Goal: Task Accomplishment & Management: Manage account settings

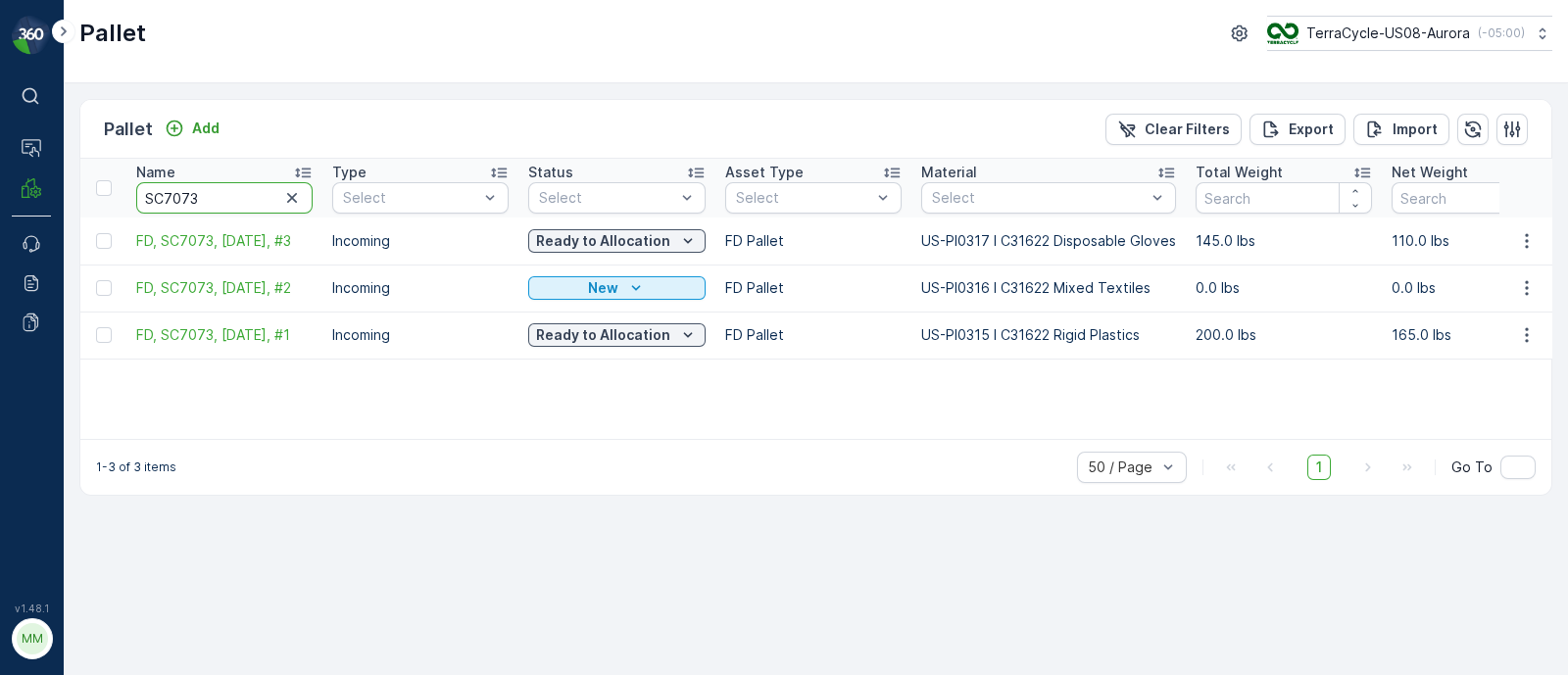
click at [214, 195] on input "SC7073" at bounding box center [224, 197] width 177 height 31
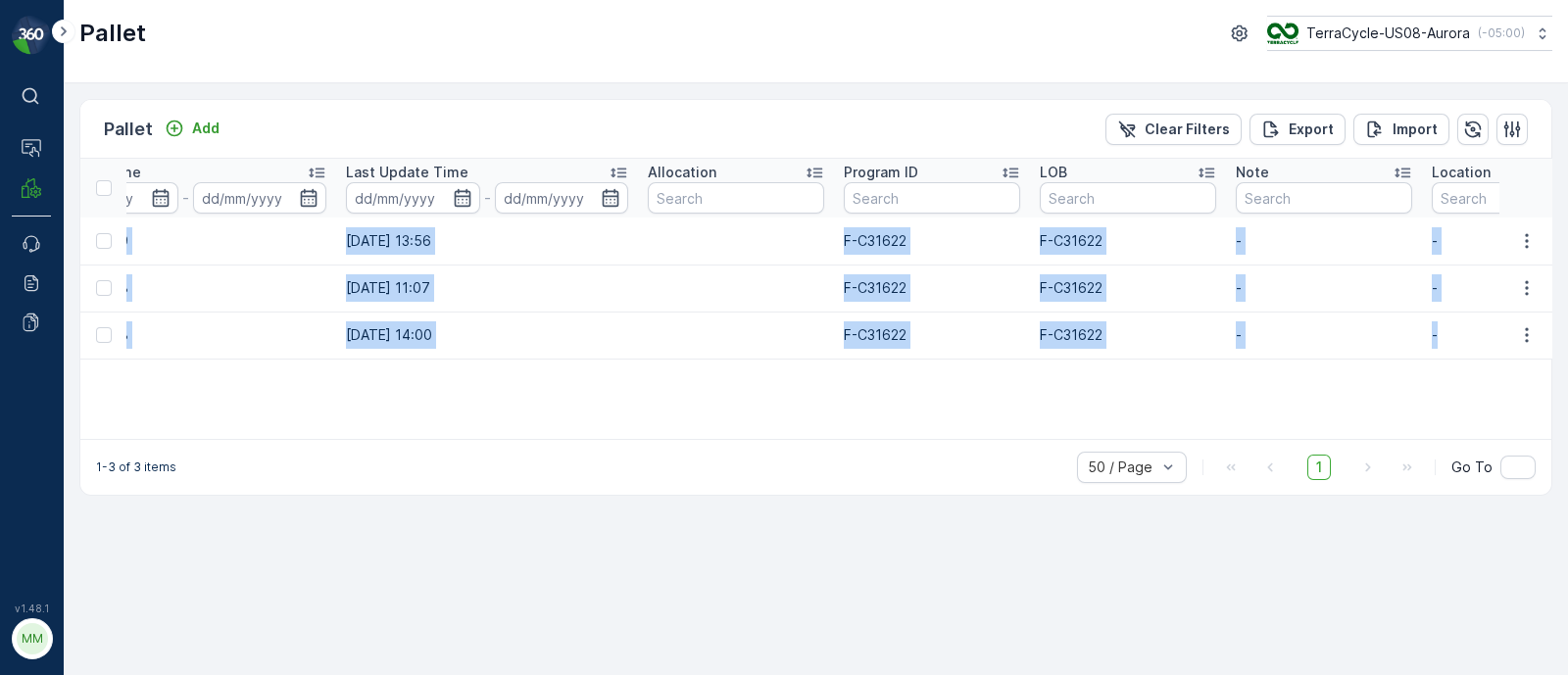
scroll to position [0, 2052]
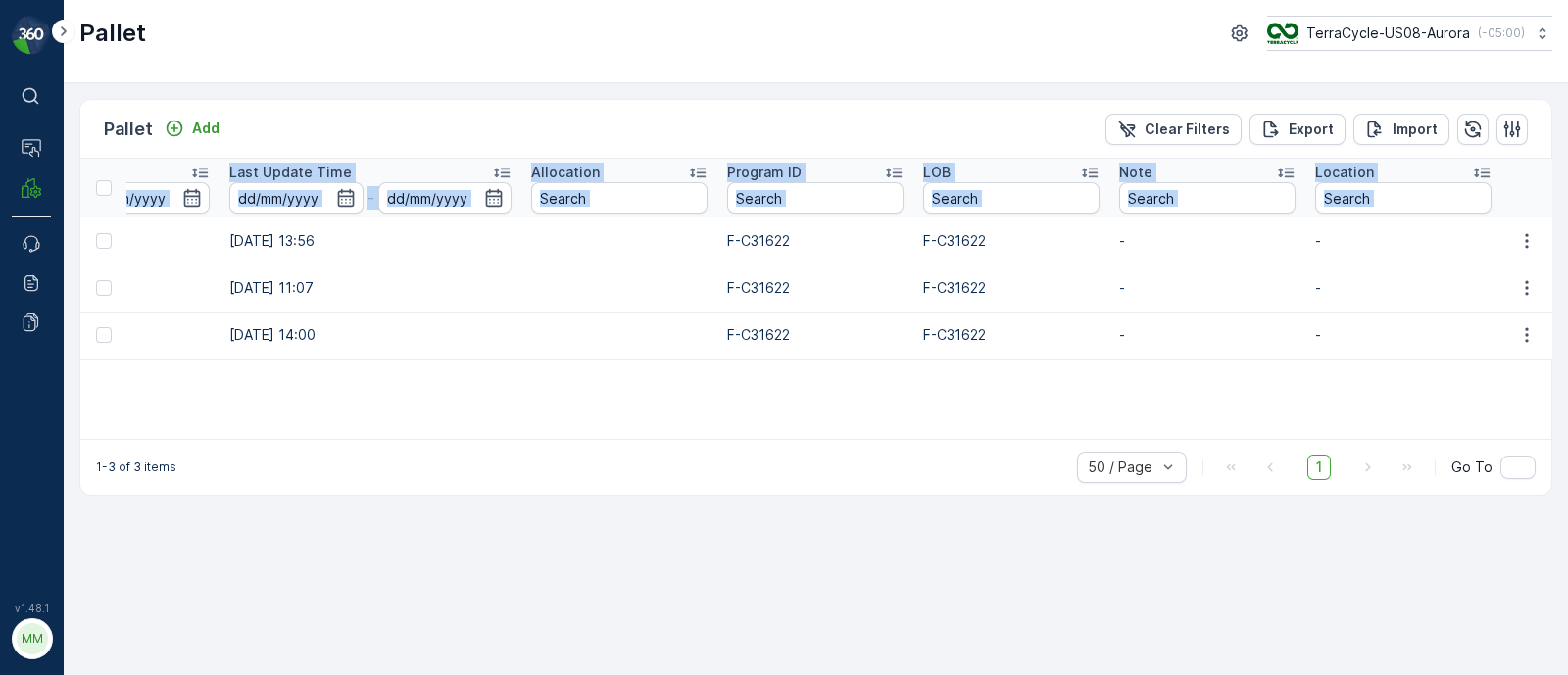
drag, startPoint x: 133, startPoint y: 237, endPoint x: 1416, endPoint y: 360, distance: 1288.9
click at [1419, 362] on div "Name SC7073 Type Select Status Select Asset Type Select Material Select Total W…" at bounding box center [816, 298] width 1471 height 280
copy table "Name Type Select Status Select Asset Type Select Material Select Total Weight N…"
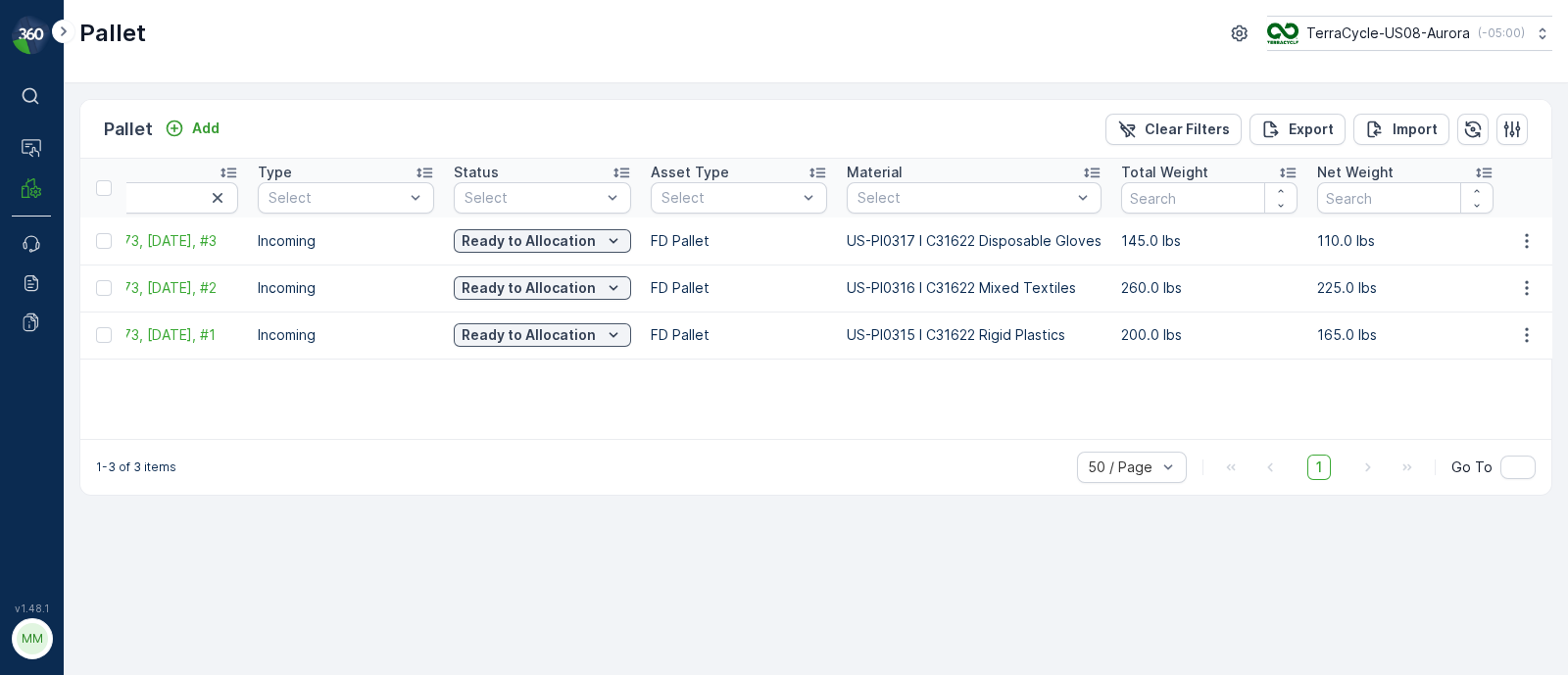
scroll to position [0, 0]
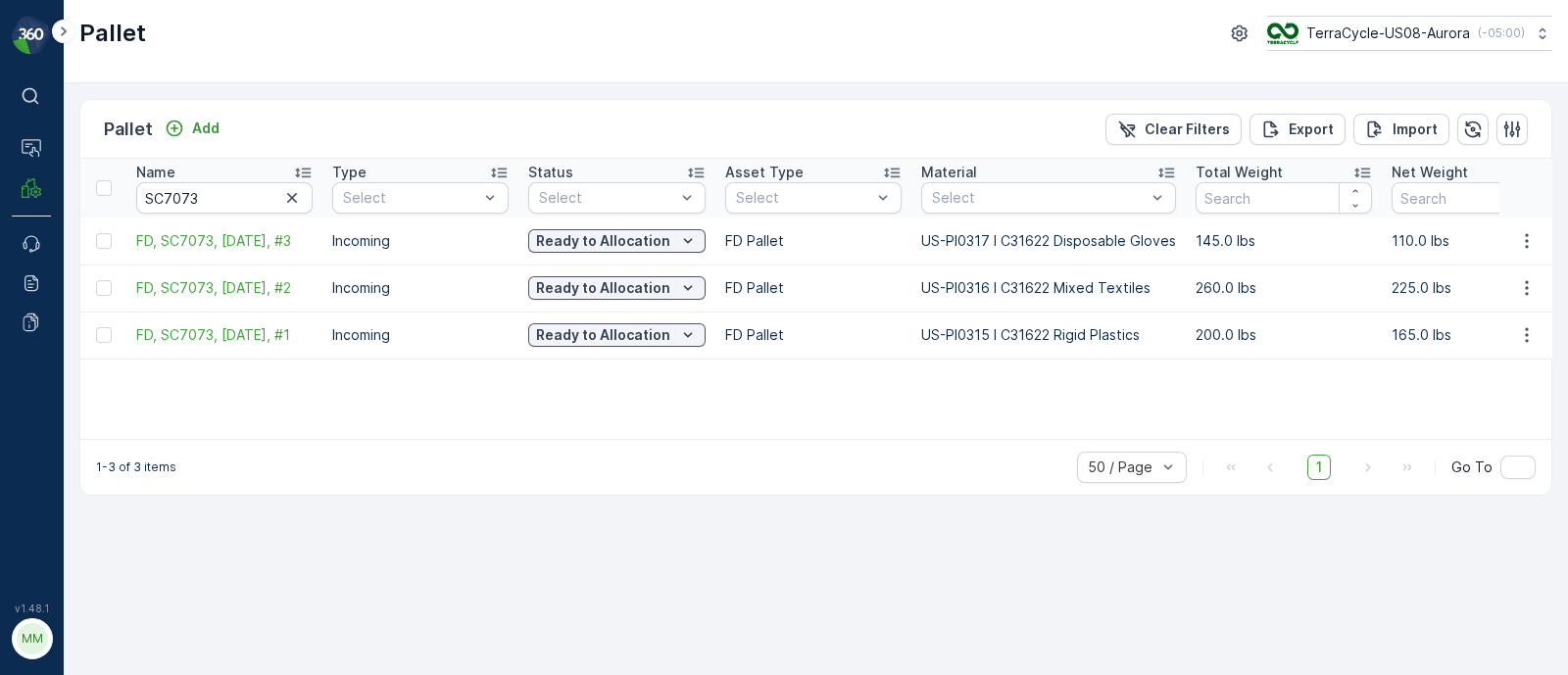
drag, startPoint x: 333, startPoint y: 340, endPoint x: 44, endPoint y: 369, distance: 290.5
click at [44, 369] on div "⌘B Operations MRF Events Reports Documents v 1.48.1 MM MRF.US08 Pallet TerraCyc…" at bounding box center [784, 337] width 1568 height 675
click at [240, 187] on input "SC7073" at bounding box center [224, 197] width 177 height 31
click at [225, 196] on input "SC7073" at bounding box center [224, 197] width 177 height 31
click at [194, 191] on input "SC7073" at bounding box center [224, 197] width 177 height 31
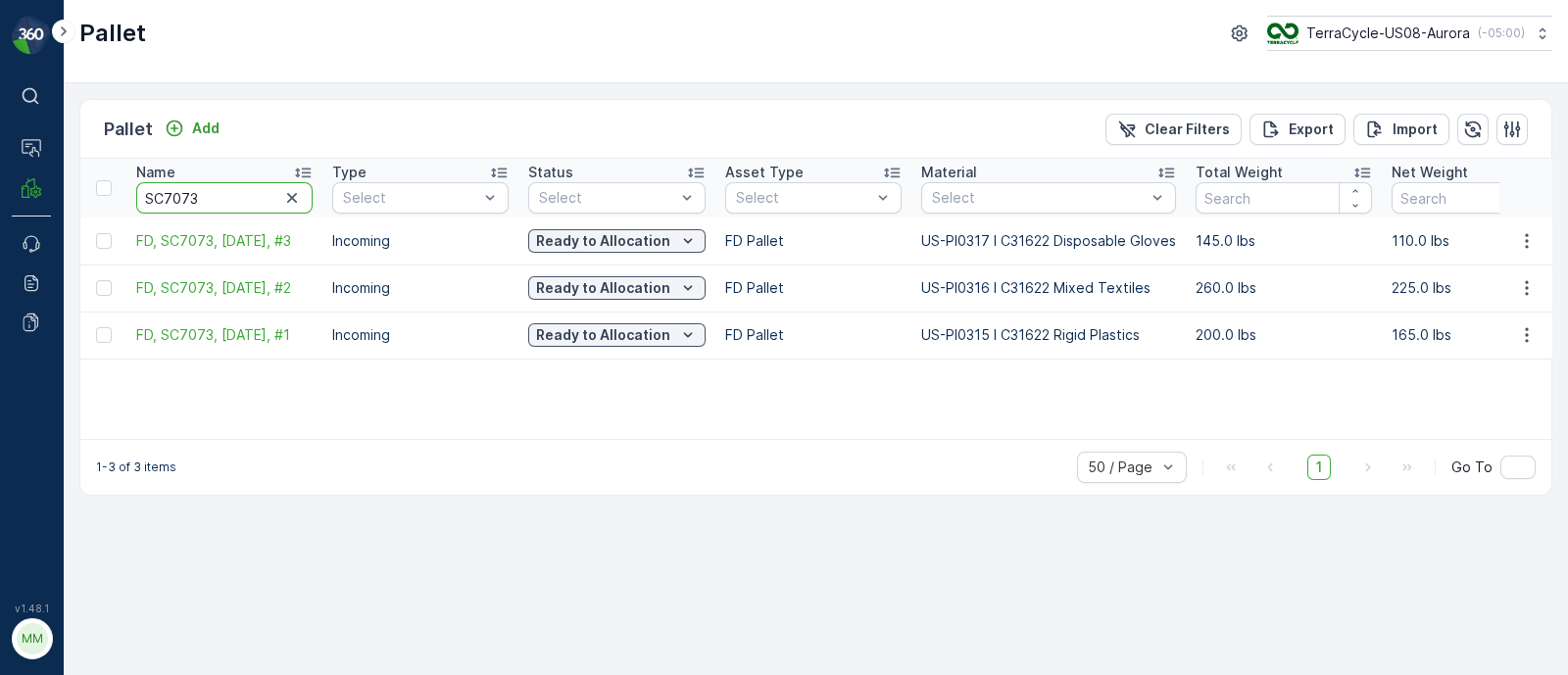
drag, startPoint x: 207, startPoint y: 189, endPoint x: 120, endPoint y: 190, distance: 87.0
paste input "335"
type input "SC7335"
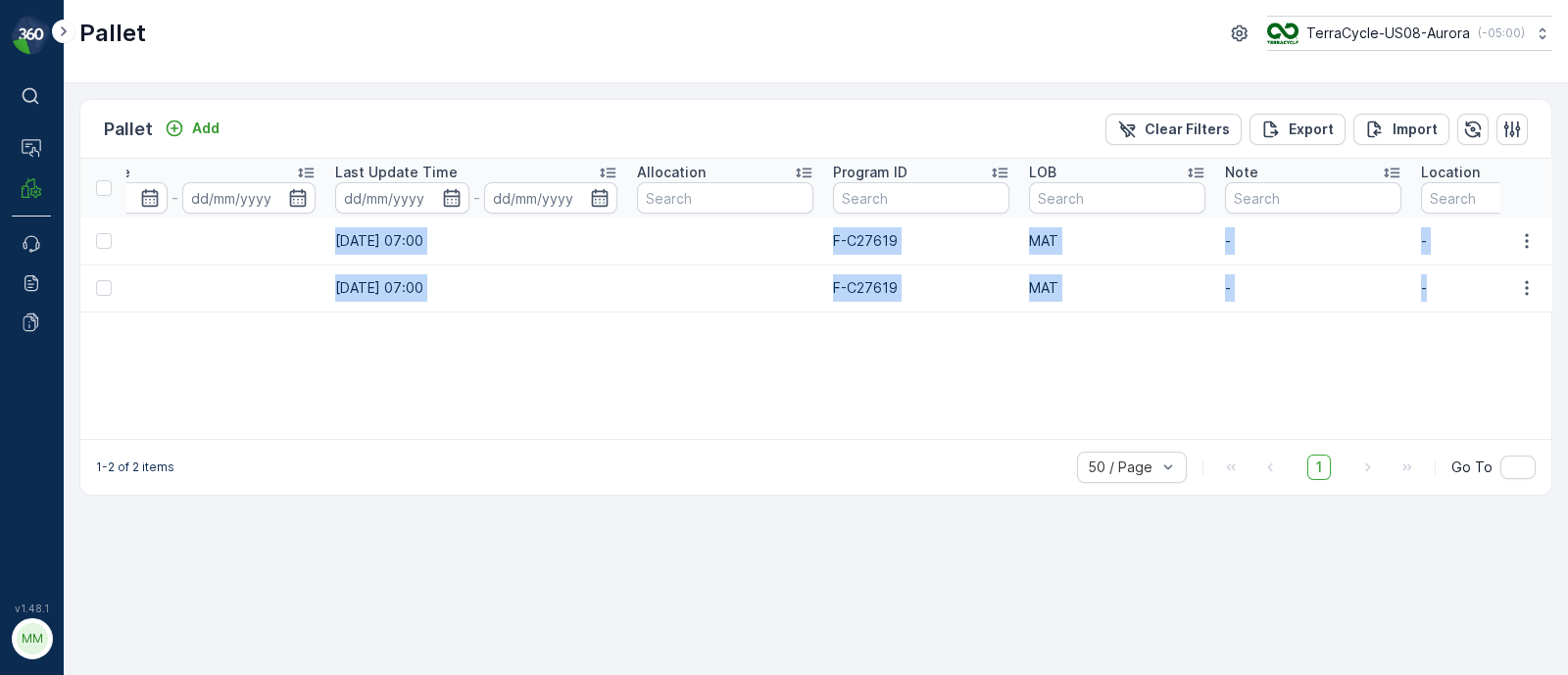
scroll to position [0, 1978]
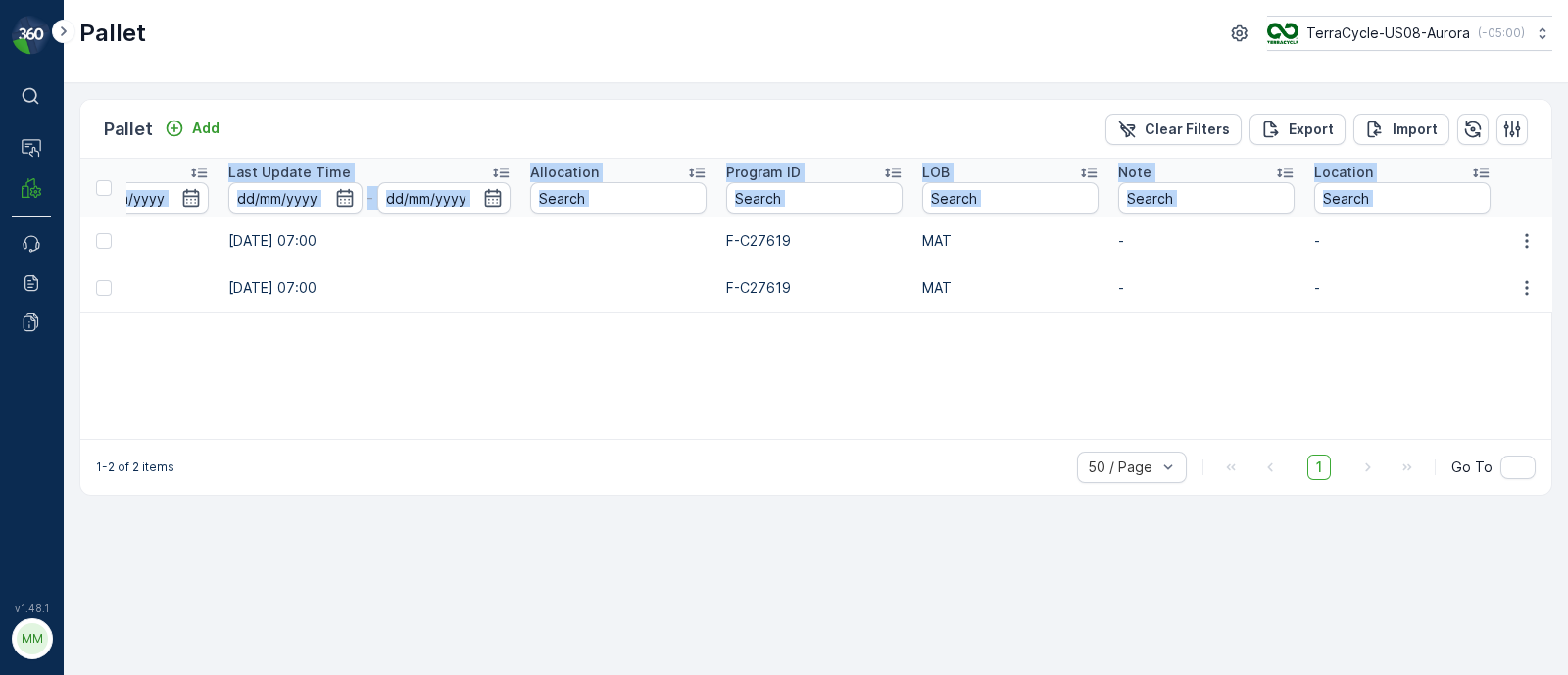
drag, startPoint x: 130, startPoint y: 237, endPoint x: 1376, endPoint y: 312, distance: 1248.3
click at [1376, 312] on div "Name SC7335 Type Select Status Select Asset Type Select Material Select Total W…" at bounding box center [816, 298] width 1471 height 280
copy table "Name Type Select Status Select Asset Type Select Material Select Total Weight N…"
click at [348, 283] on td "22.08.2025 07:00" at bounding box center [369, 287] width 302 height 47
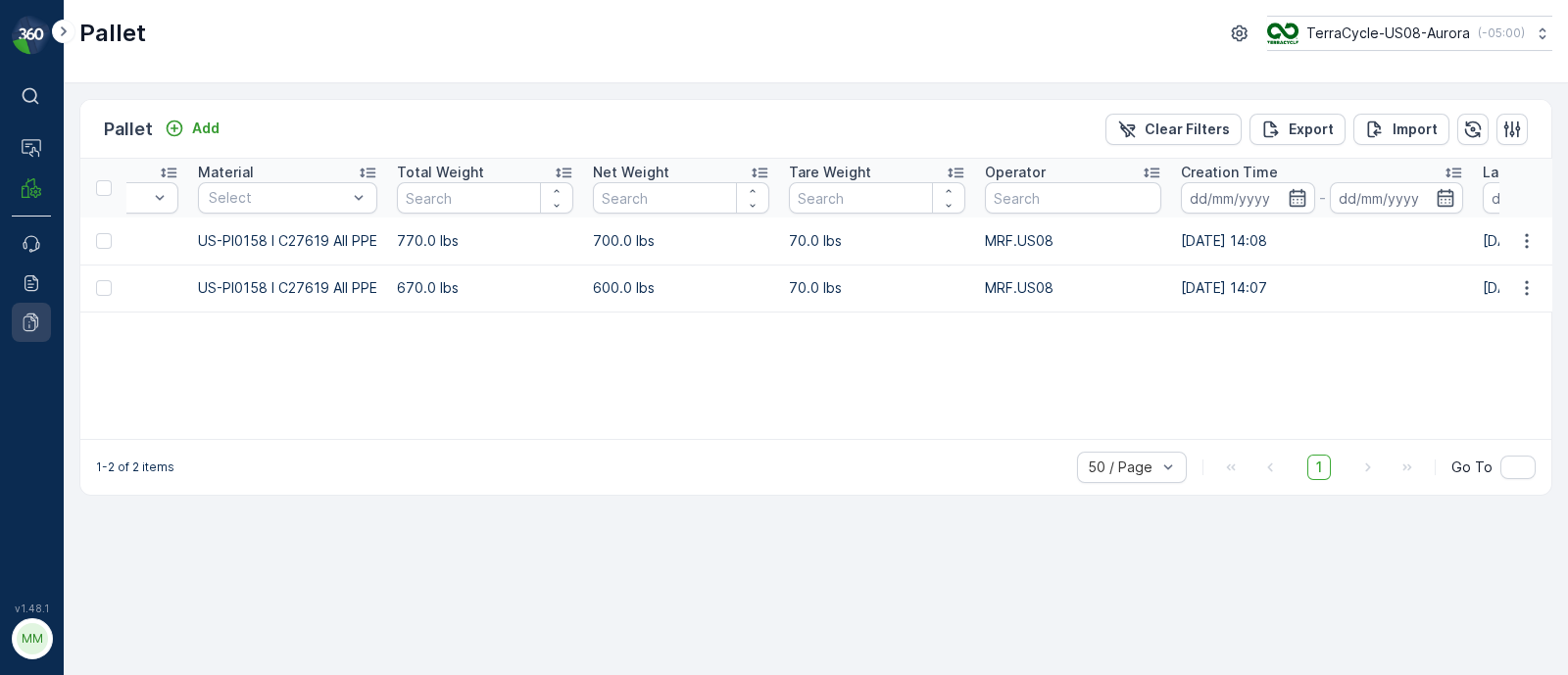
scroll to position [0, 0]
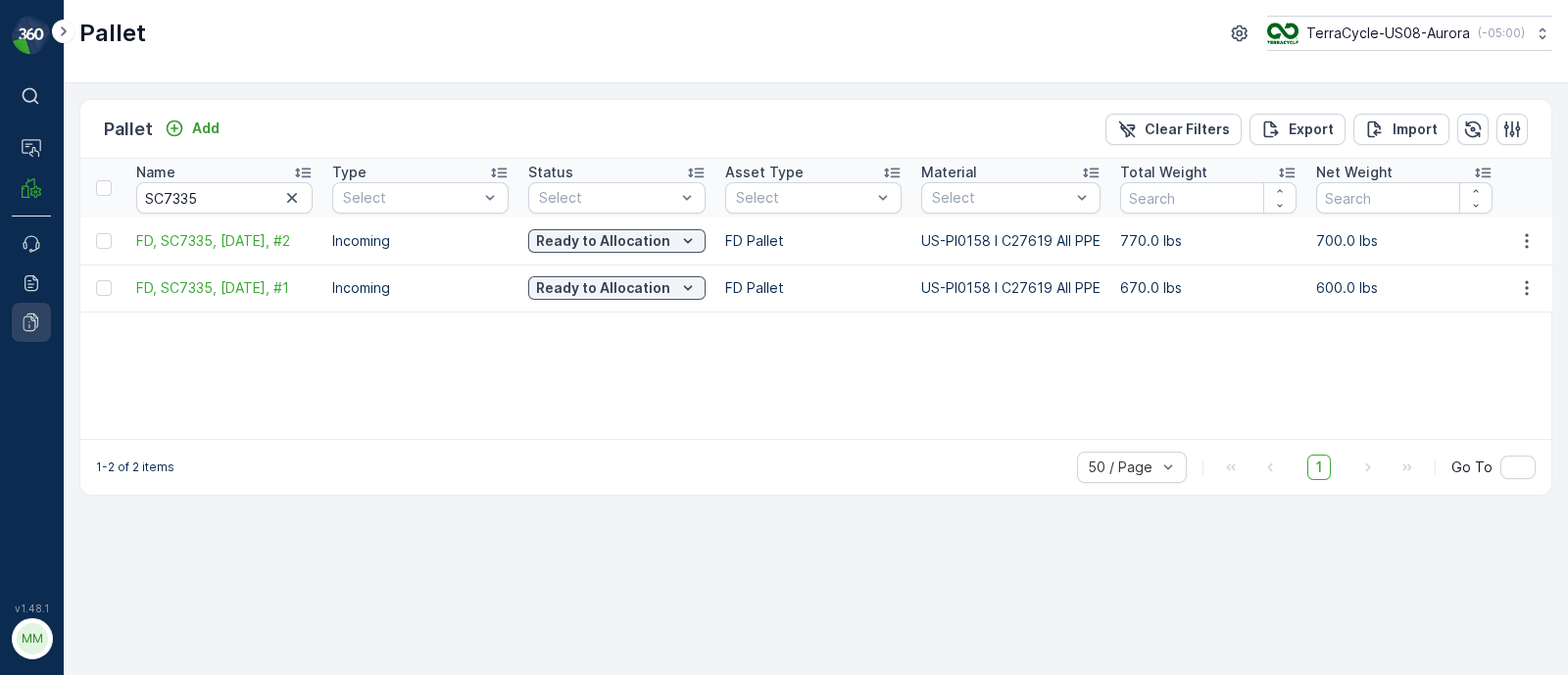
drag, startPoint x: 375, startPoint y: 289, endPoint x: 14, endPoint y: 334, distance: 363.8
click at [14, 334] on div "⌘B Operations MRF Events Reports Documents v 1.48.1 MM MRF.US08 Pallet TerraCyc…" at bounding box center [784, 337] width 1568 height 675
click at [216, 195] on input "SC7335" at bounding box center [224, 197] width 177 height 31
drag, startPoint x: 214, startPoint y: 202, endPoint x: 103, endPoint y: 198, distance: 111.1
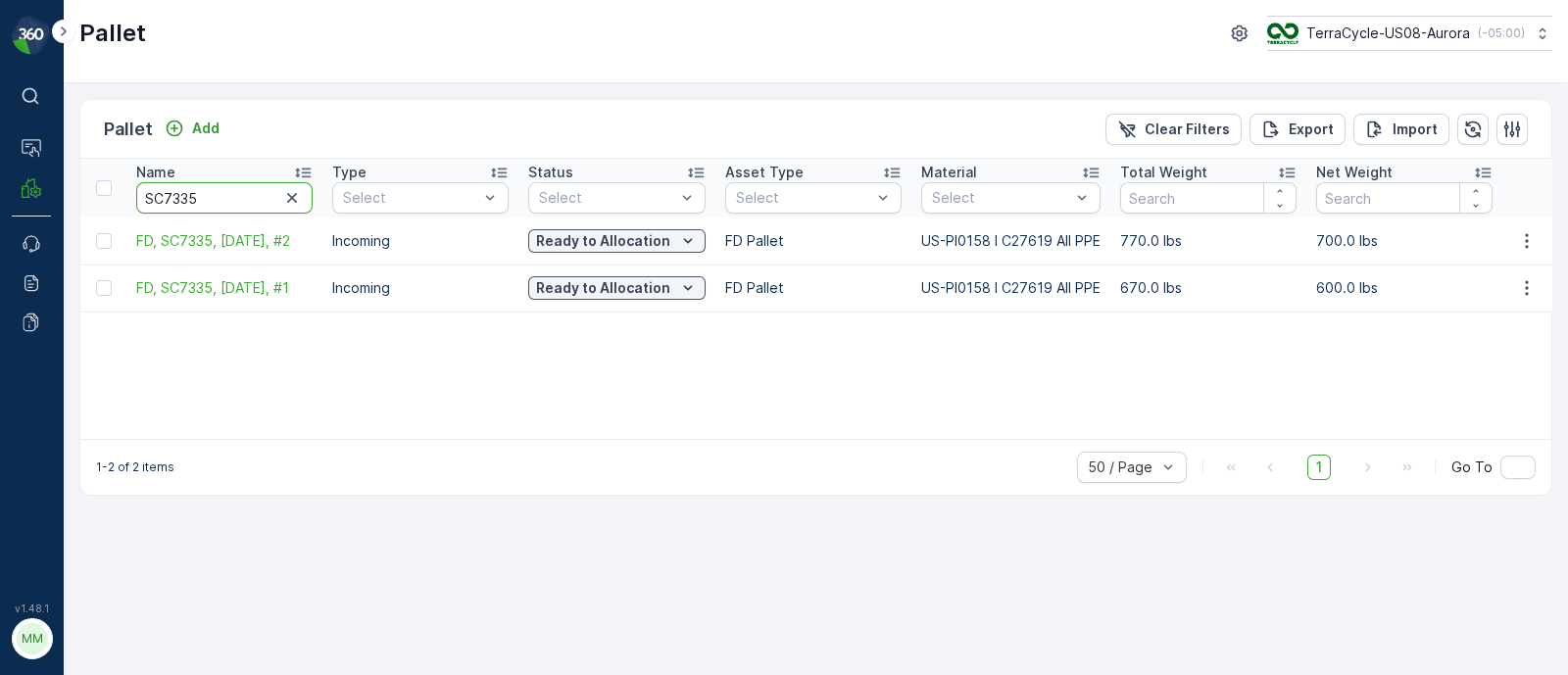
click at [169, 204] on input "SC7335" at bounding box center [224, 197] width 177 height 31
drag, startPoint x: 204, startPoint y: 199, endPoint x: 98, endPoint y: 185, distance: 106.9
type input "6164"
click at [964, 198] on div at bounding box center [1000, 198] width 142 height 16
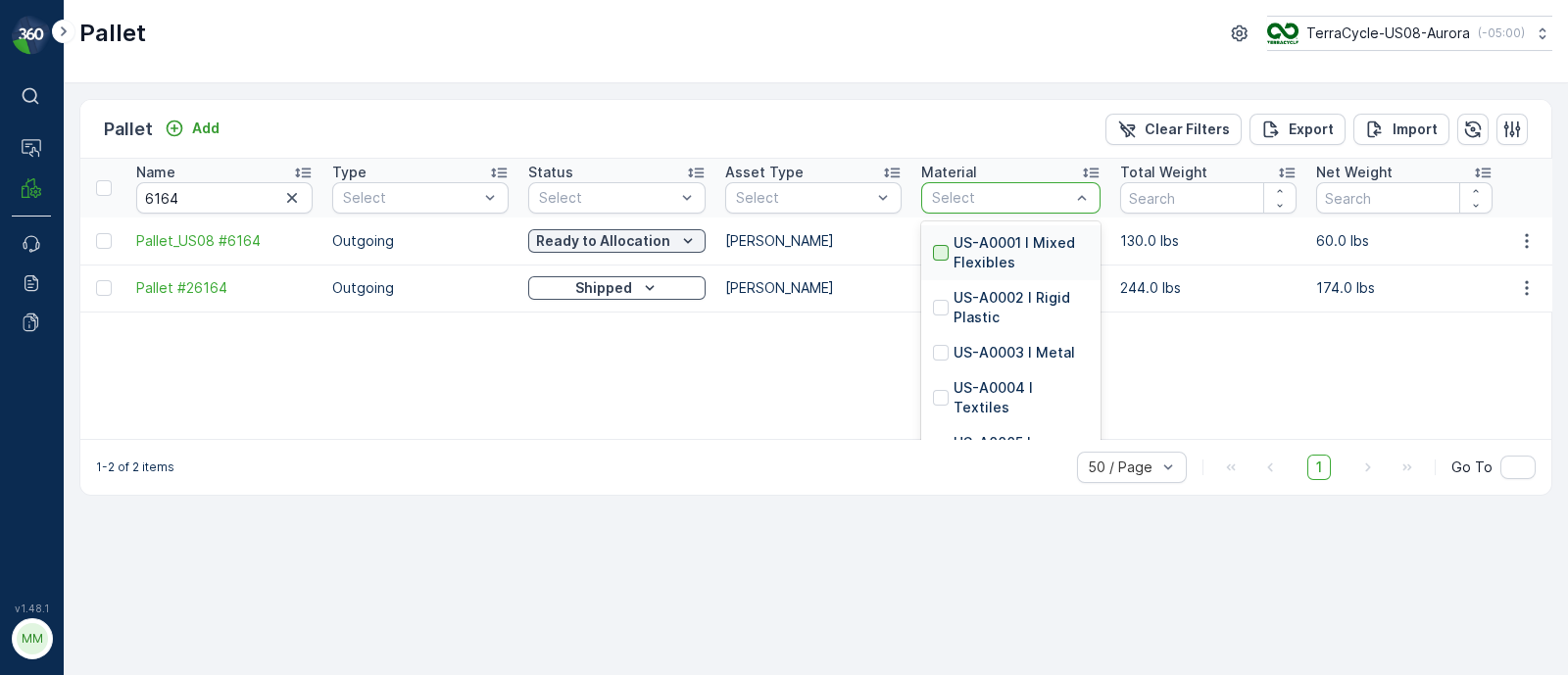
click at [944, 248] on div at bounding box center [941, 253] width 16 height 16
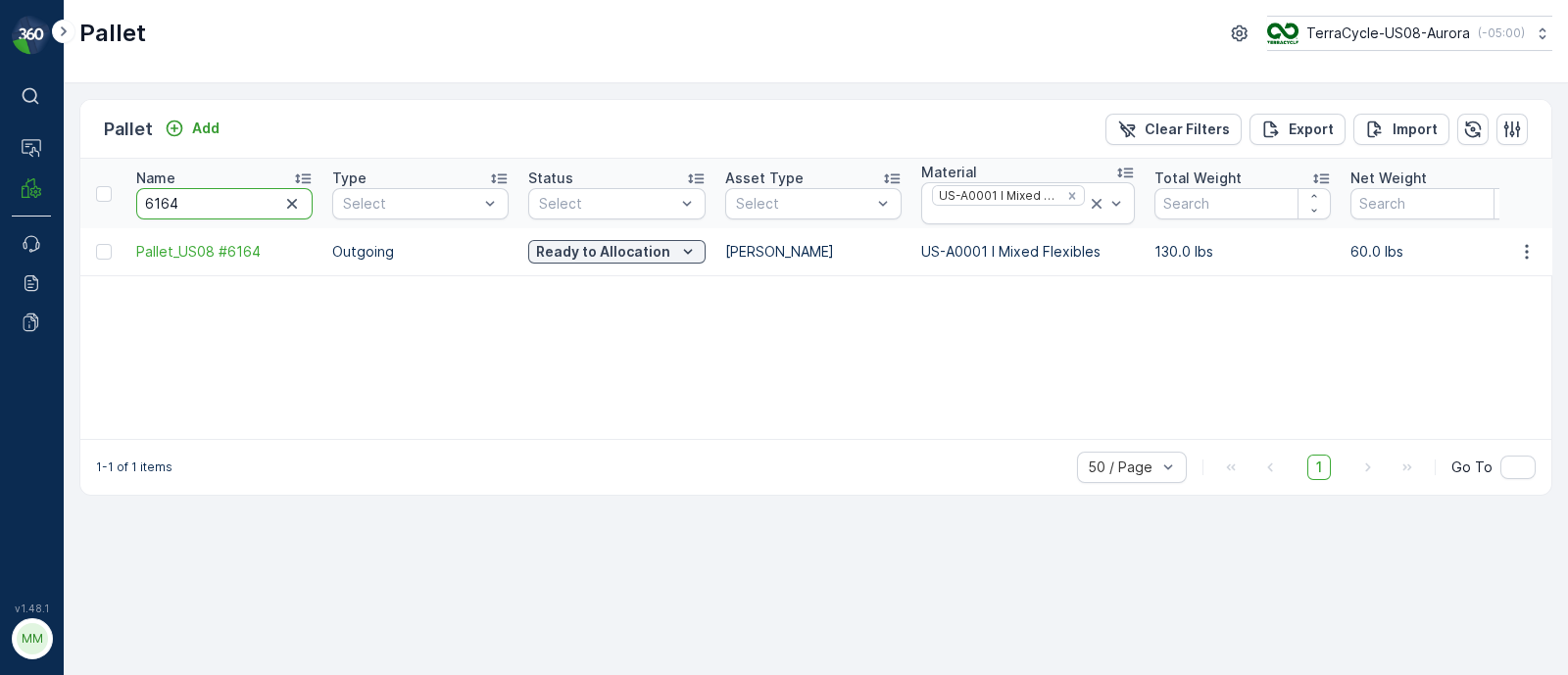
drag, startPoint x: 191, startPoint y: 208, endPoint x: 155, endPoint y: 195, distance: 38.3
click at [155, 195] on input "6164" at bounding box center [224, 203] width 177 height 31
type input "6700"
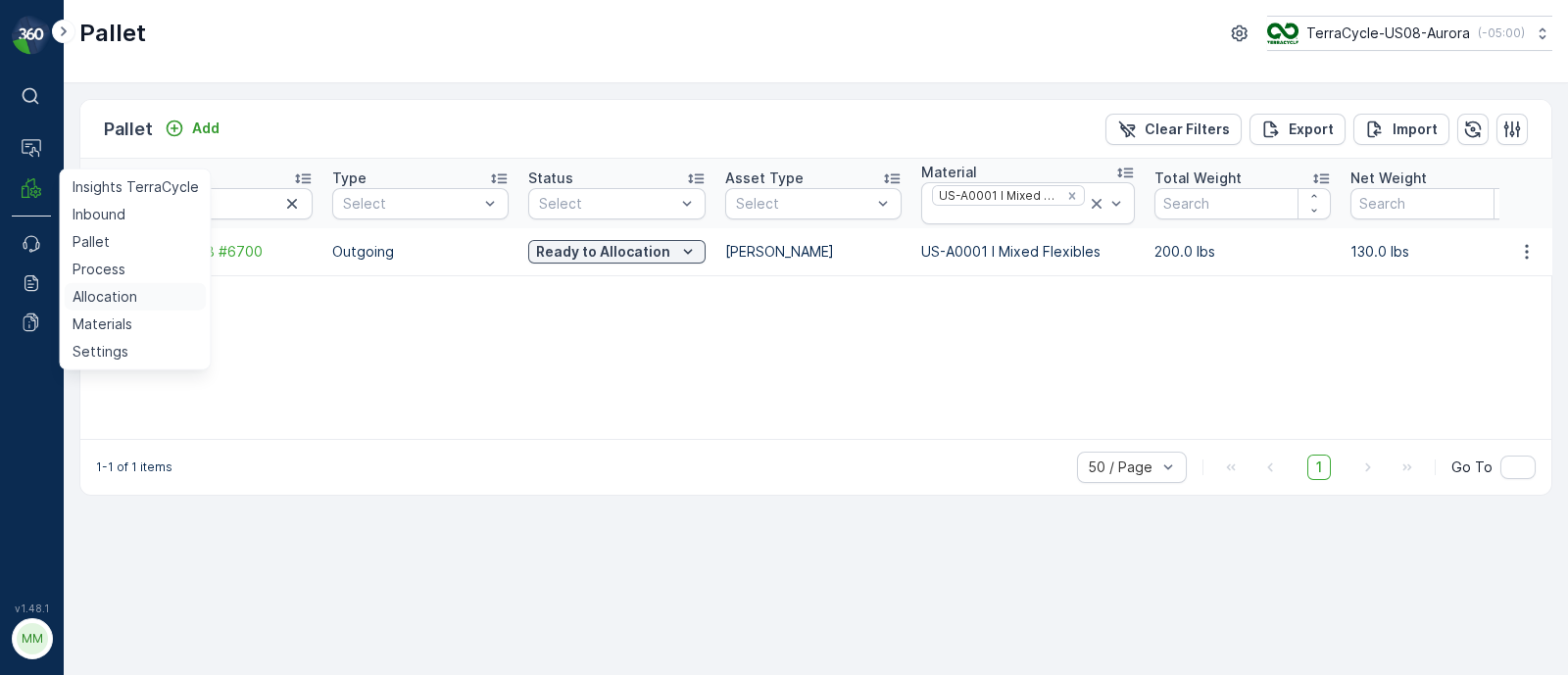
click at [112, 288] on p "Allocation" at bounding box center [105, 297] width 65 height 20
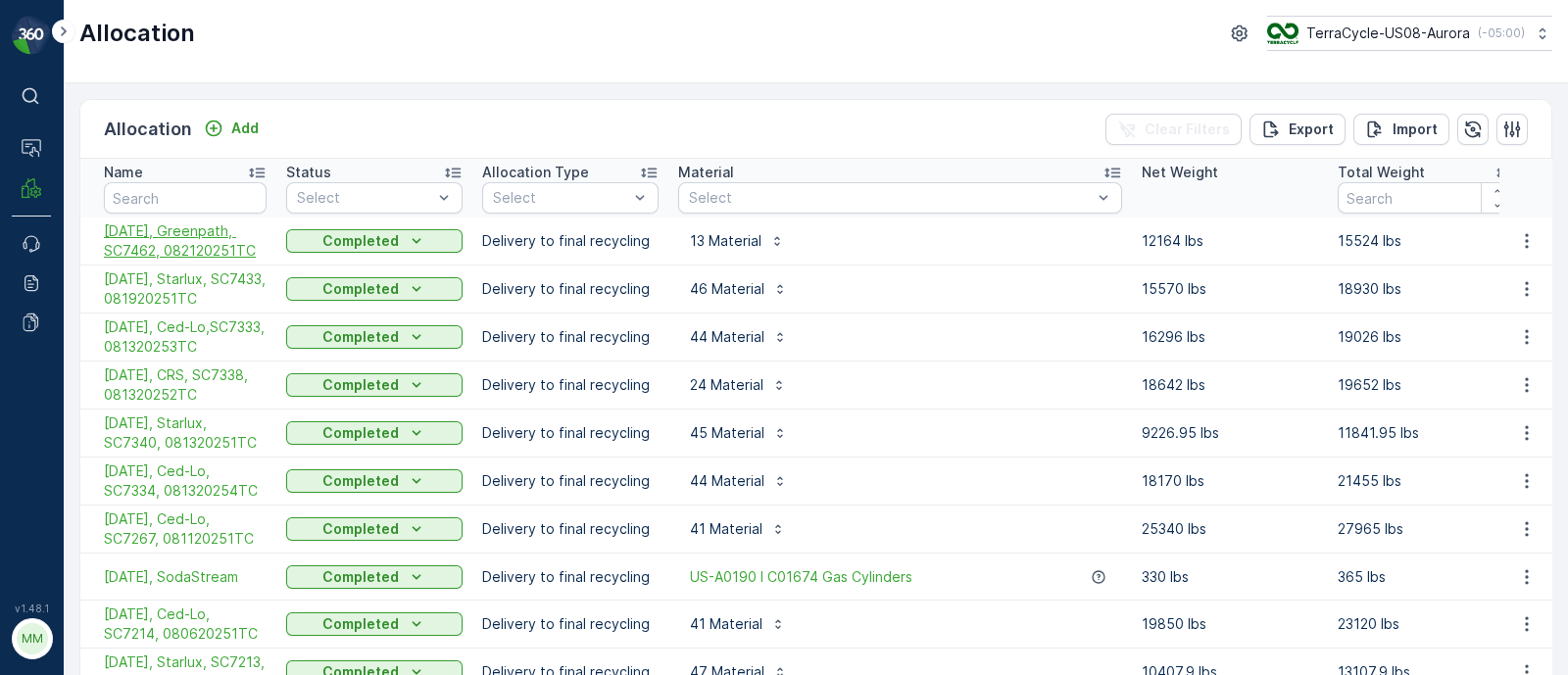
click at [196, 241] on span "08/22/25, Greenpath, SC7462, 082120251TC" at bounding box center [185, 240] width 163 height 39
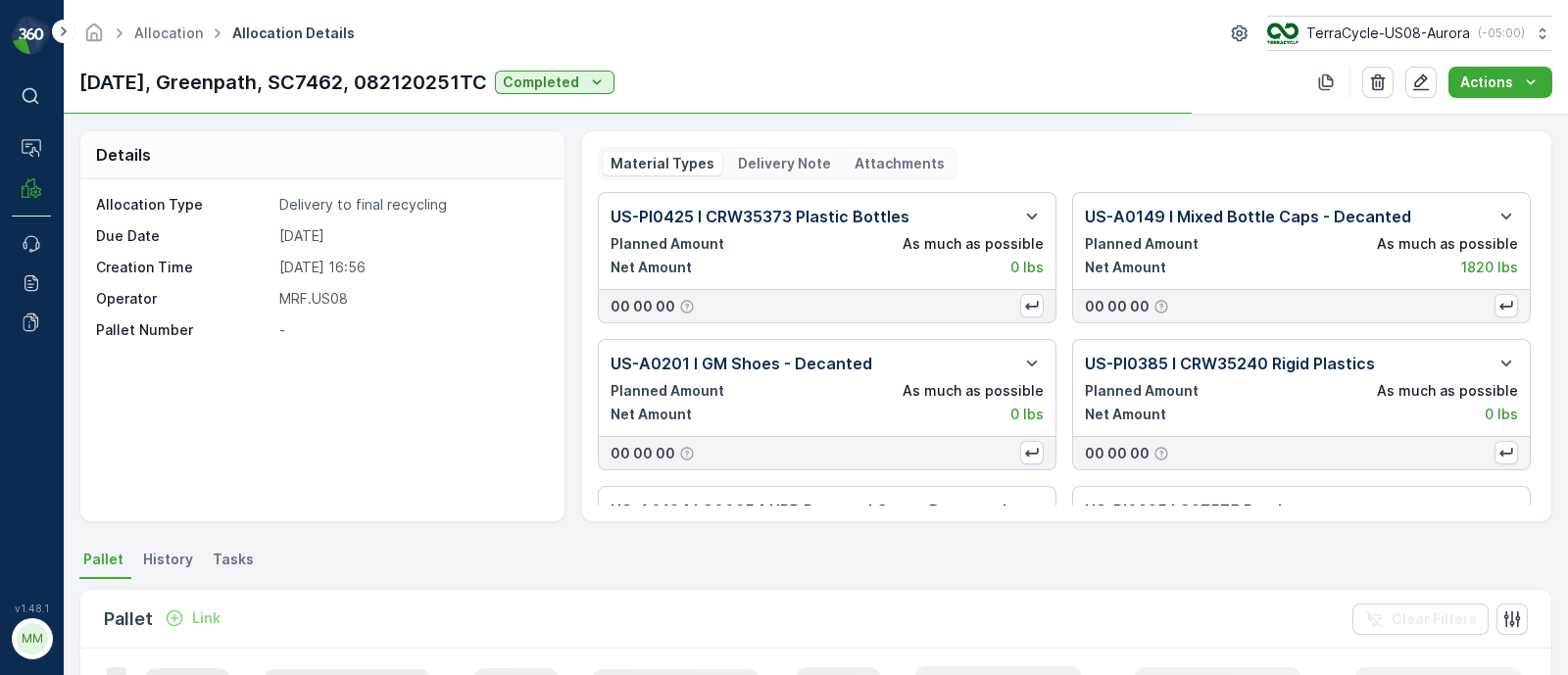
click at [762, 154] on p "Delivery Note" at bounding box center [784, 164] width 93 height 20
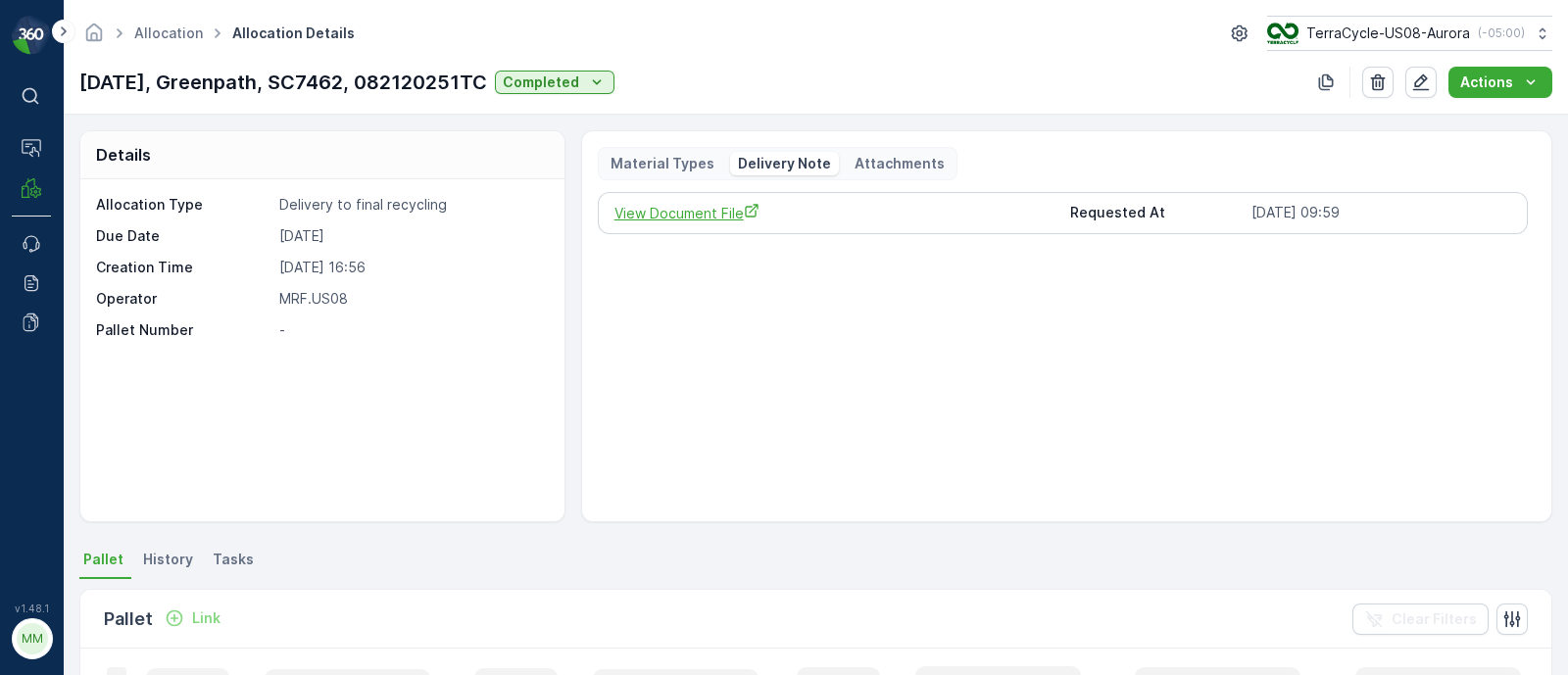
click at [676, 217] on span "View Document File" at bounding box center [835, 212] width 441 height 21
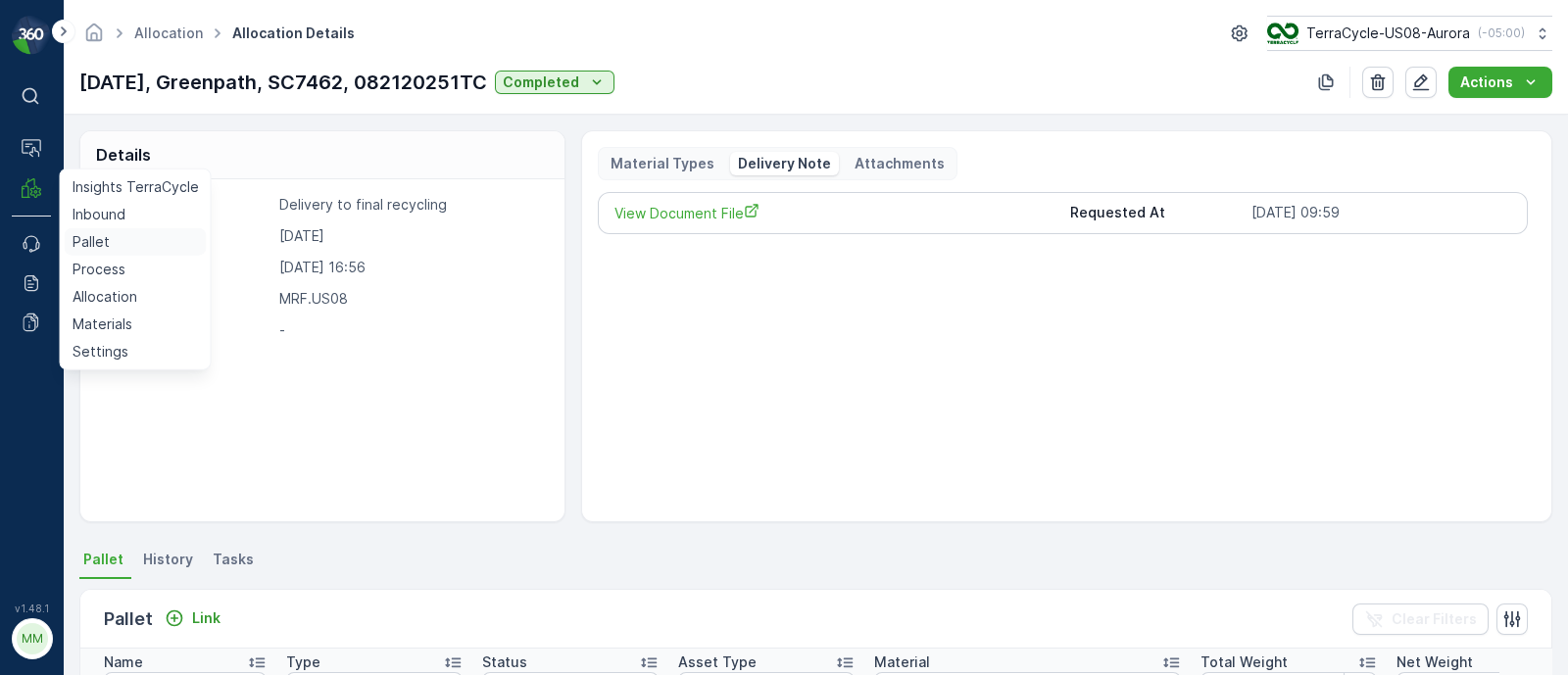
click at [100, 241] on p "Pallet" at bounding box center [91, 242] width 37 height 20
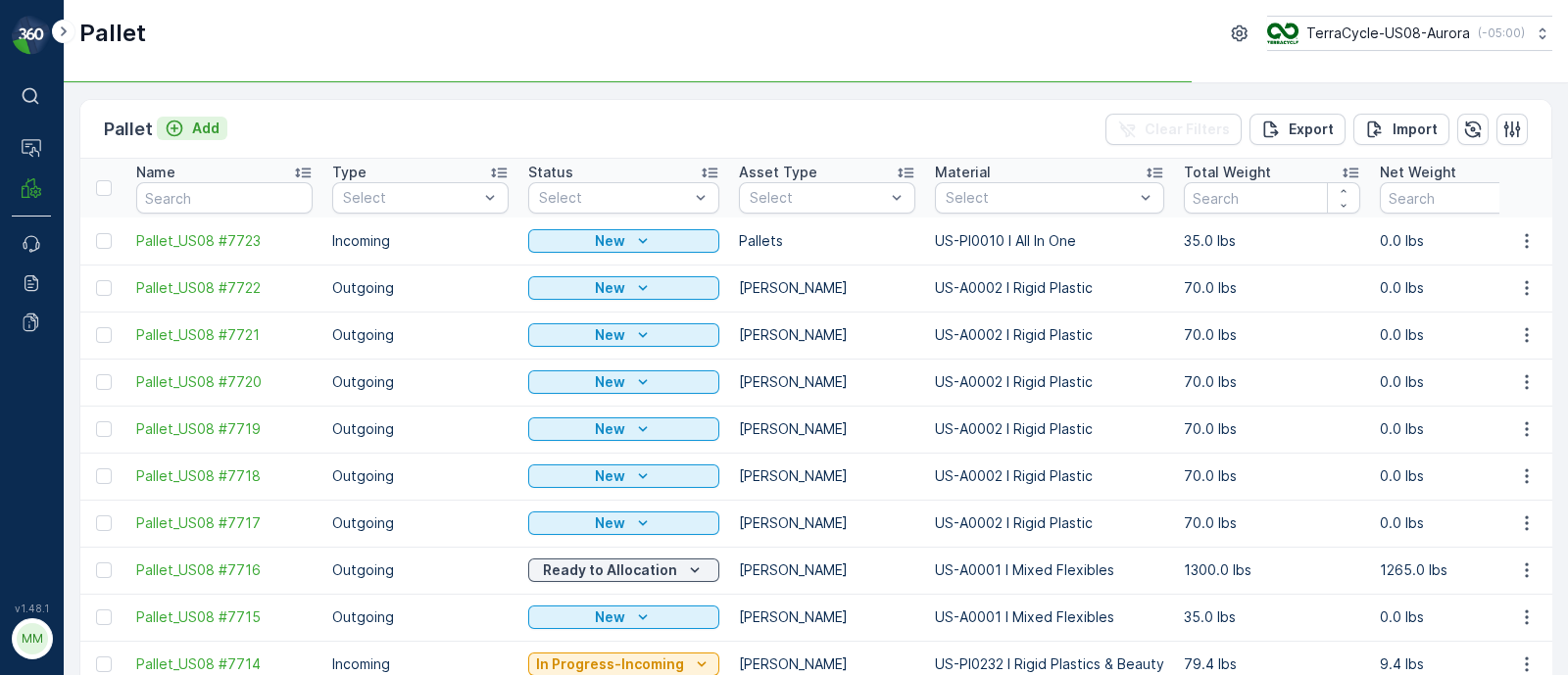
click at [214, 131] on p "Add" at bounding box center [206, 129] width 28 height 20
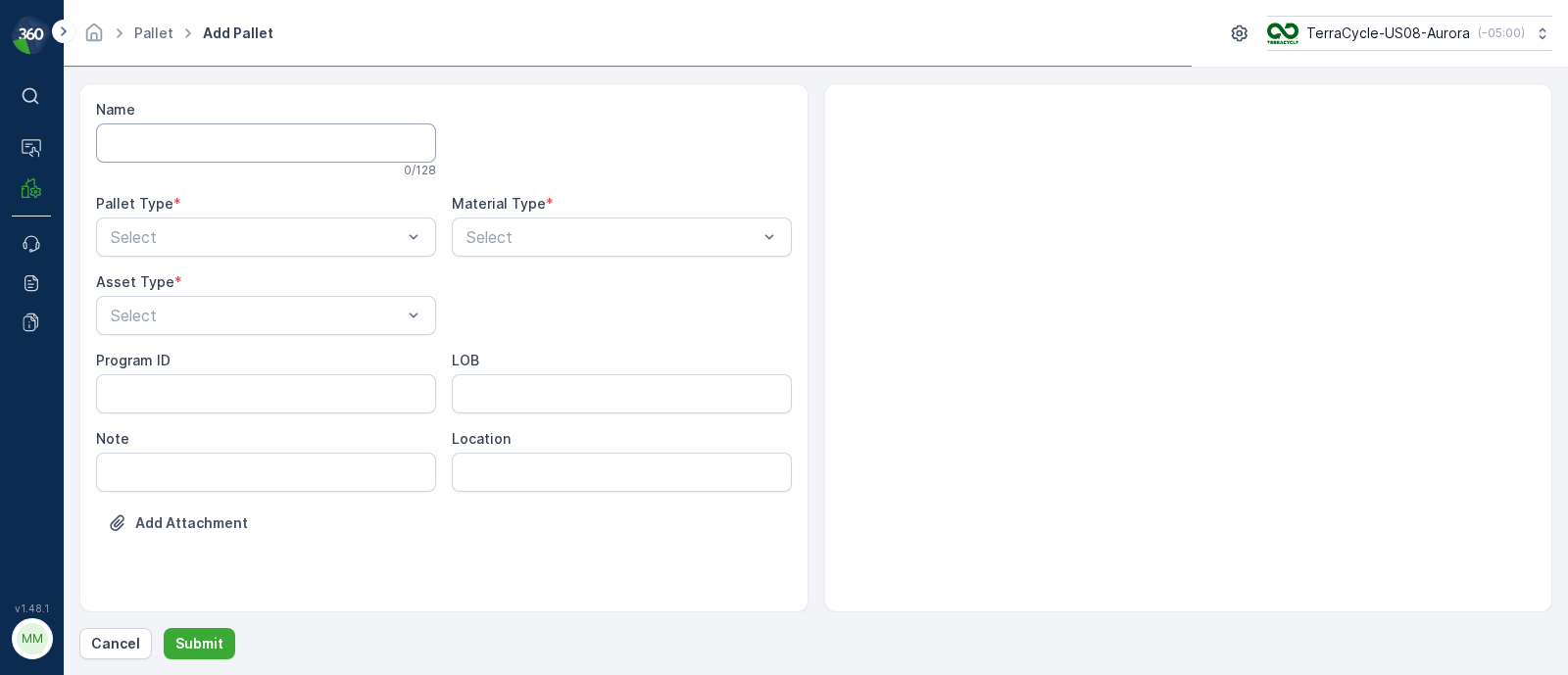
click at [253, 142] on input "Name" at bounding box center [265, 143] width 340 height 39
paste input "SC7454 08/26/25"
click at [214, 140] on input "FD, SC7454 08/26/25, #1" at bounding box center [265, 143] width 340 height 39
type input "FD, SC7454, 08/26/25, #1"
drag, startPoint x: 178, startPoint y: 215, endPoint x: 182, endPoint y: 227, distance: 12.6
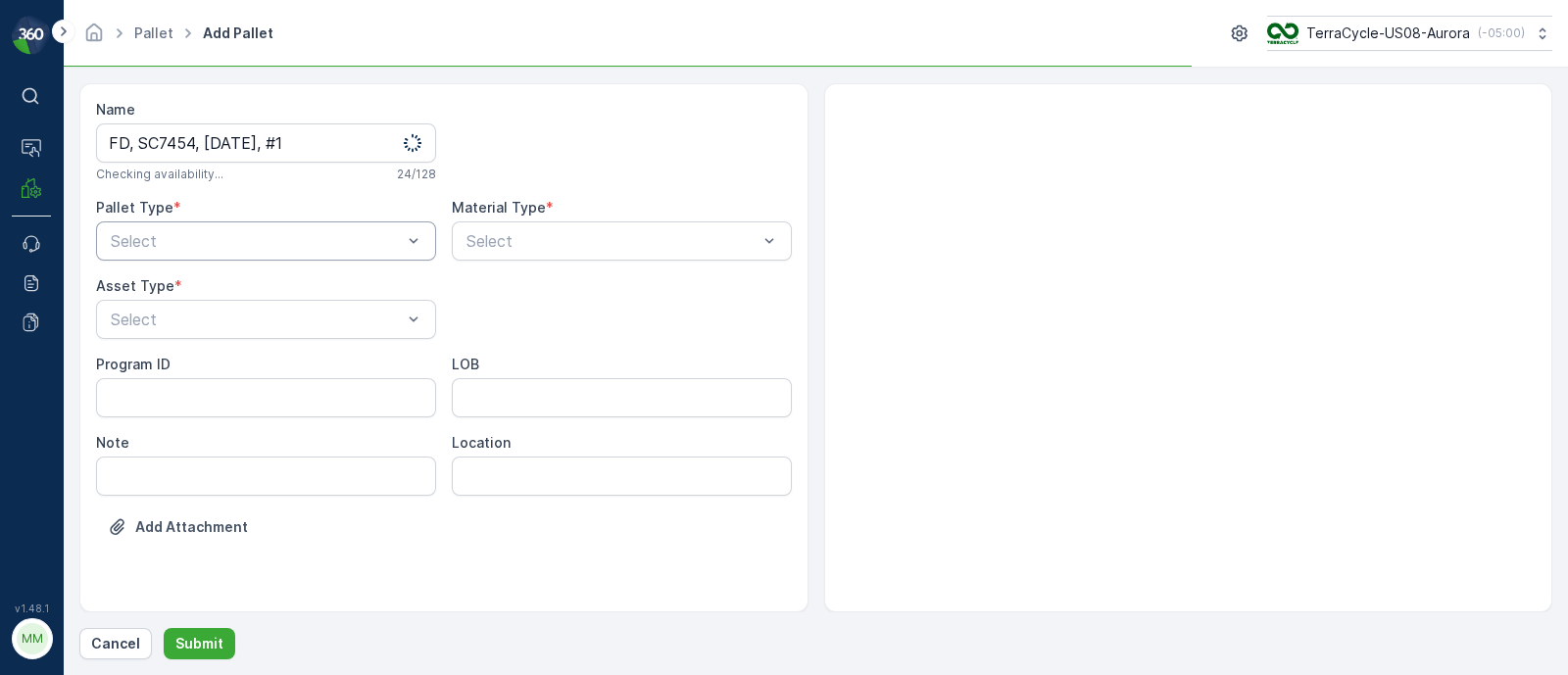
click at [180, 215] on div "Pallet Type *" at bounding box center [265, 207] width 340 height 20
click at [191, 246] on div at bounding box center [256, 241] width 295 height 18
click at [190, 281] on div "Incoming" at bounding box center [265, 289] width 316 height 18
click at [181, 317] on div at bounding box center [256, 319] width 295 height 18
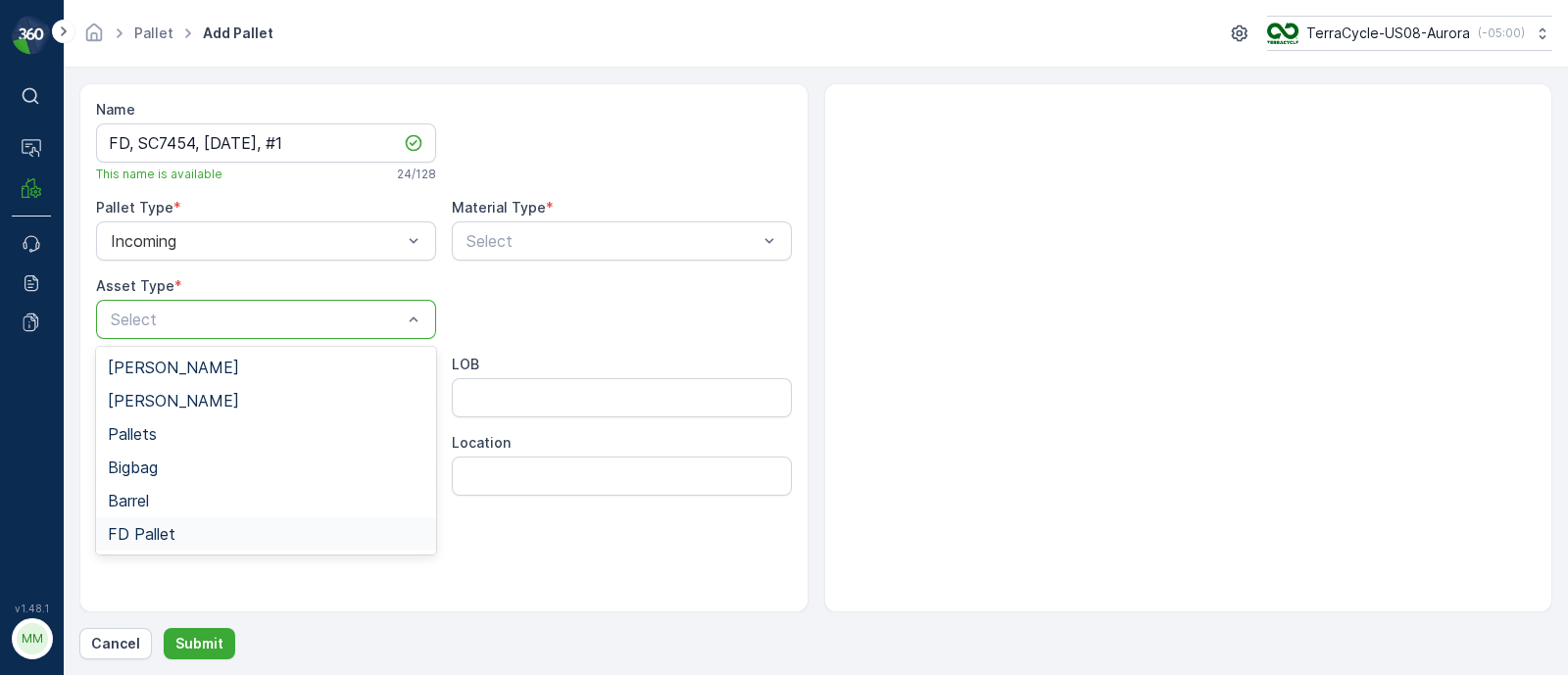
click at [173, 525] on span "FD Pallet" at bounding box center [142, 534] width 68 height 18
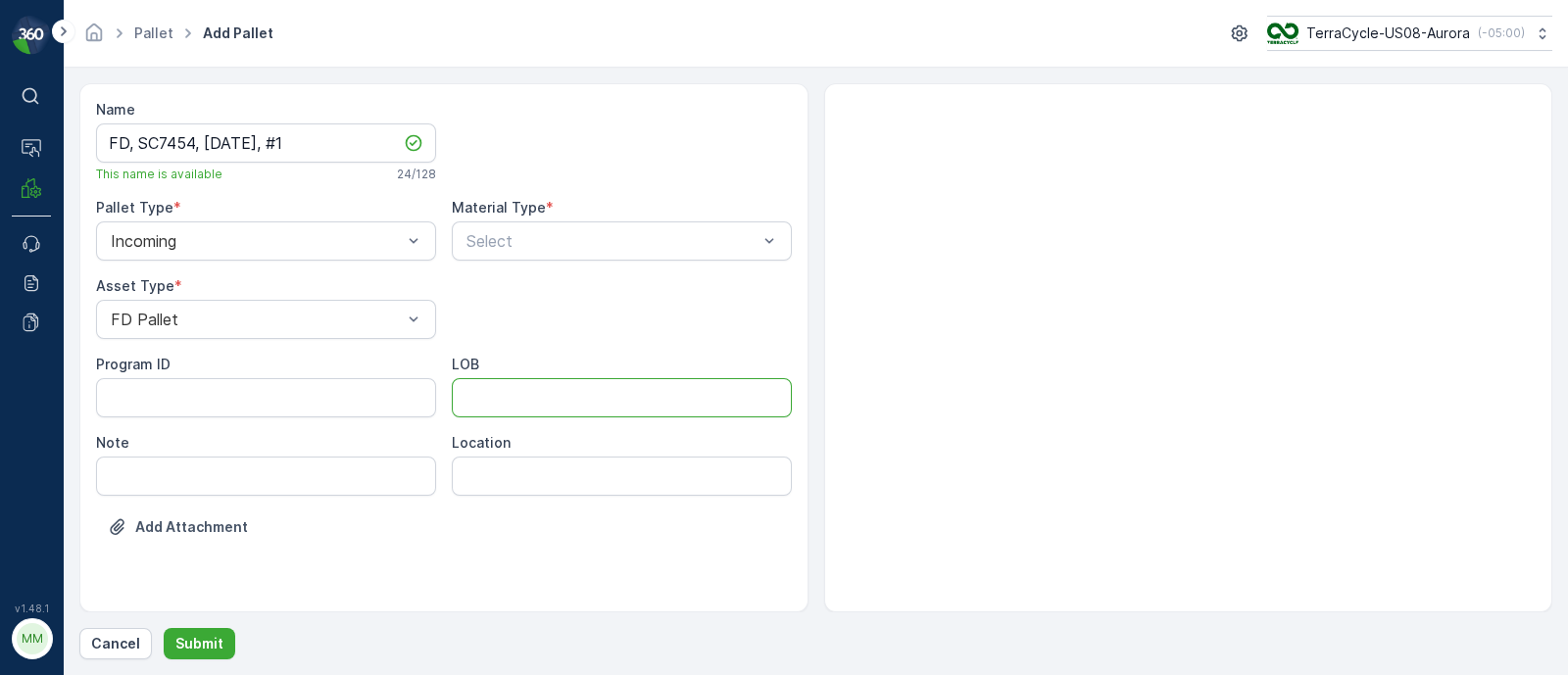
drag, startPoint x: 507, startPoint y: 394, endPoint x: 522, endPoint y: 415, distance: 25.8
click at [507, 394] on input "LOB" at bounding box center [621, 397] width 340 height 39
type input "MAT"
click at [254, 404] on ID "Program ID" at bounding box center [265, 397] width 340 height 39
paste ID "F-C27610"
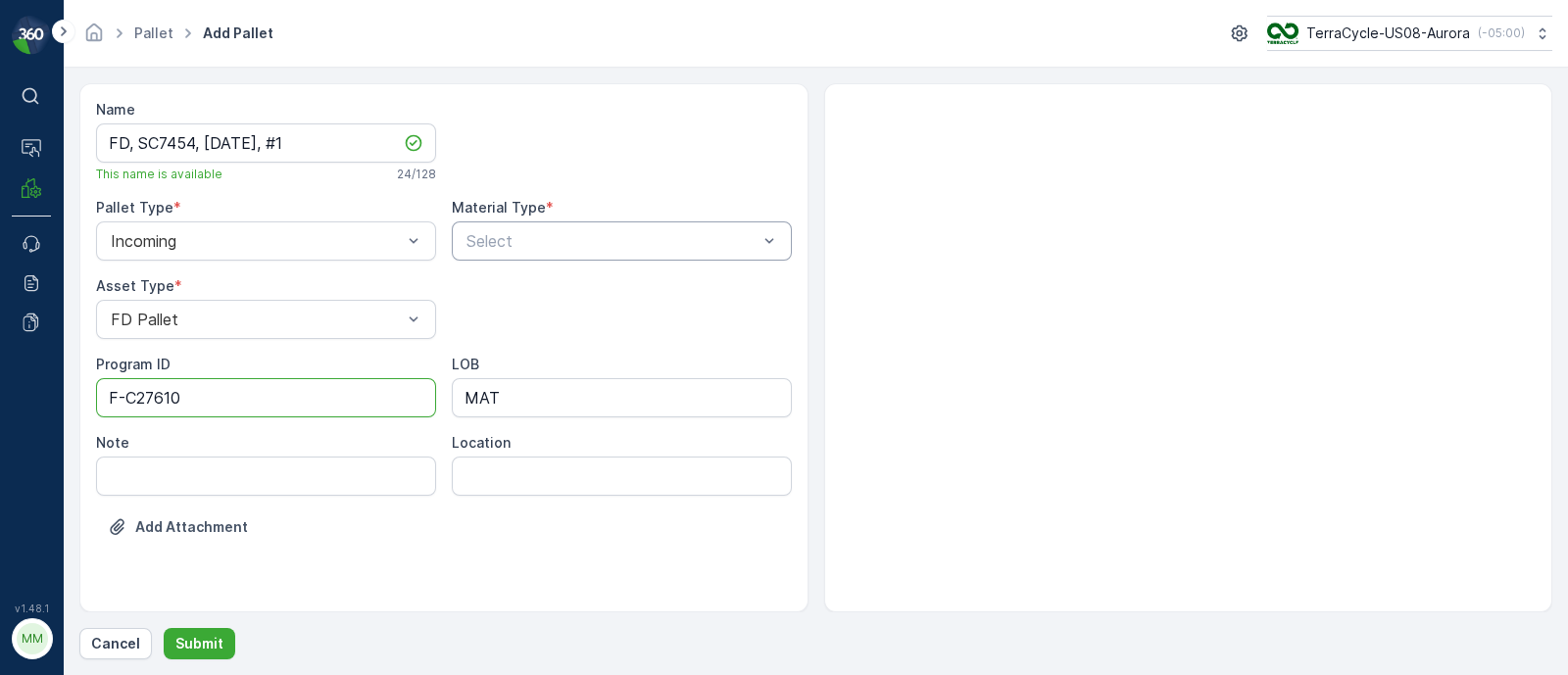
type ID "F-C27610"
click at [570, 237] on div at bounding box center [612, 241] width 295 height 18
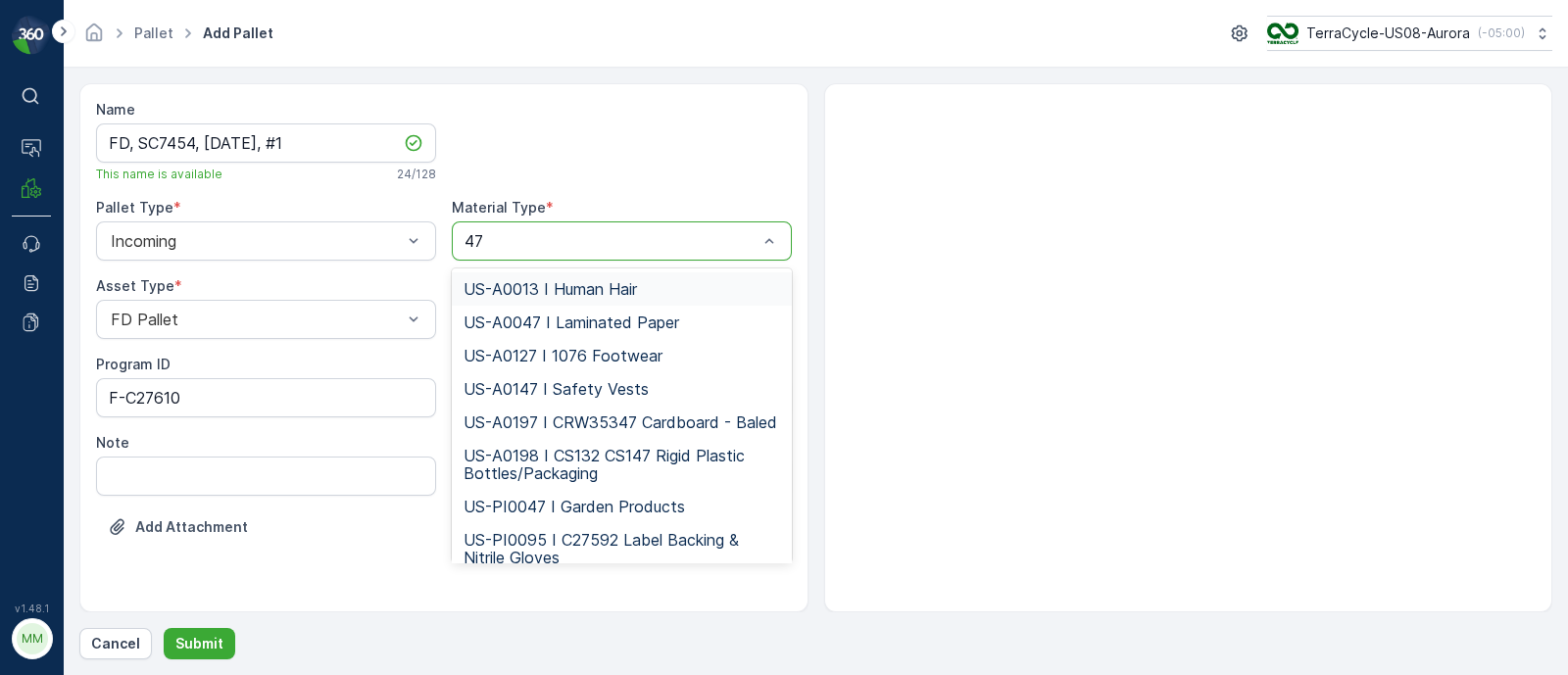
type input "473"
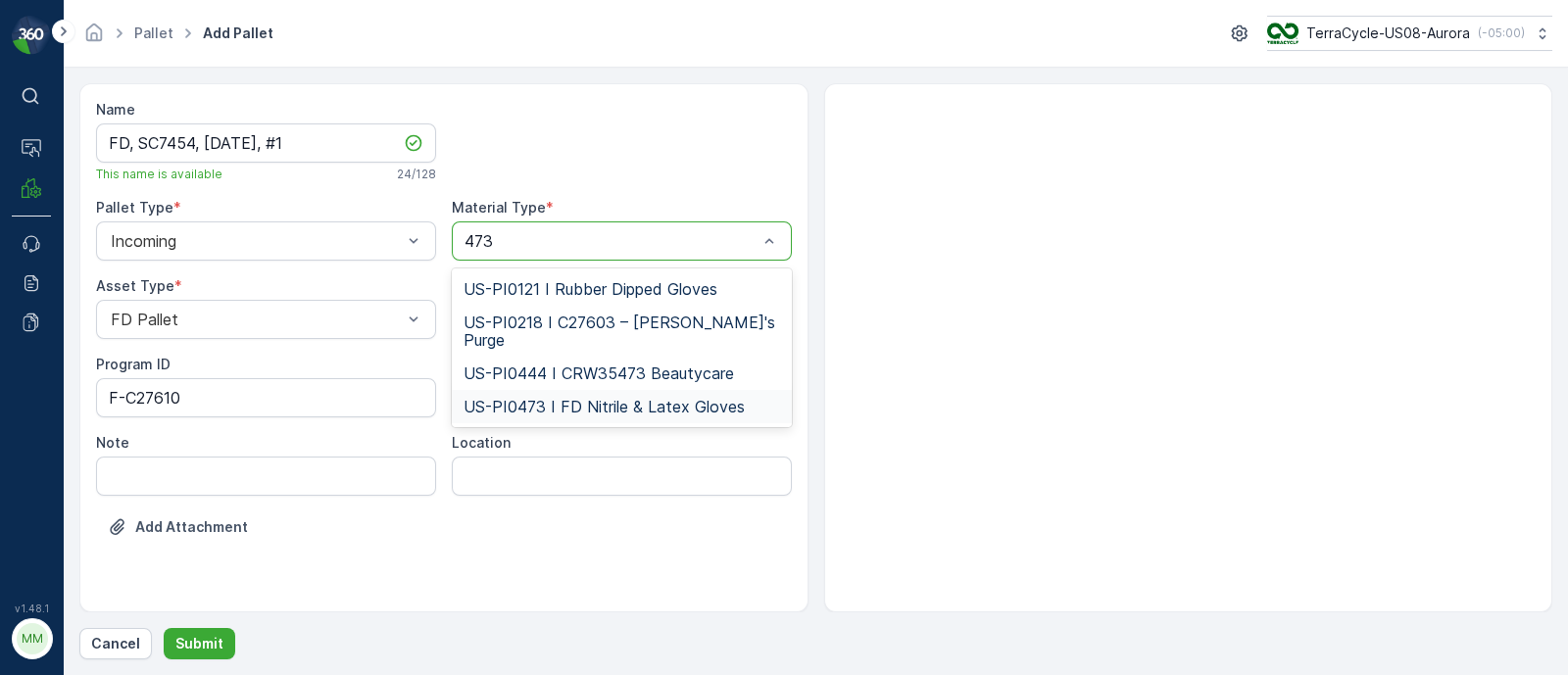
click at [573, 401] on div "US-PI0473 I FD Nitrile & Latex Gloves" at bounding box center [621, 406] width 340 height 33
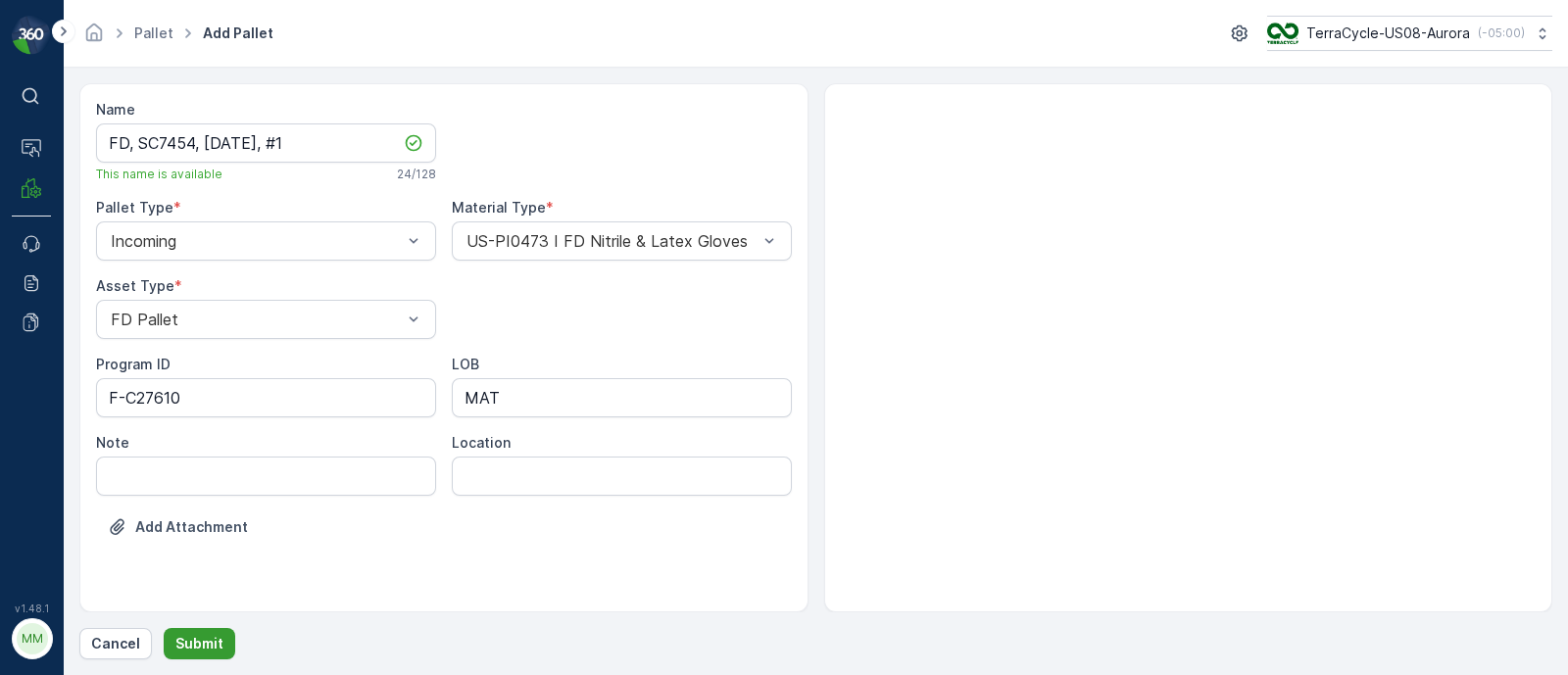
click at [208, 634] on p "Submit" at bounding box center [199, 644] width 48 height 20
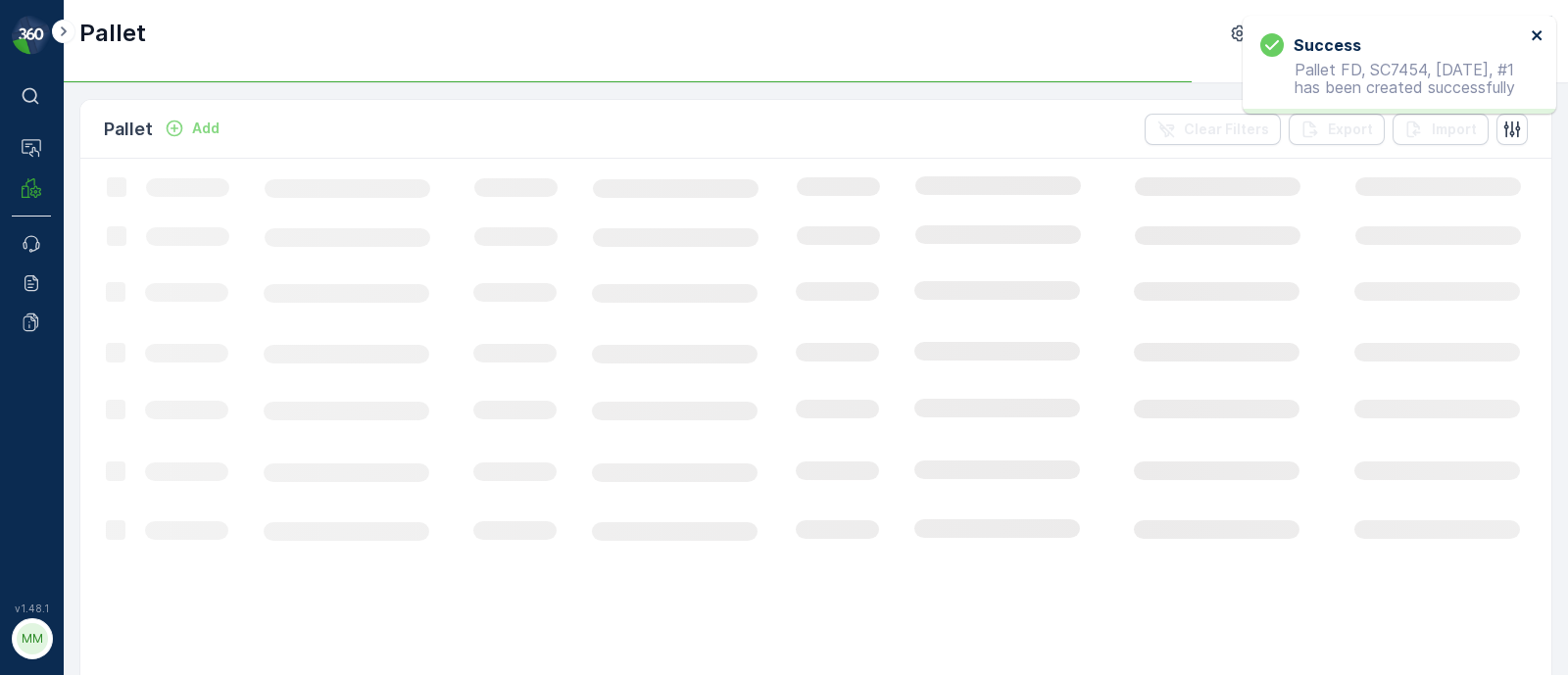
click at [1538, 31] on icon "close" at bounding box center [1538, 36] width 14 height 16
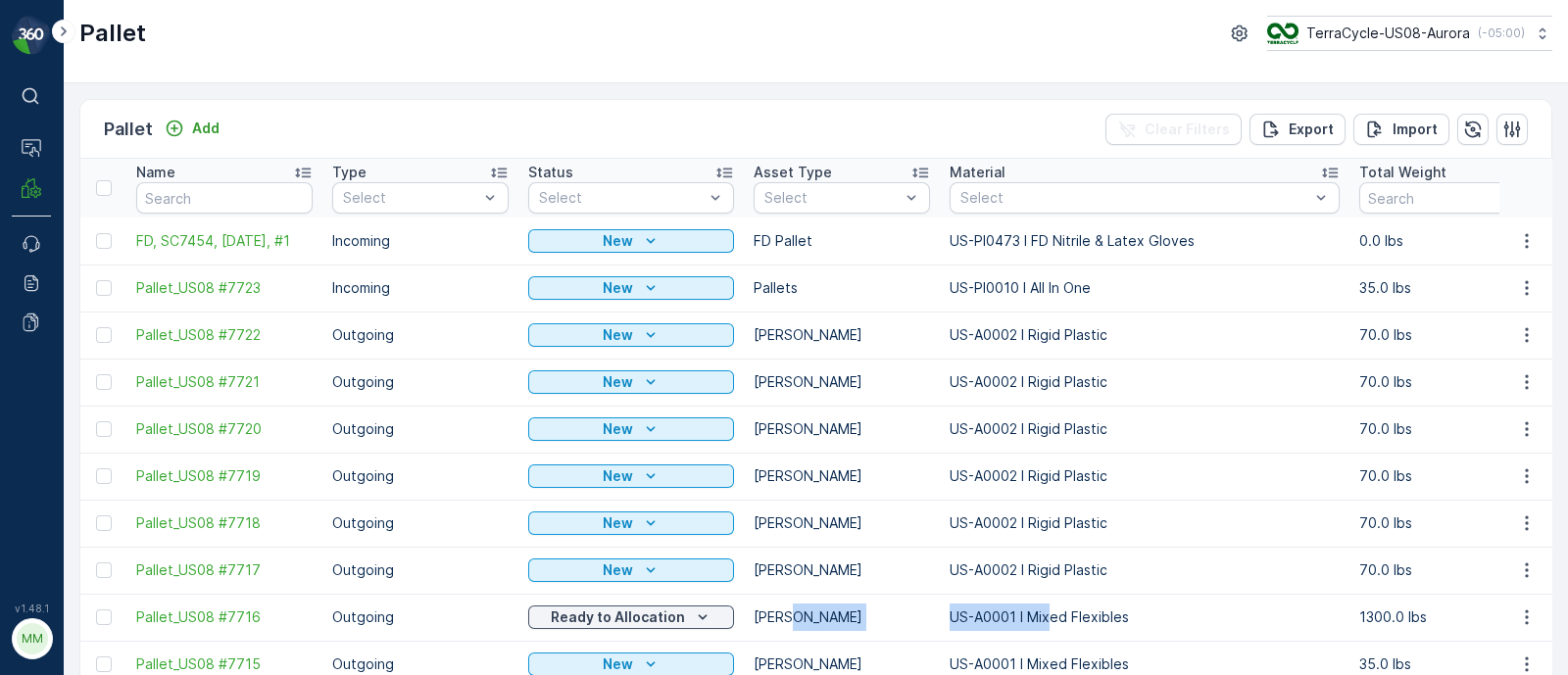
drag, startPoint x: 859, startPoint y: 613, endPoint x: 1042, endPoint y: 615, distance: 183.0
click at [170, 196] on input "text" at bounding box center [224, 197] width 177 height 31
type input "sc6700"
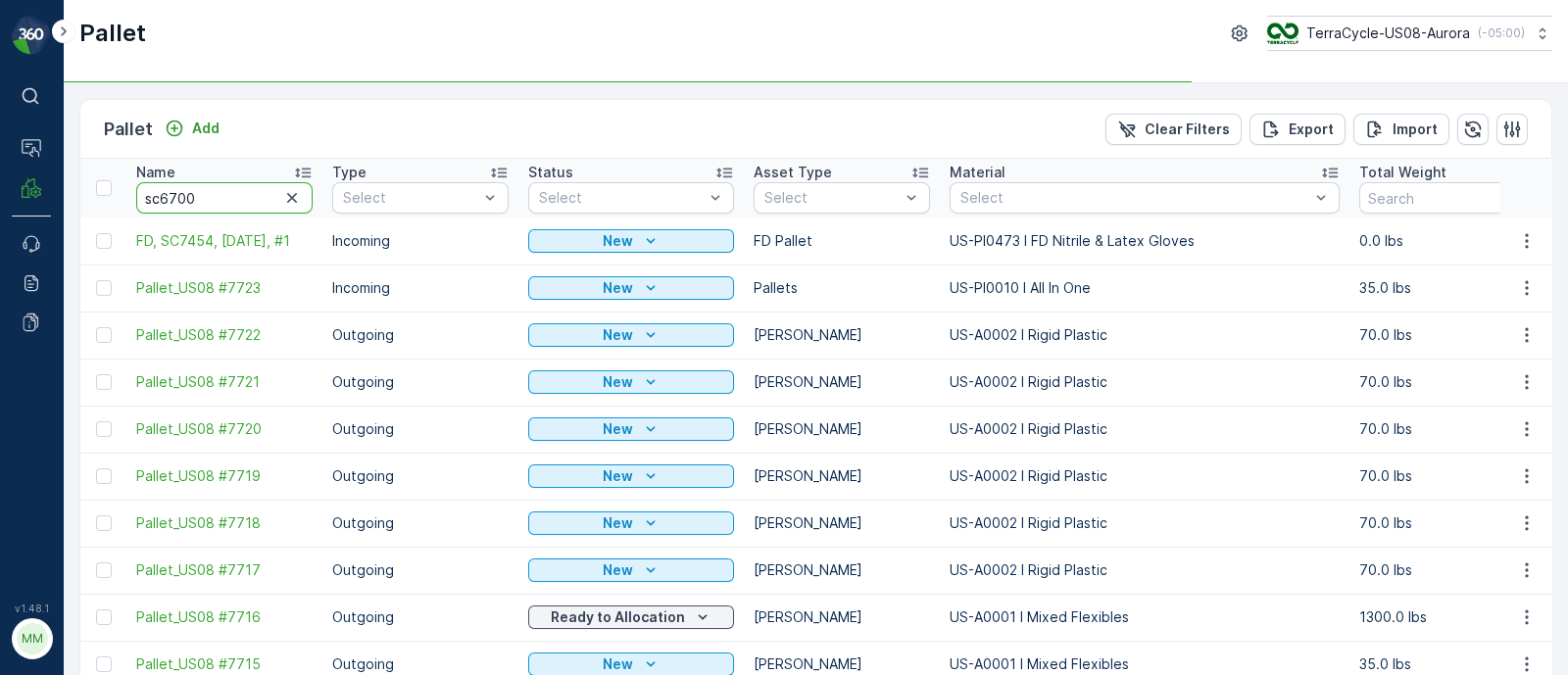
drag, startPoint x: 165, startPoint y: 196, endPoint x: 144, endPoint y: 199, distance: 21.2
click at [144, 199] on input "sc6700" at bounding box center [224, 197] width 177 height 31
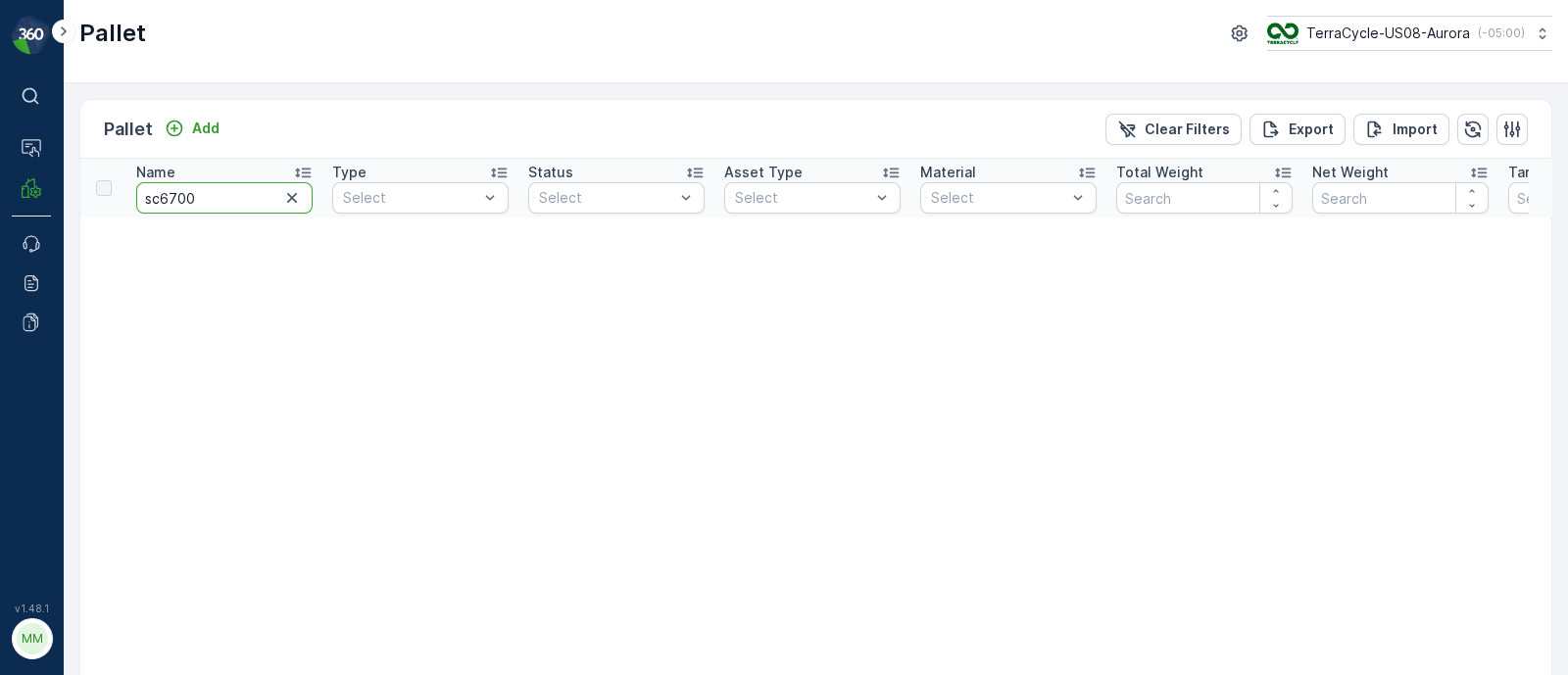
drag, startPoint x: 157, startPoint y: 198, endPoint x: 140, endPoint y: 197, distance: 17.0
click at [140, 197] on input "sc6700" at bounding box center [224, 197] width 177 height 31
type input "6700"
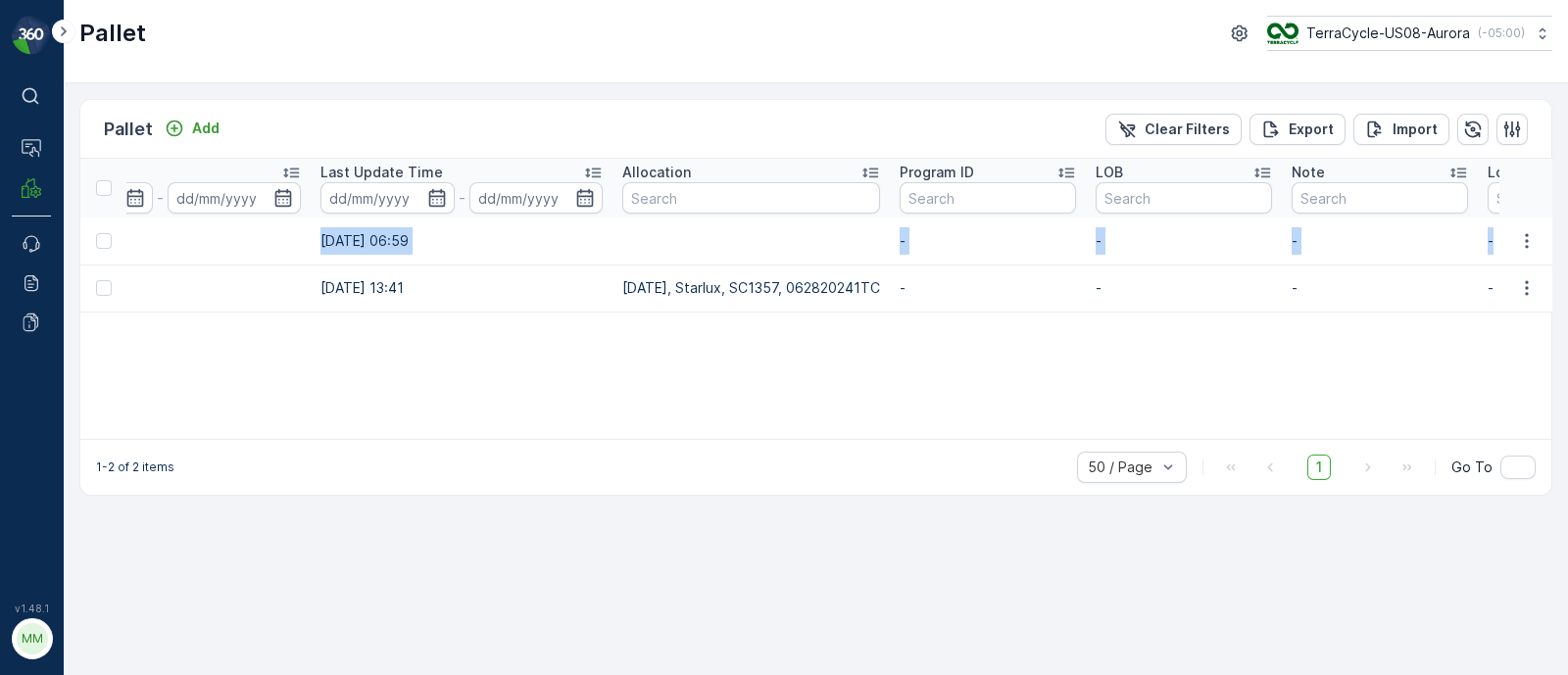
scroll to position [0, 2068]
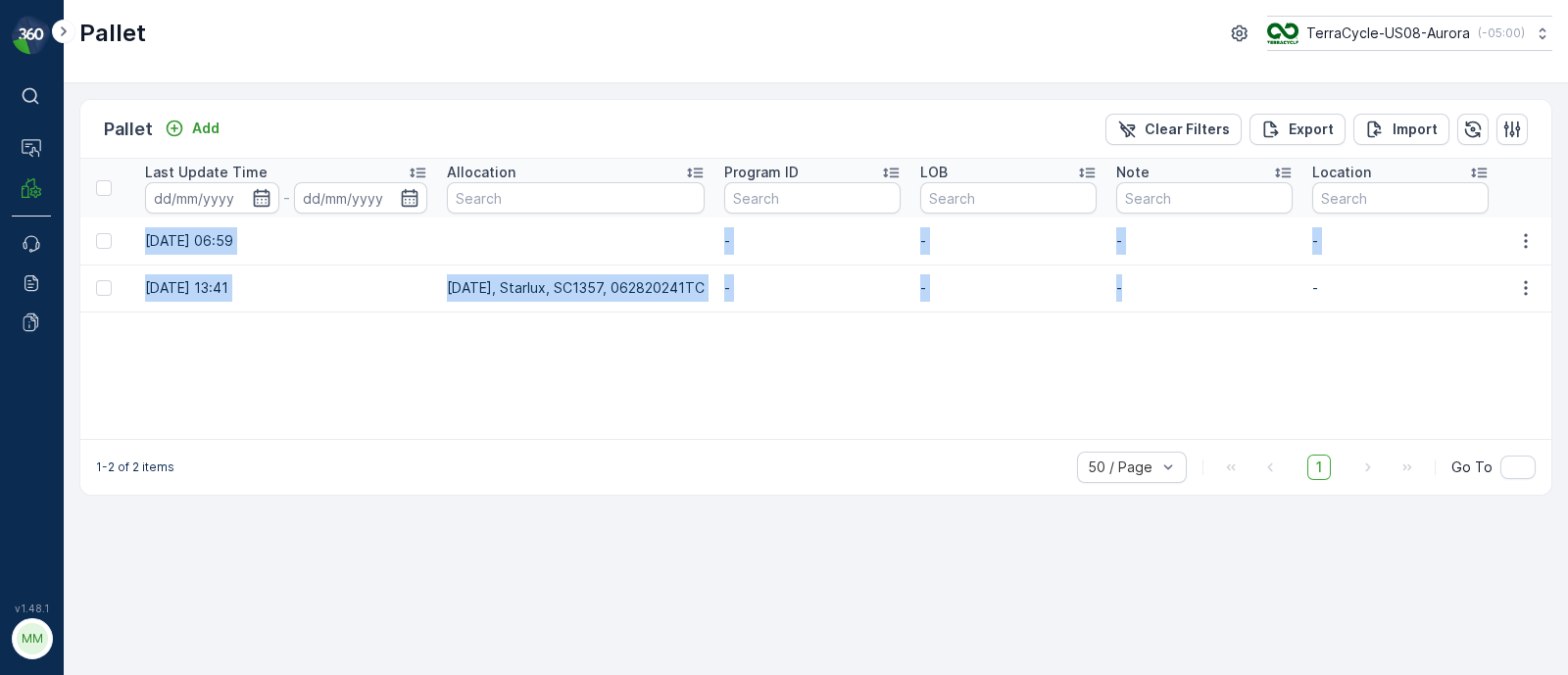
drag, startPoint x: 923, startPoint y: 244, endPoint x: 1188, endPoint y: 291, distance: 269.1
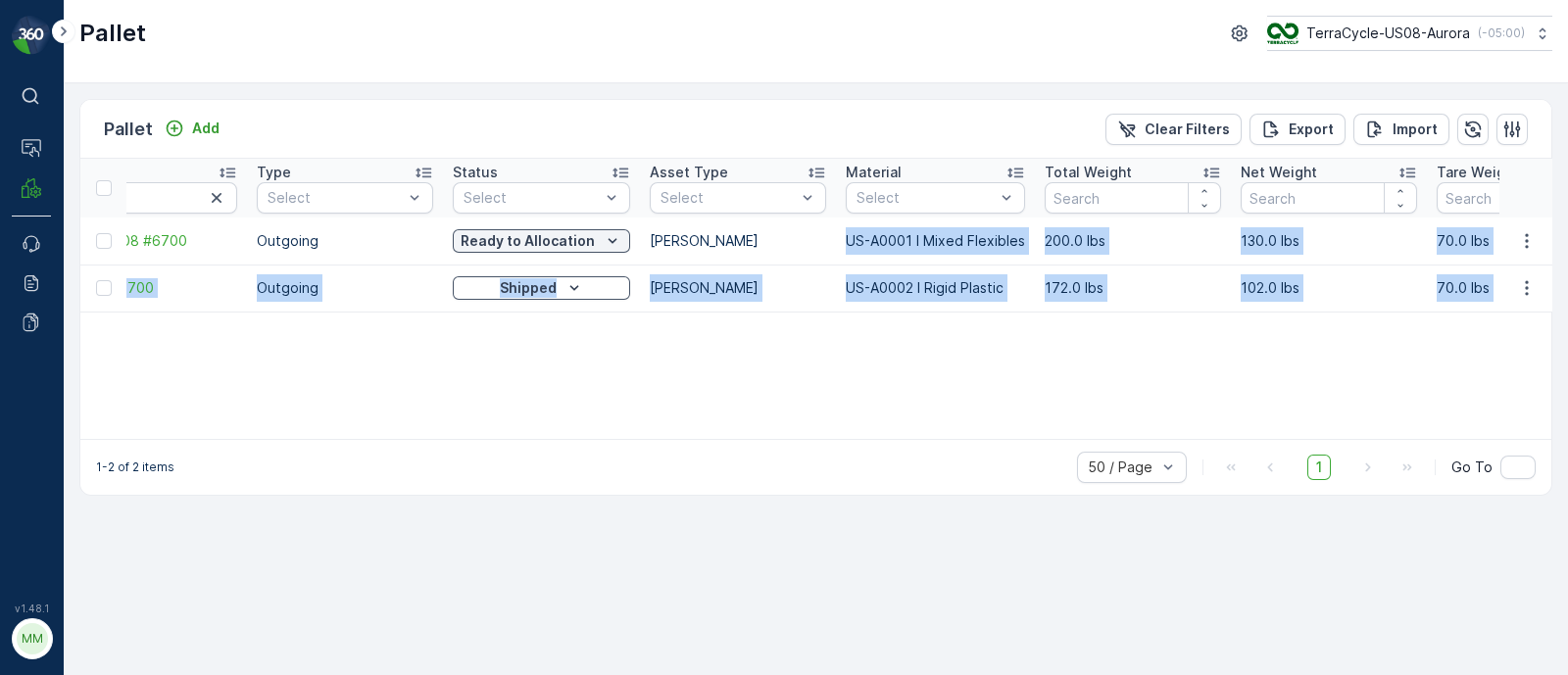
scroll to position [0, 0]
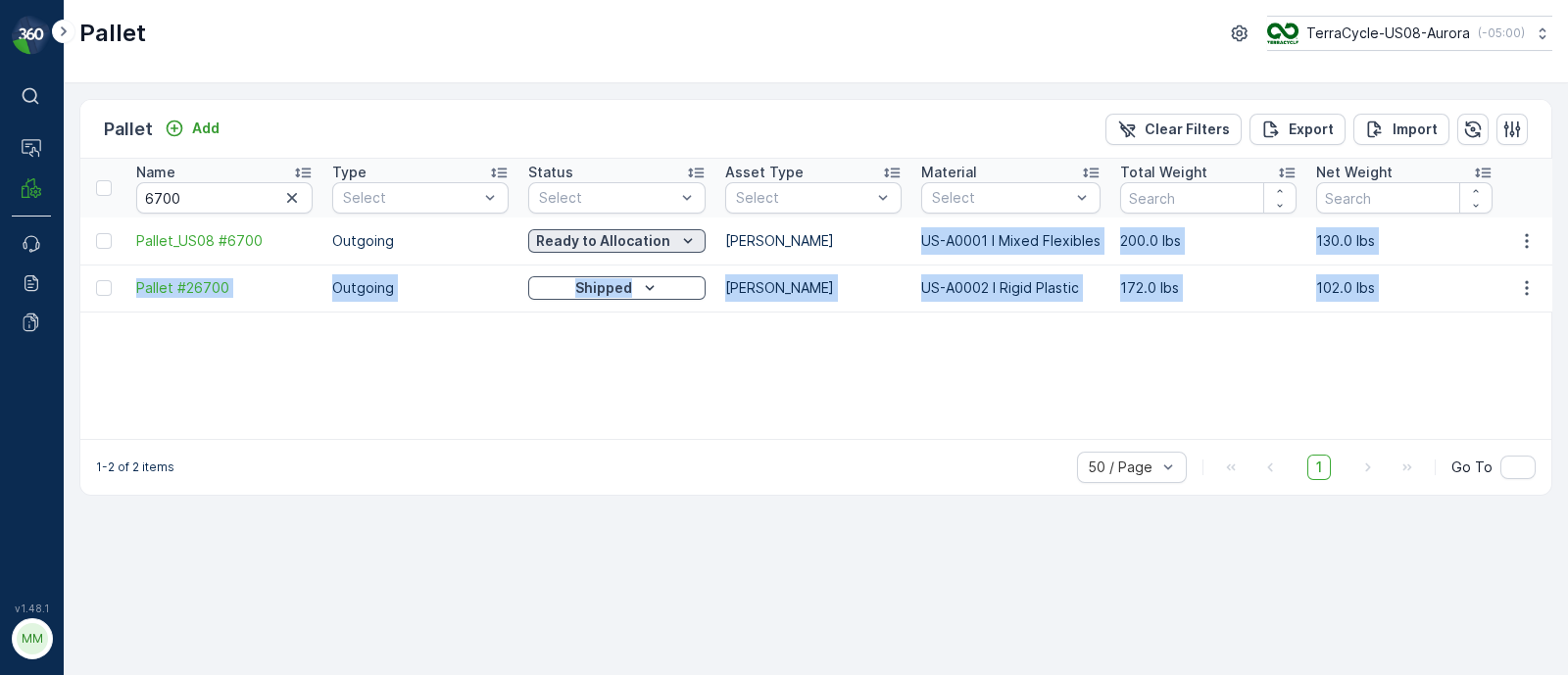
click at [610, 231] on p "Ready to Allocation" at bounding box center [602, 241] width 135 height 20
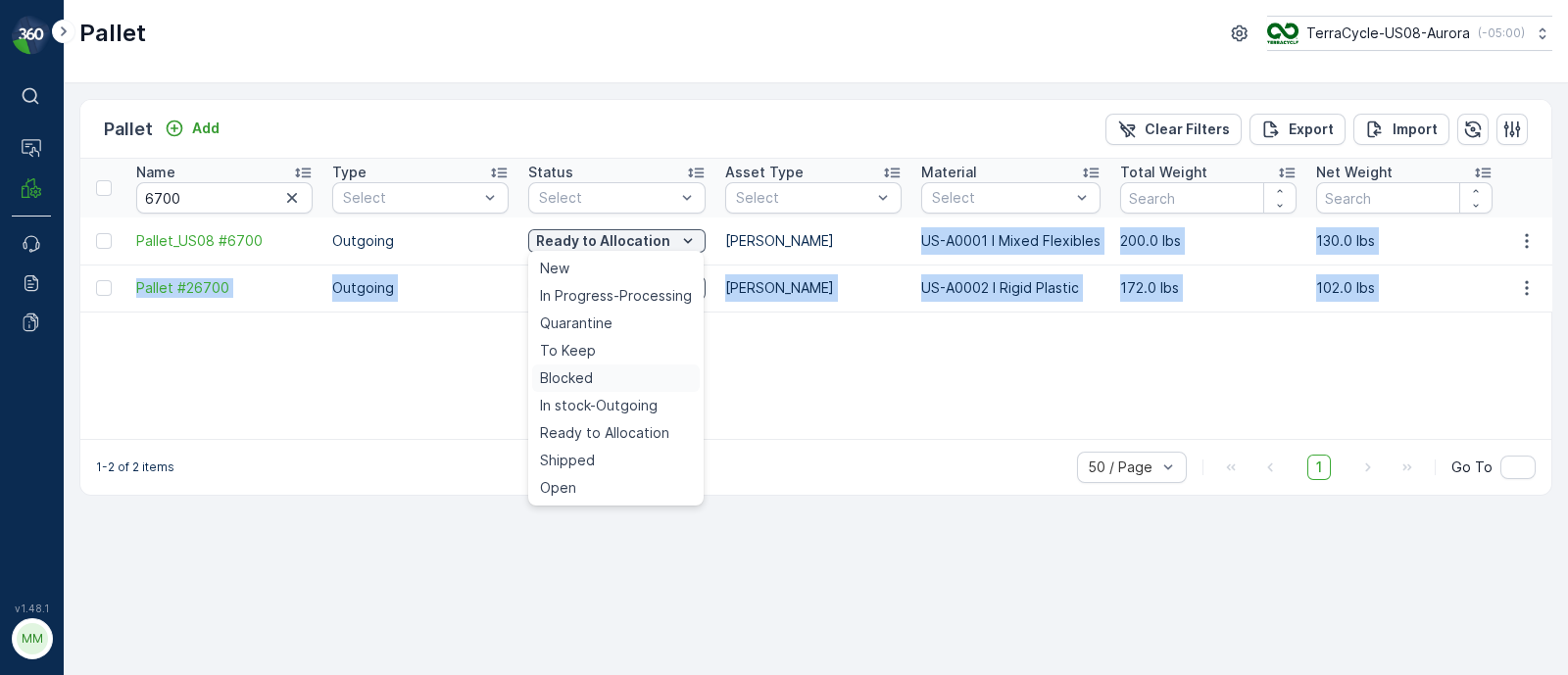
click at [575, 374] on span "Blocked" at bounding box center [566, 378] width 53 height 20
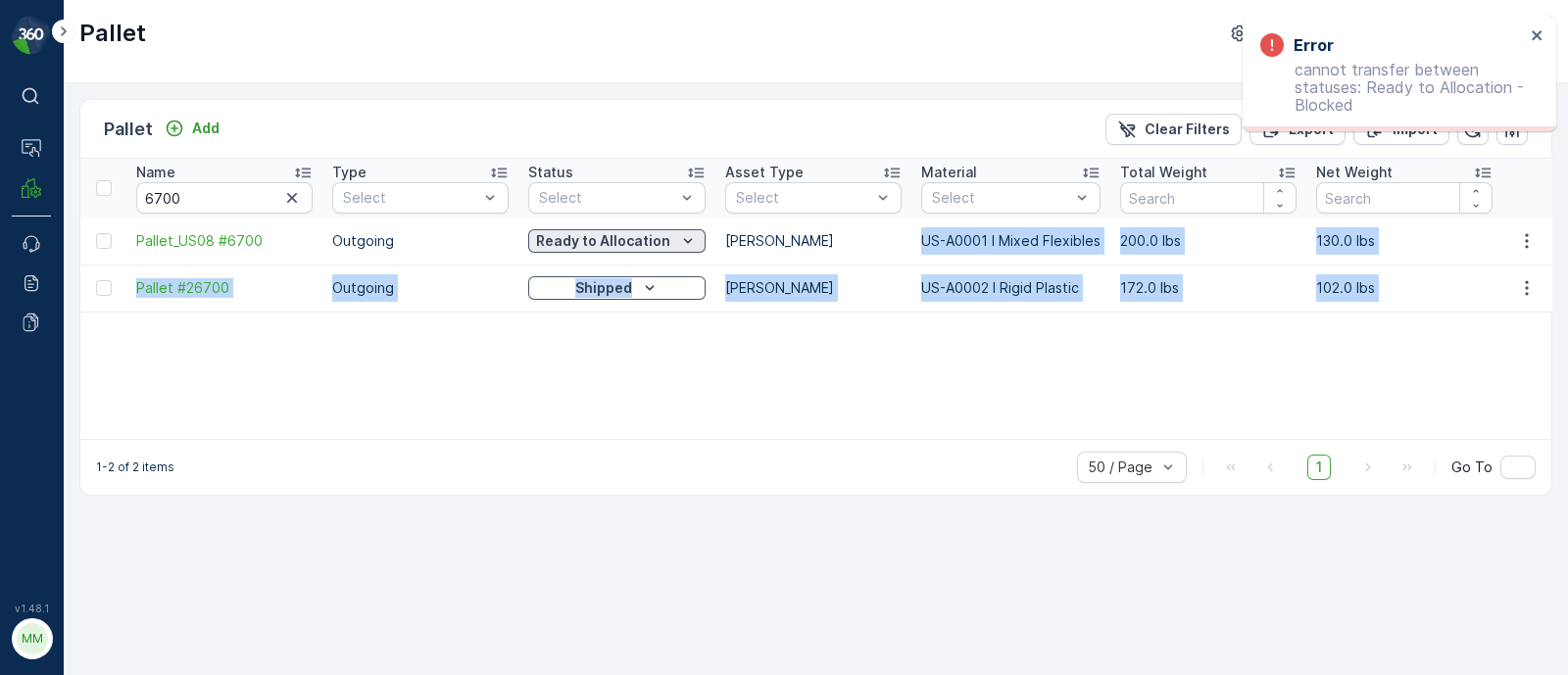
click at [599, 233] on p "Ready to Allocation" at bounding box center [602, 241] width 135 height 20
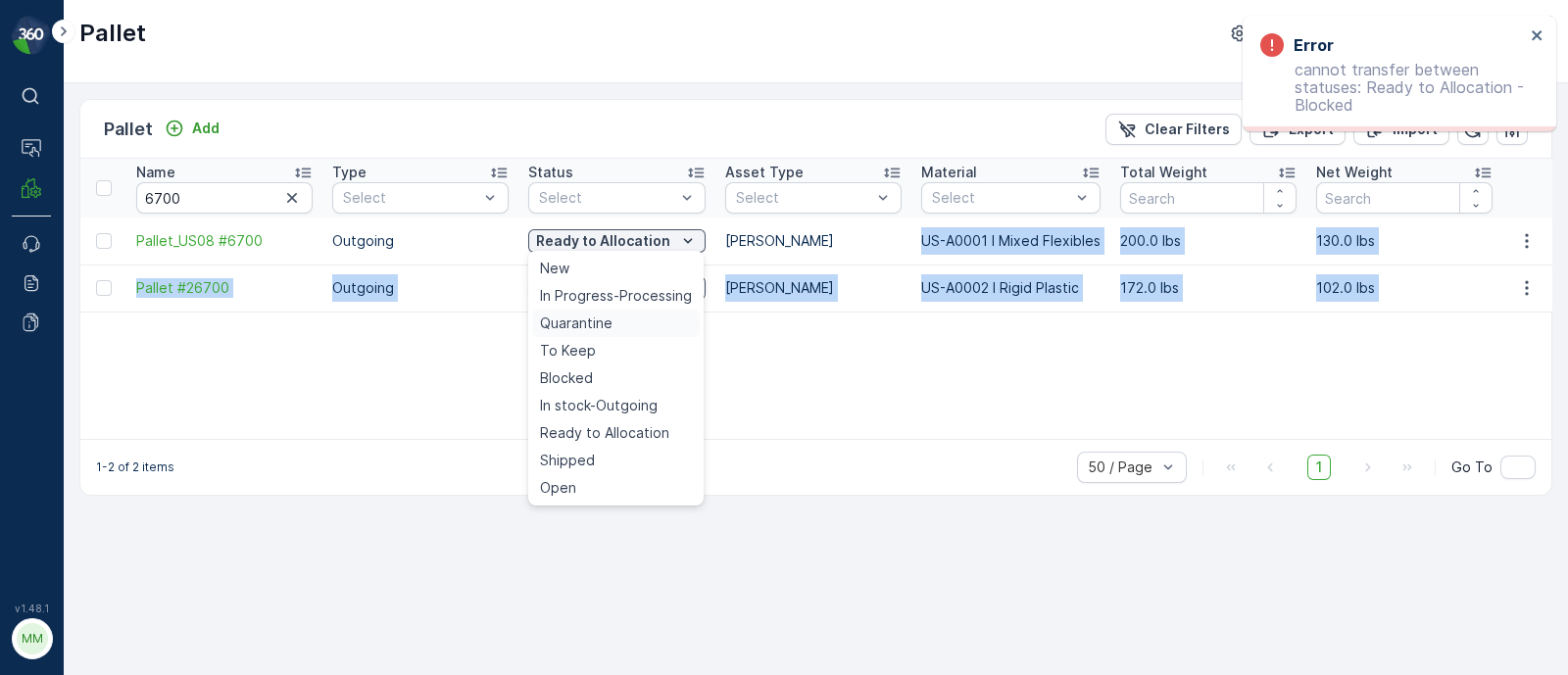
click at [578, 327] on span "Quarantine" at bounding box center [576, 323] width 73 height 20
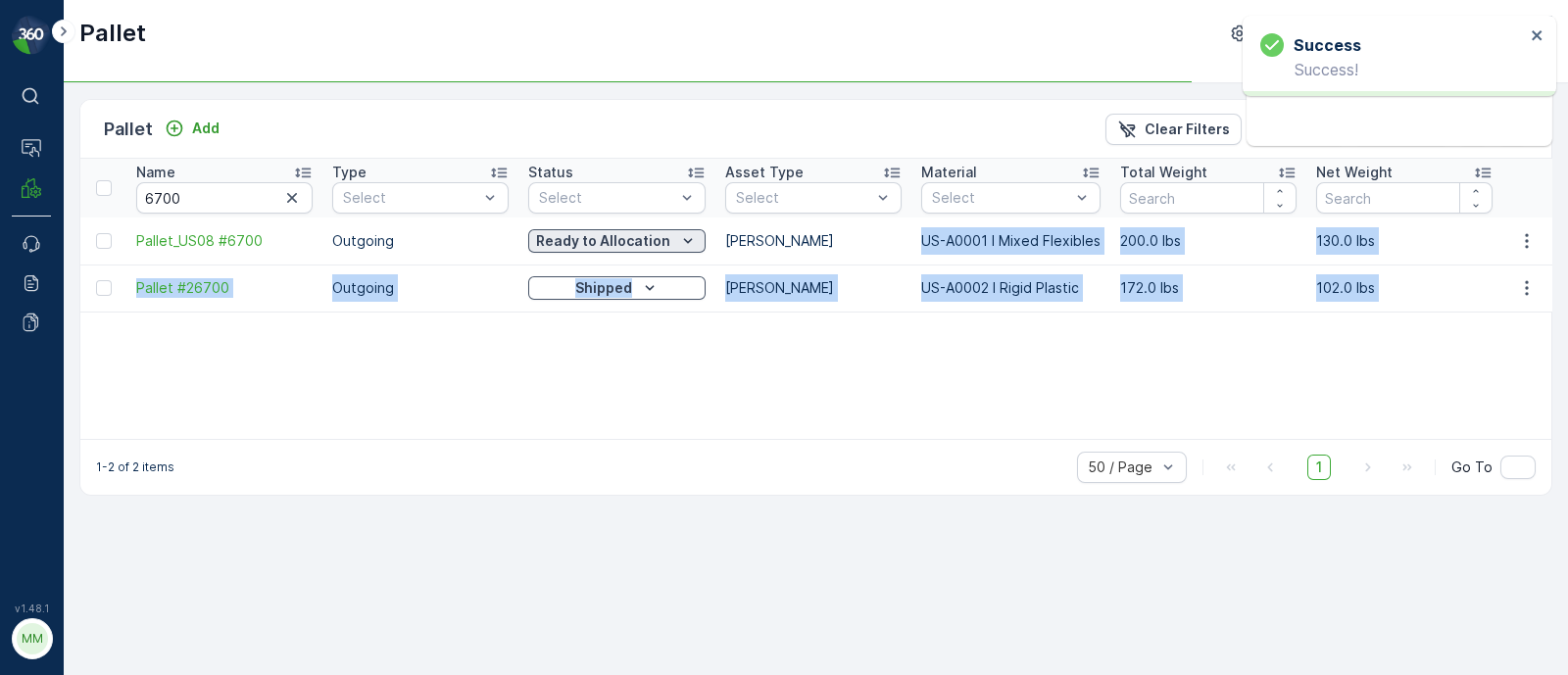
click at [588, 237] on p "Ready to Allocation" at bounding box center [602, 241] width 135 height 20
click at [591, 234] on p "Quarantine" at bounding box center [603, 241] width 80 height 20
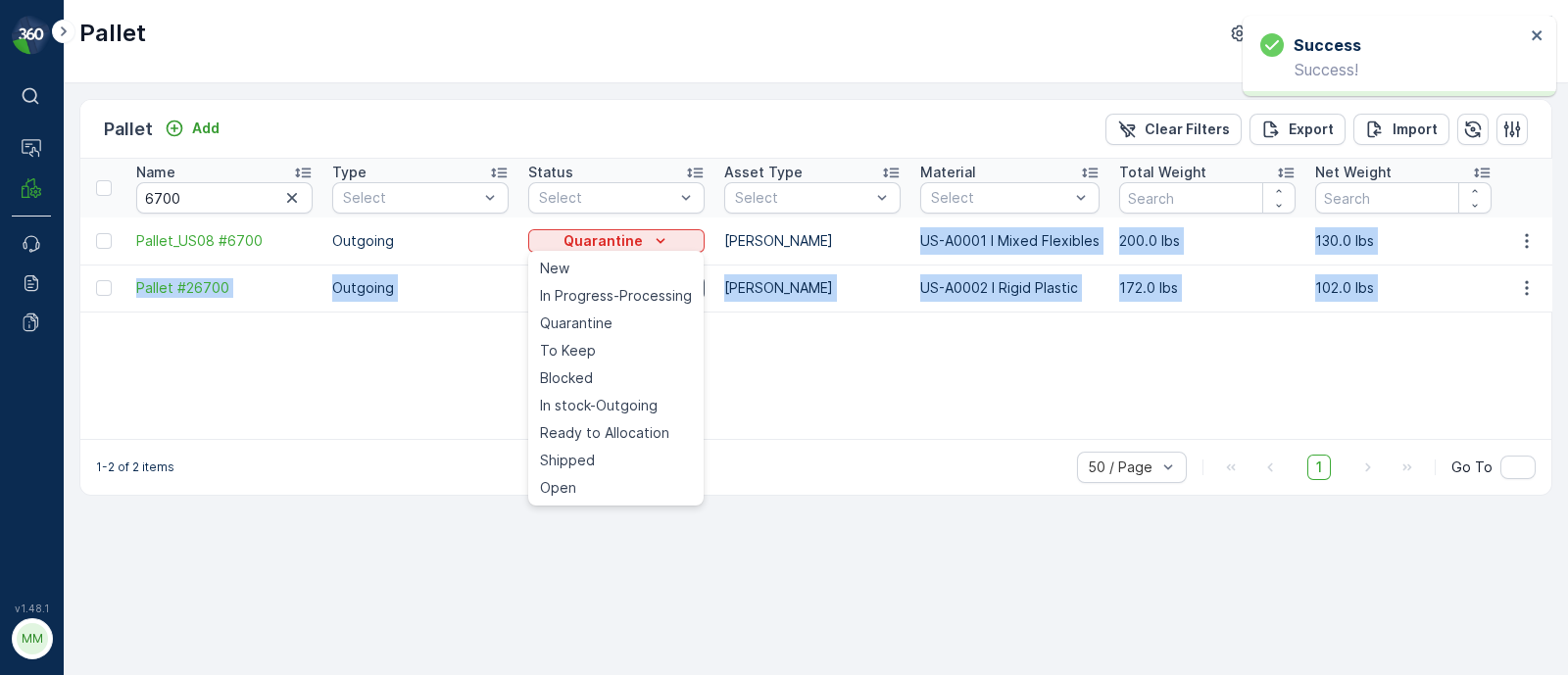
click at [597, 372] on div "Blocked" at bounding box center [615, 378] width 168 height 28
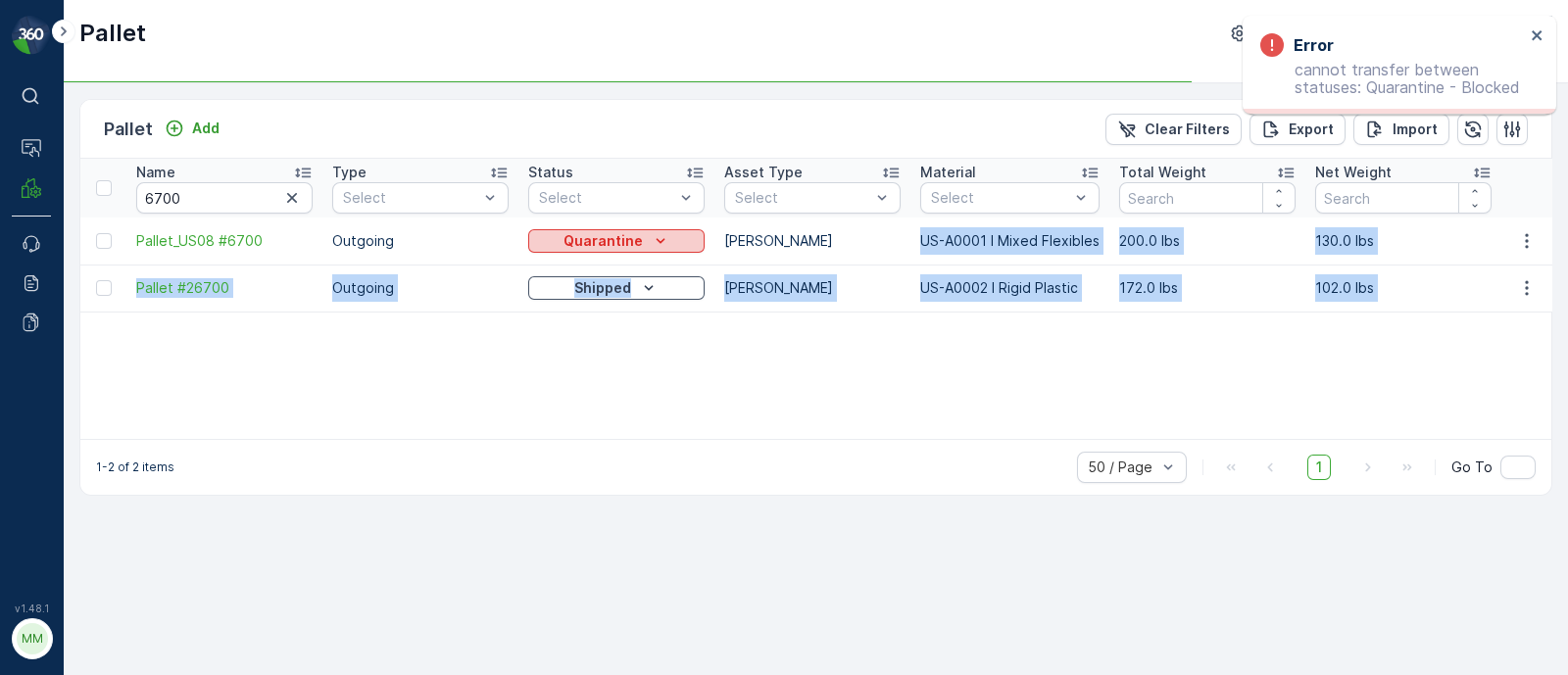
click at [632, 242] on p "Quarantine" at bounding box center [603, 241] width 80 height 20
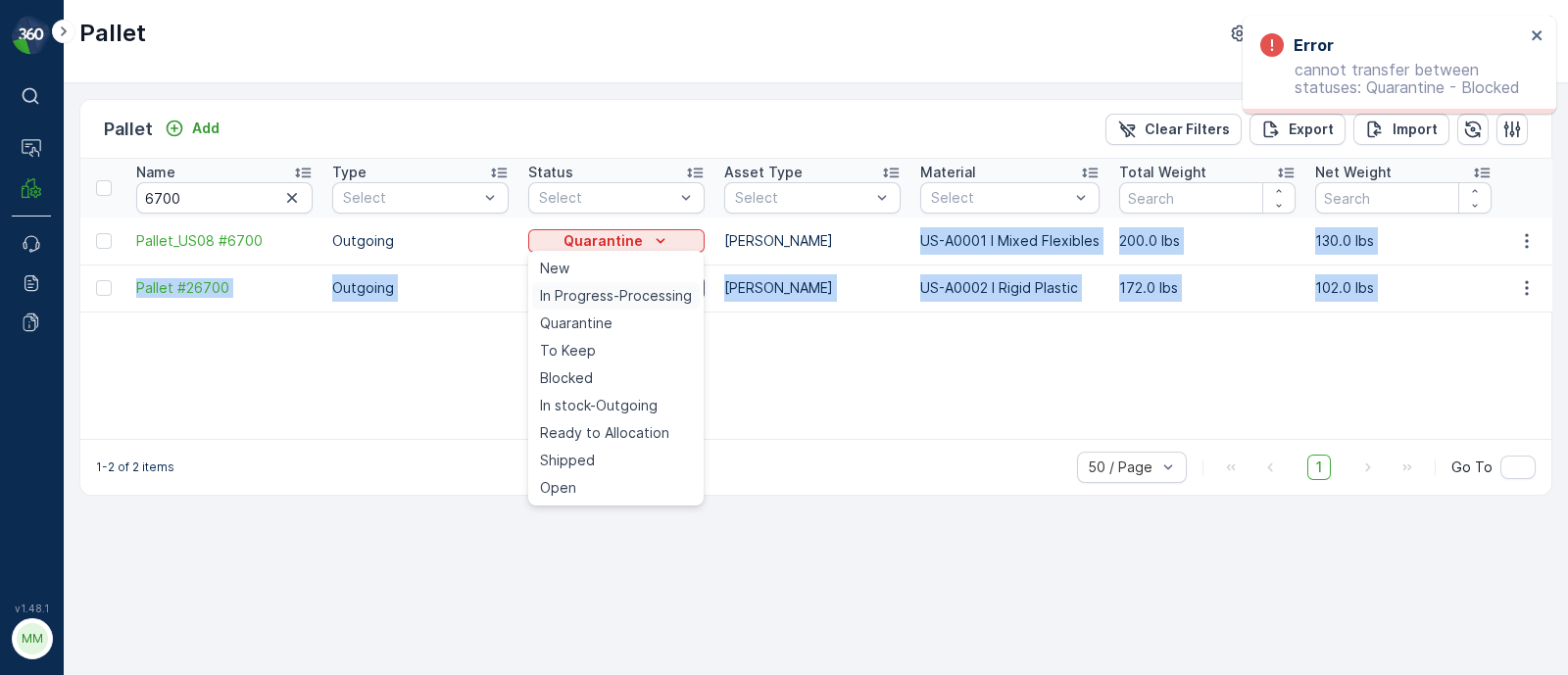
click at [597, 298] on span "In Progress-Processing" at bounding box center [615, 296] width 152 height 20
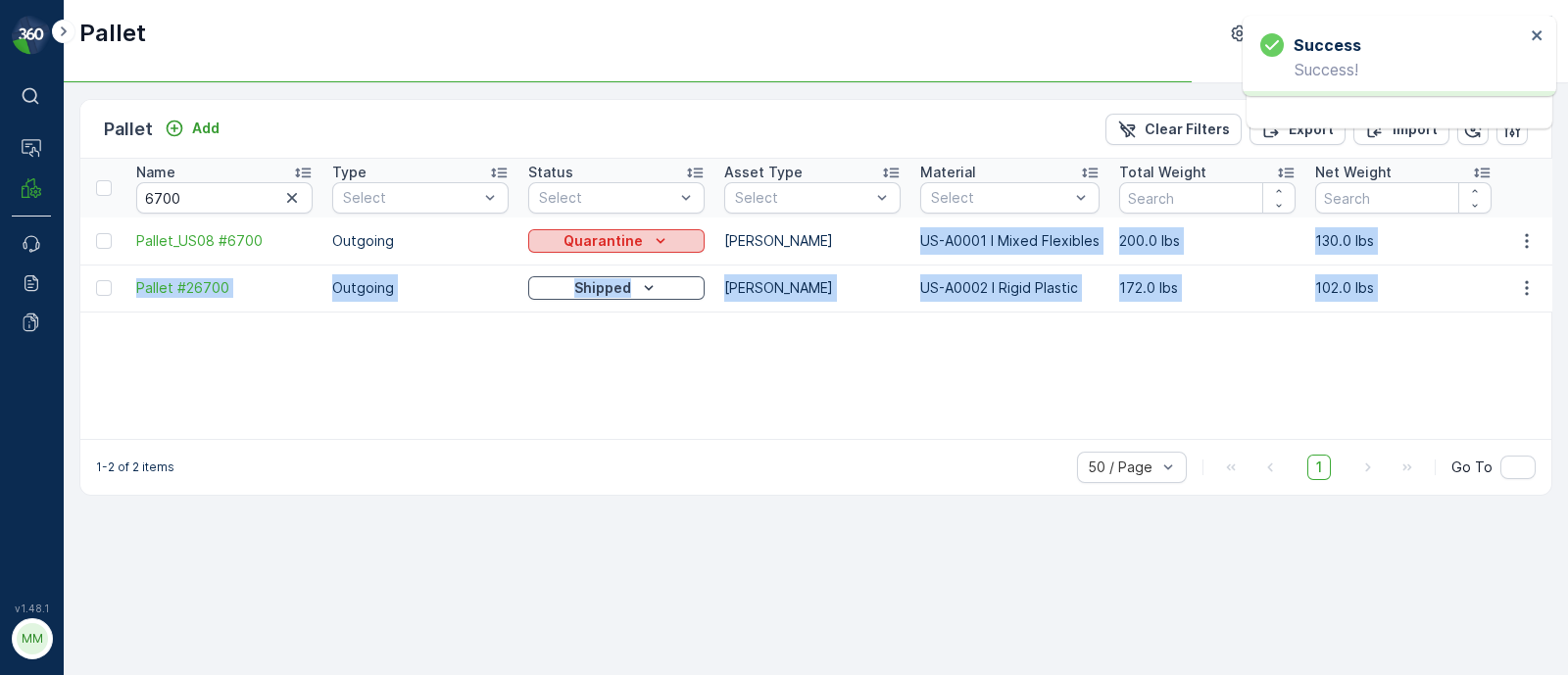
click at [615, 245] on p "Quarantine" at bounding box center [603, 241] width 80 height 20
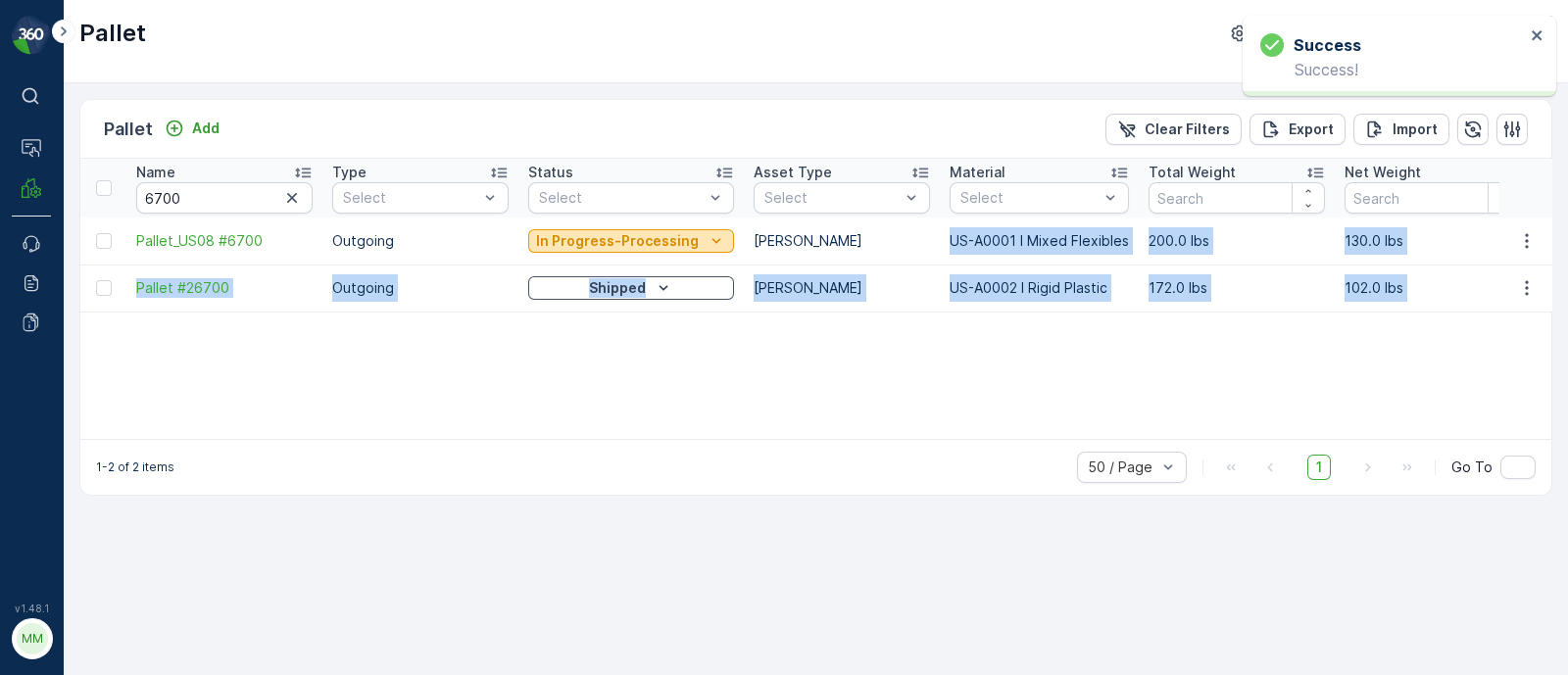
click at [612, 247] on p "In Progress-Processing" at bounding box center [616, 241] width 163 height 20
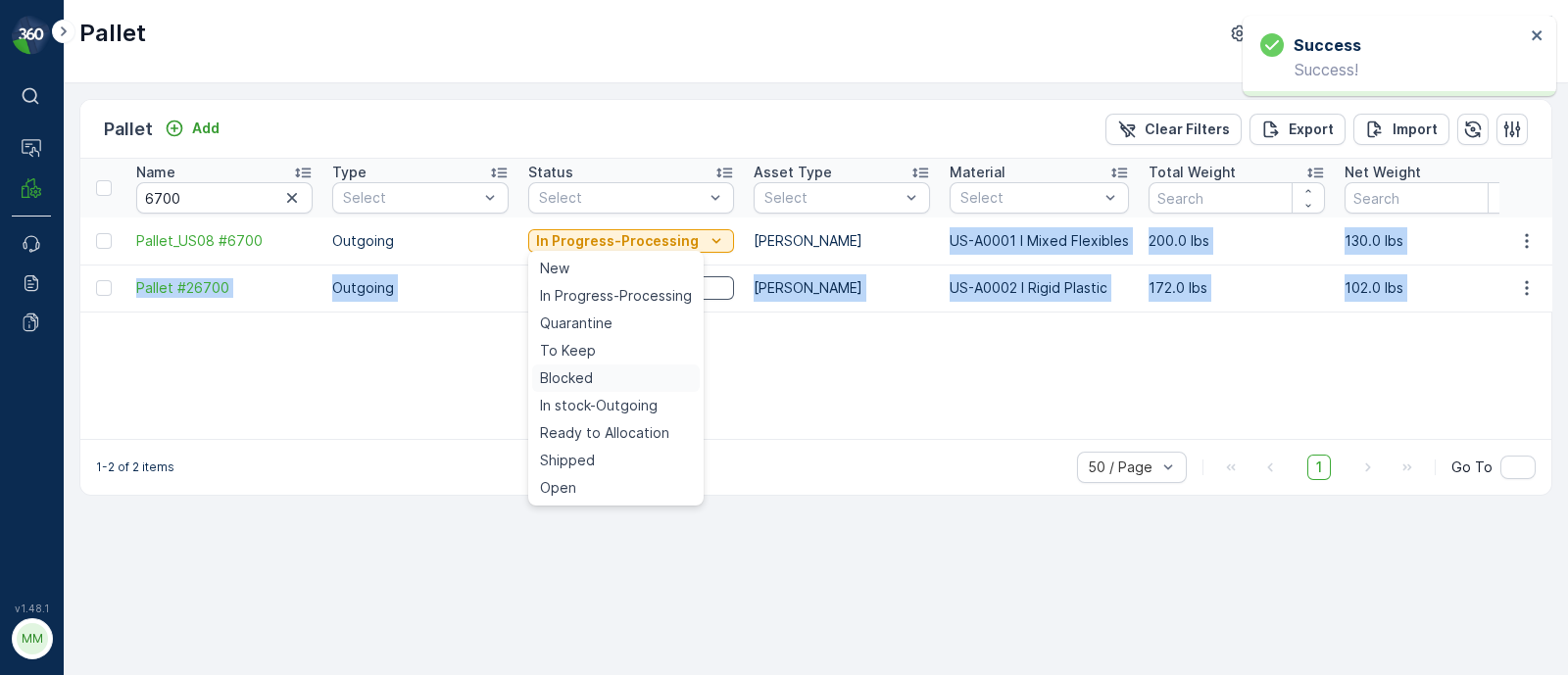
click at [591, 378] on div "Blocked" at bounding box center [615, 378] width 168 height 28
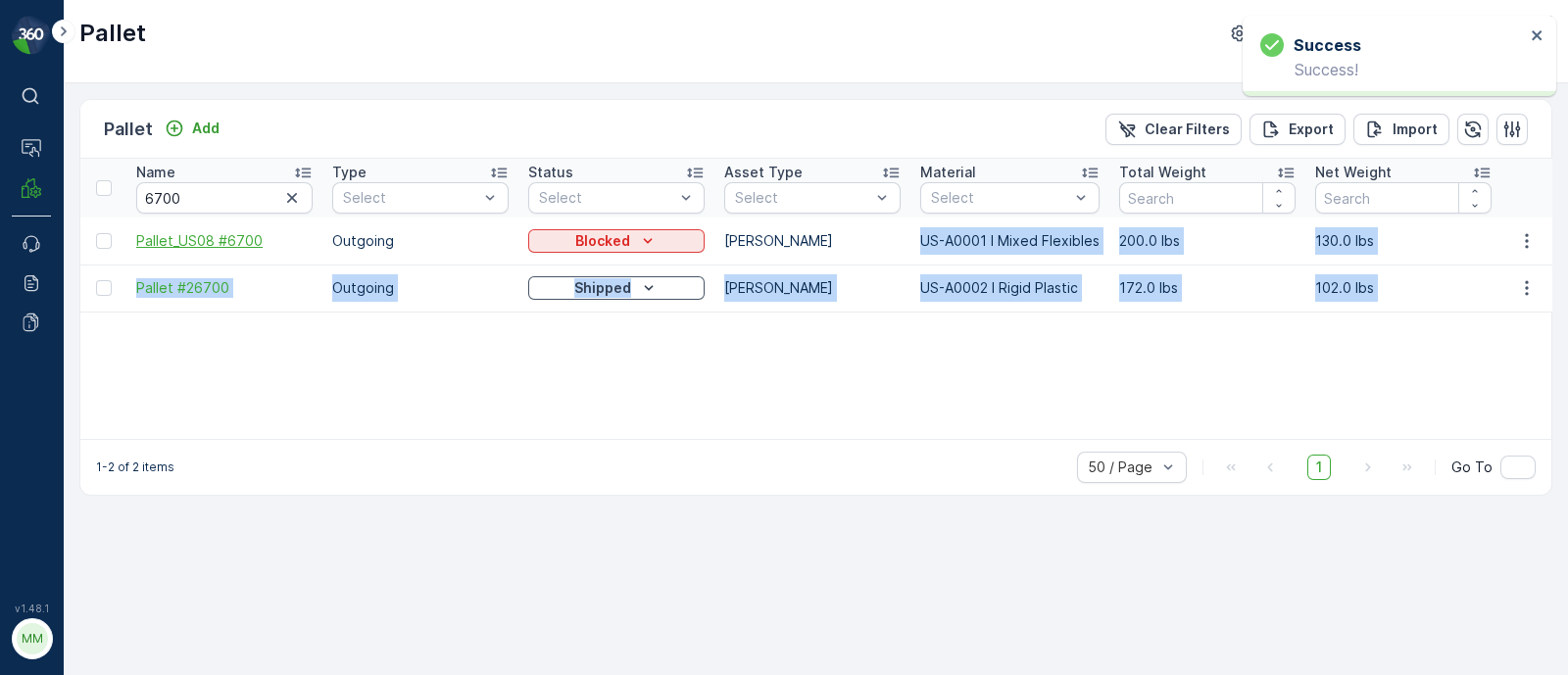
click at [253, 237] on span "Pallet_US08 #6700" at bounding box center [224, 241] width 177 height 20
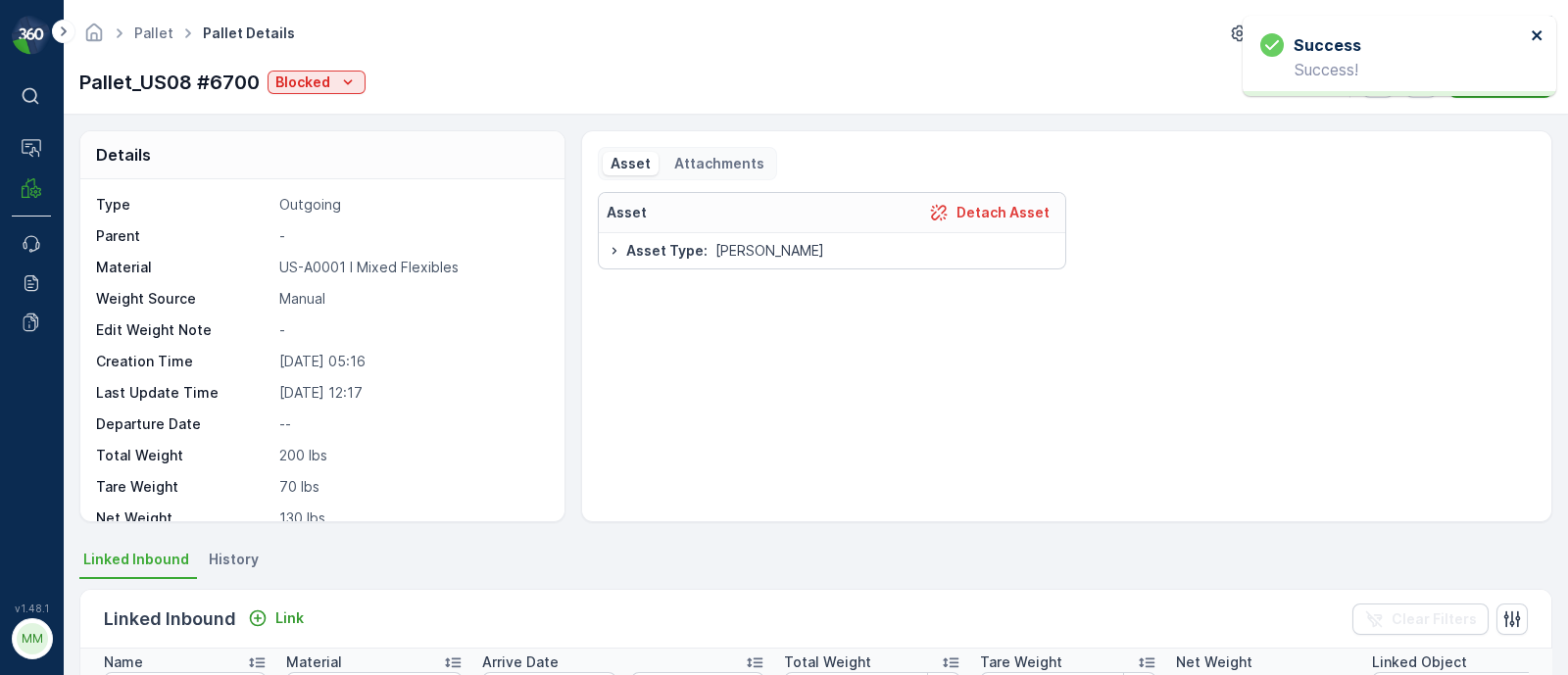
click at [1541, 33] on icon "close" at bounding box center [1538, 36] width 14 height 16
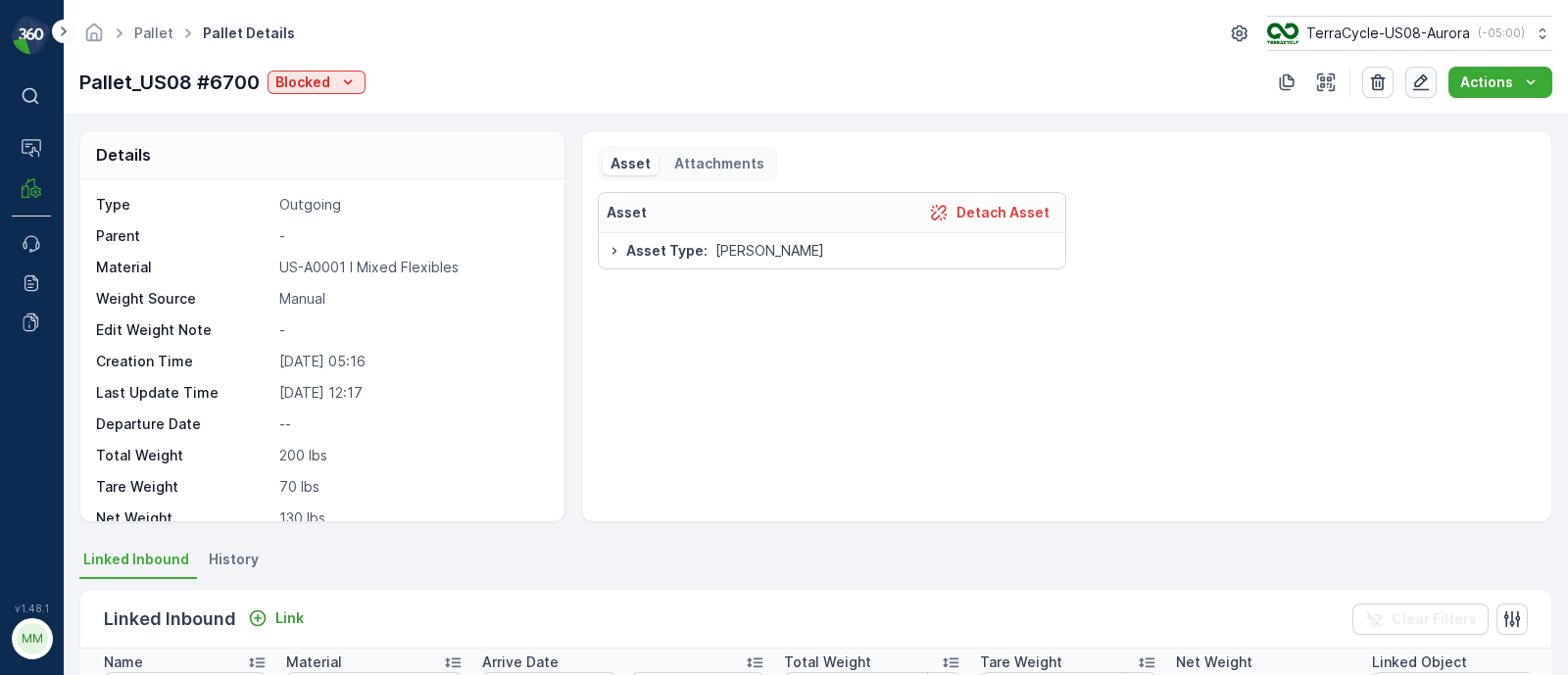
click at [1423, 80] on icon "button" at bounding box center [1421, 83] width 20 height 20
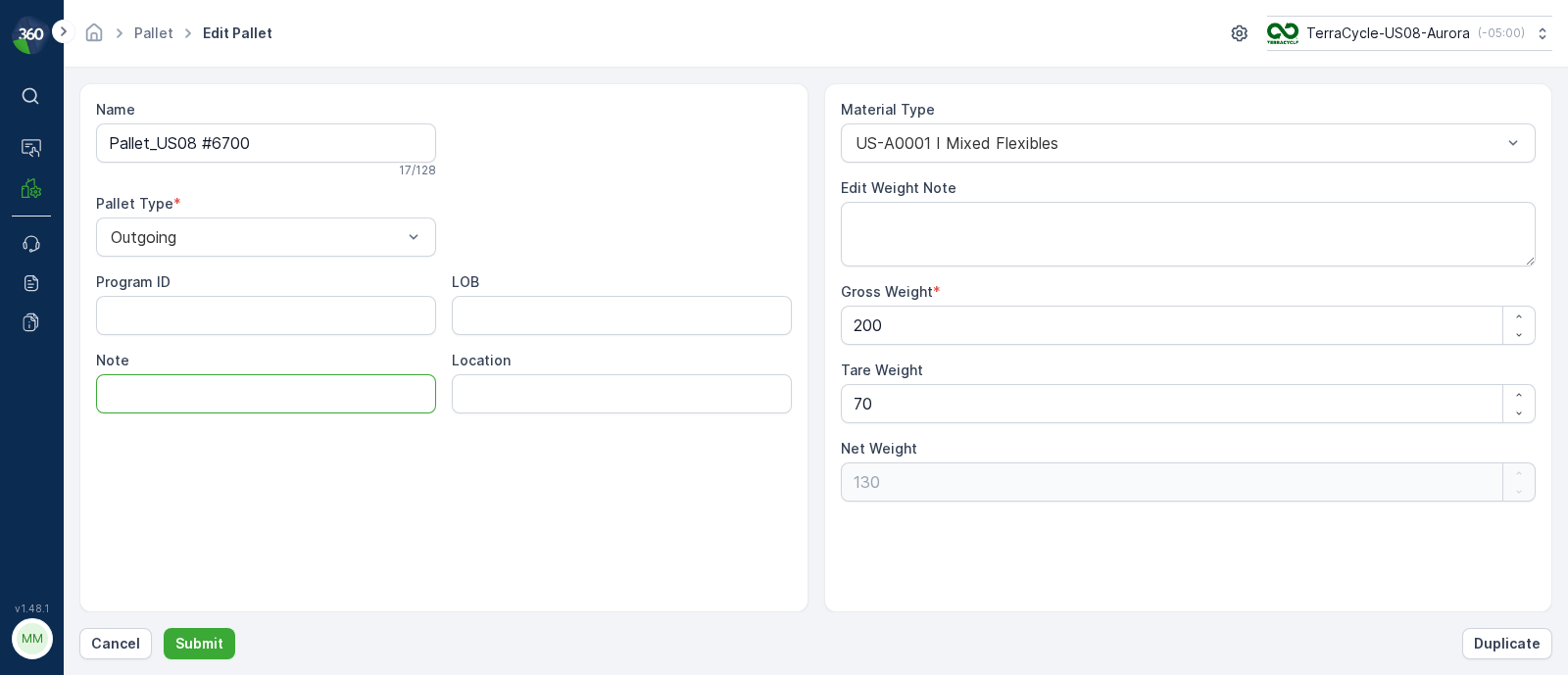
drag, startPoint x: 336, startPoint y: 389, endPoint x: 340, endPoint y: 375, distance: 14.6
click at [338, 389] on input "Note" at bounding box center [265, 393] width 340 height 39
type input "D"
type input "This pallet label was 1 of 2 on a gaylord. (Different #'s) However this pallets…"
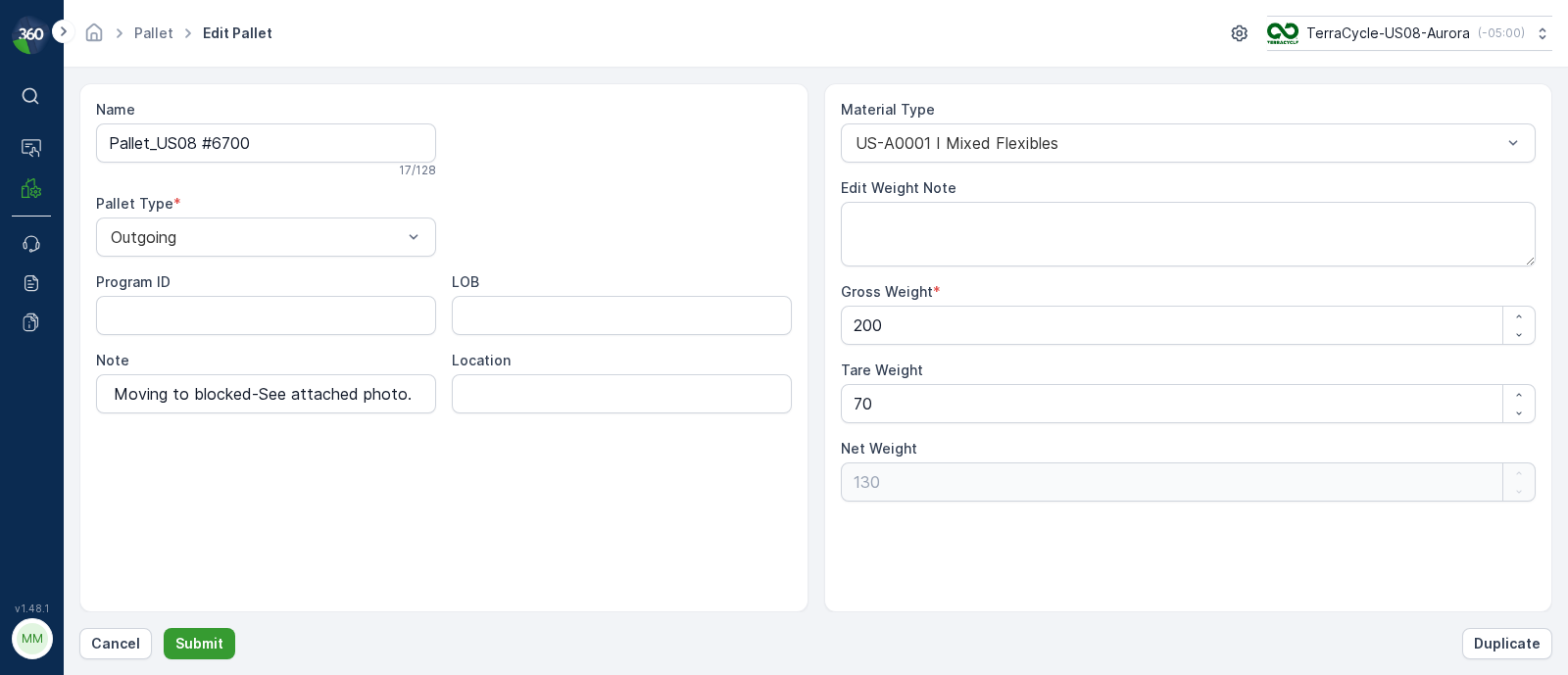
scroll to position [0, 0]
click at [216, 639] on p "Submit" at bounding box center [199, 644] width 48 height 20
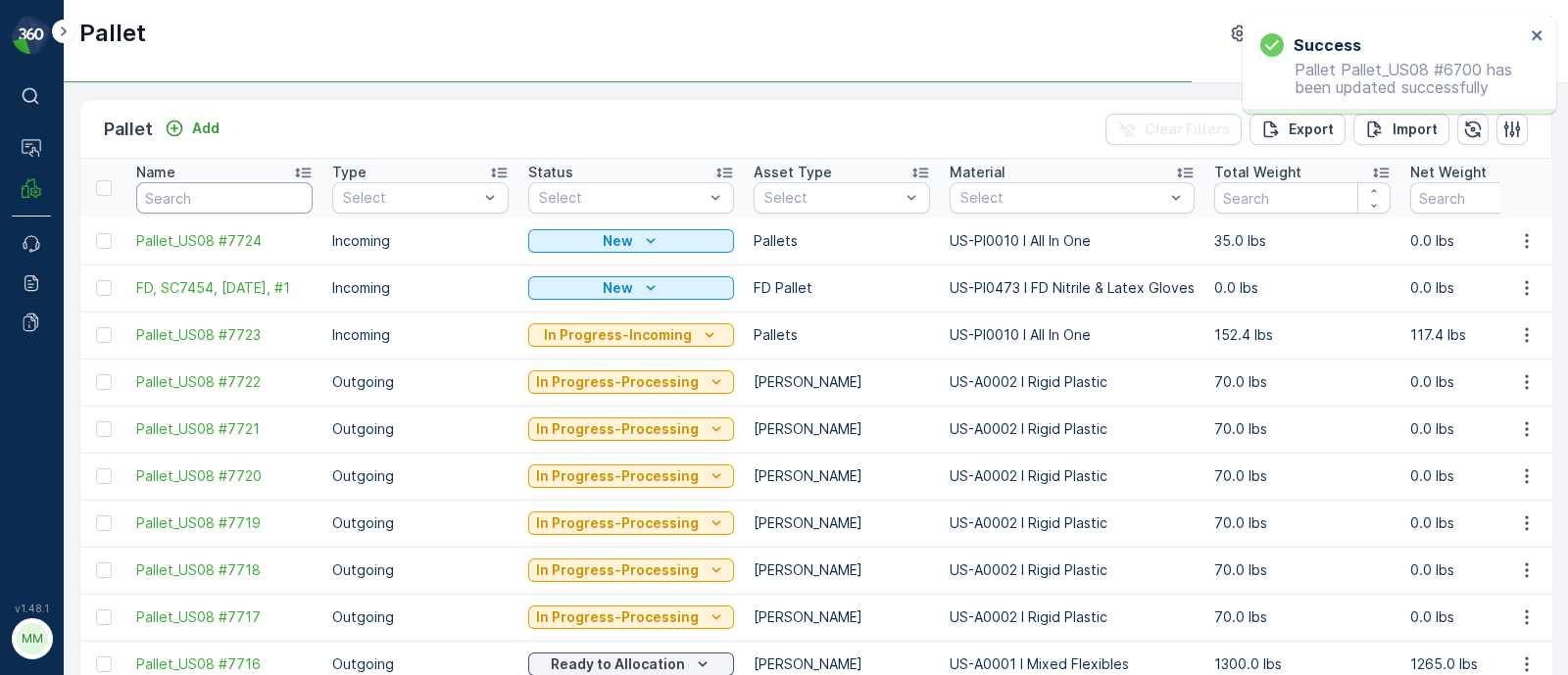
click at [212, 190] on input "text" at bounding box center [224, 197] width 177 height 31
type input "6700"
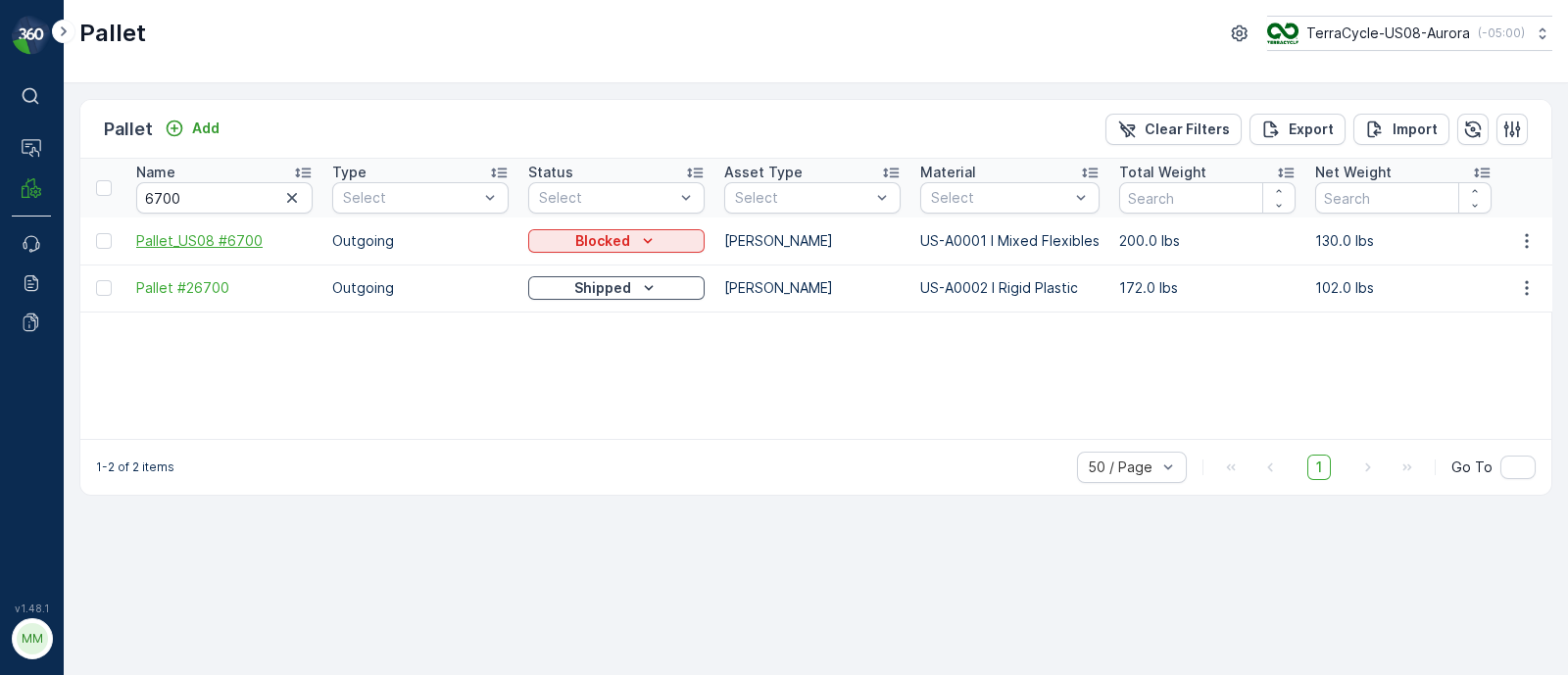
click at [254, 240] on span "Pallet_US08 #6700" at bounding box center [224, 241] width 177 height 20
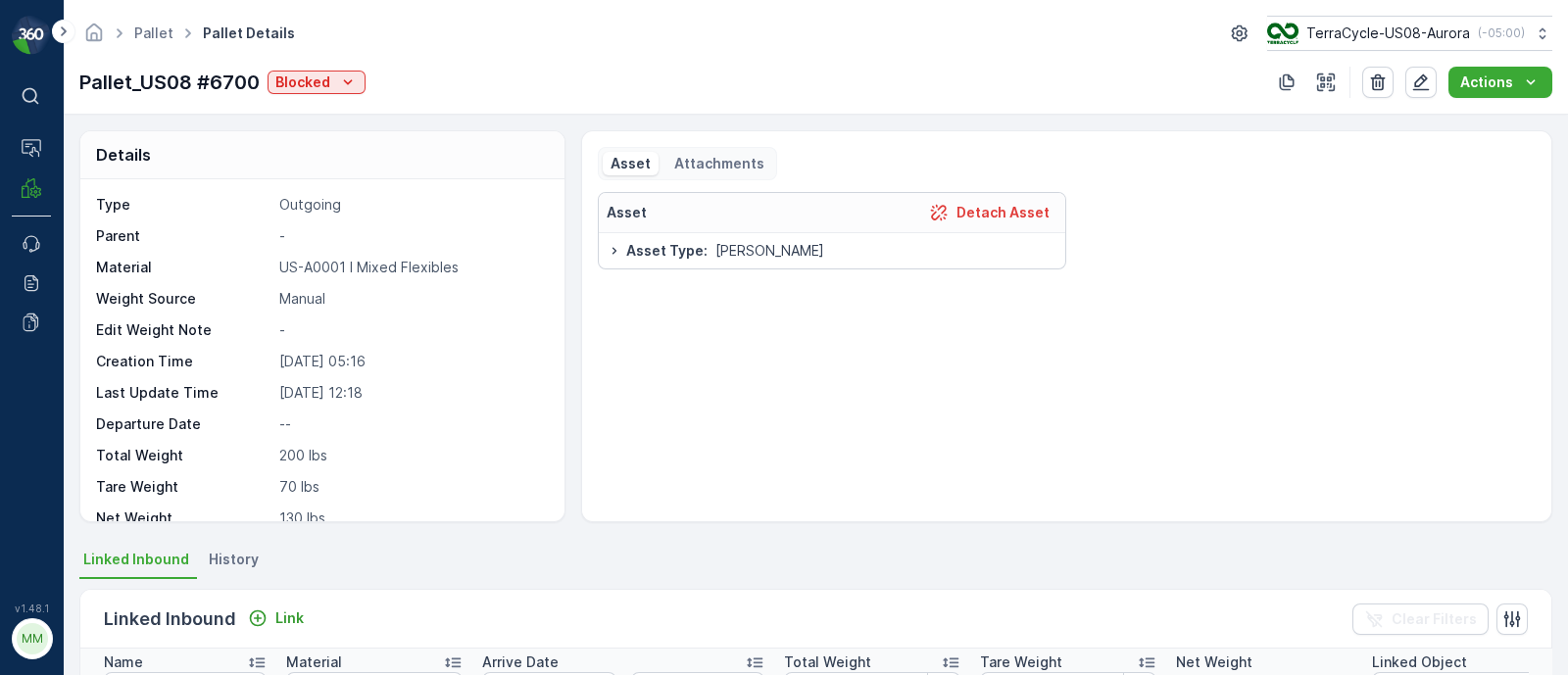
click at [725, 167] on p "Attachments" at bounding box center [719, 164] width 90 height 20
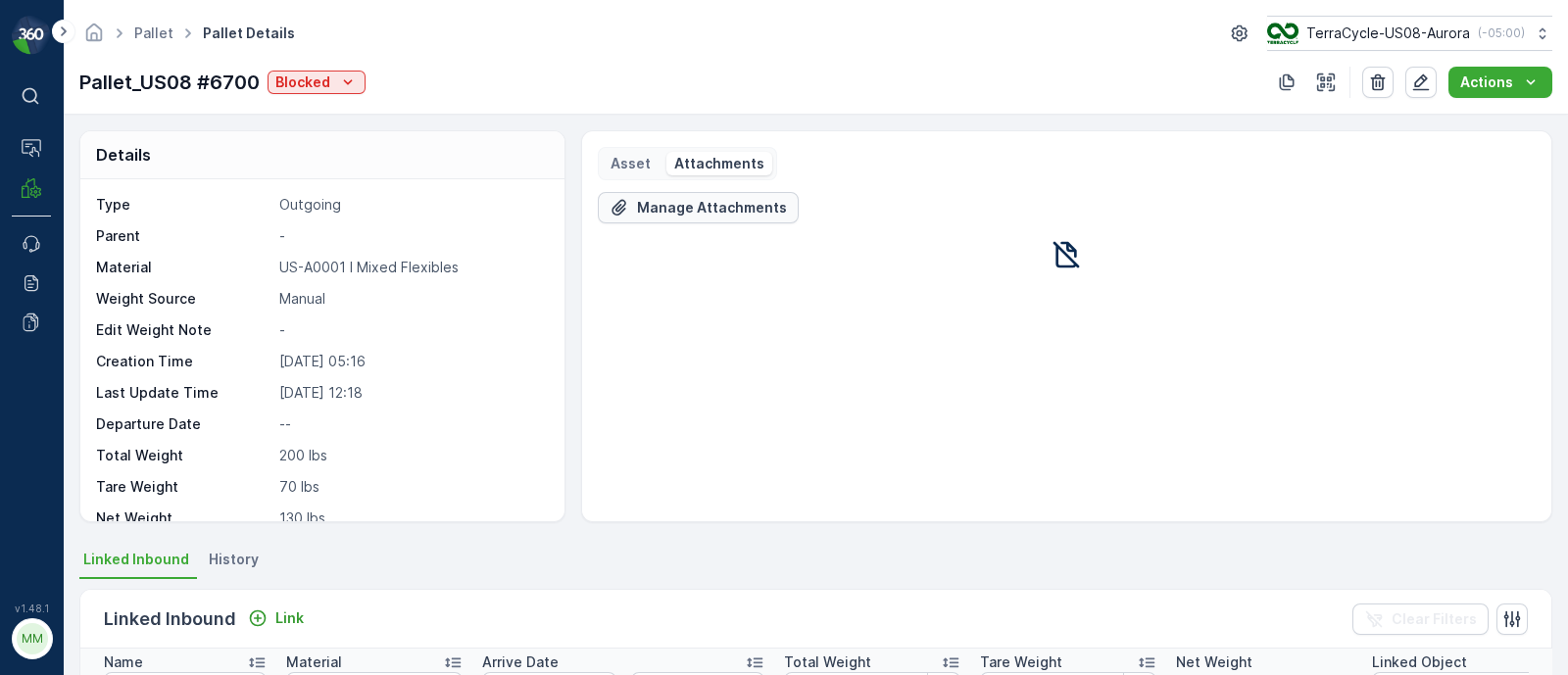
click at [709, 202] on p "Manage Attachments" at bounding box center [712, 207] width 150 height 20
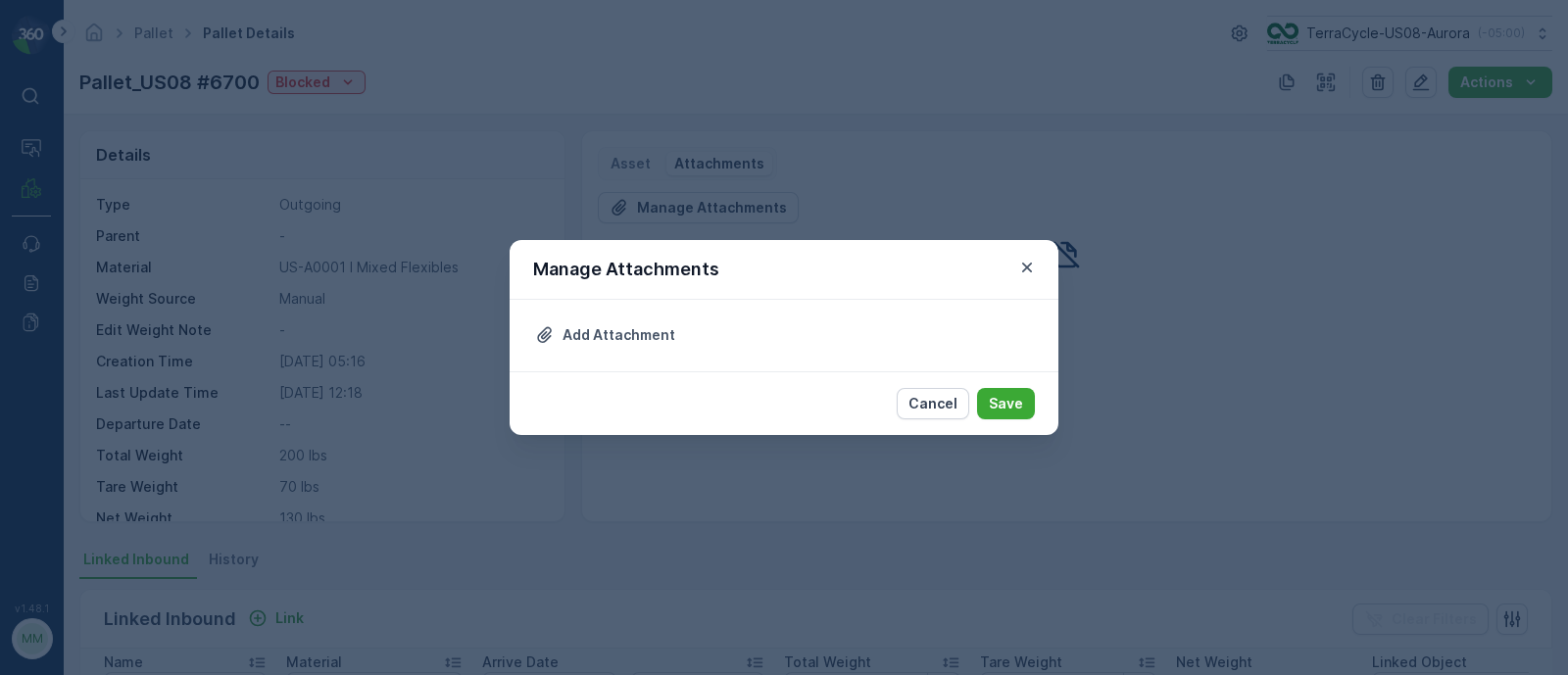
click at [717, 325] on div "Add Attachment" at bounding box center [784, 336] width 549 height 72
click at [618, 316] on div "Add Attachment" at bounding box center [784, 336] width 549 height 72
click at [611, 334] on p "Add Attachment" at bounding box center [618, 335] width 113 height 20
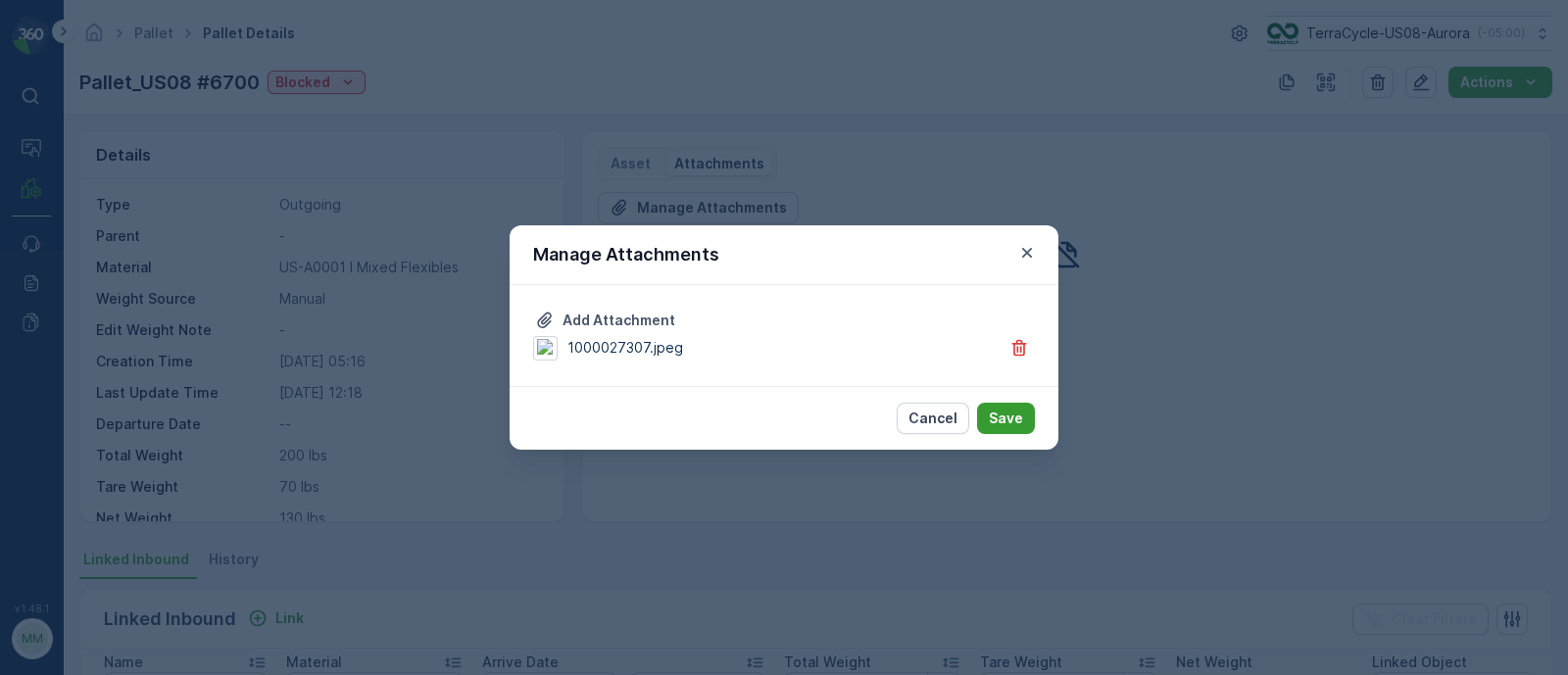
click at [1025, 425] on button "Save" at bounding box center [1005, 418] width 58 height 31
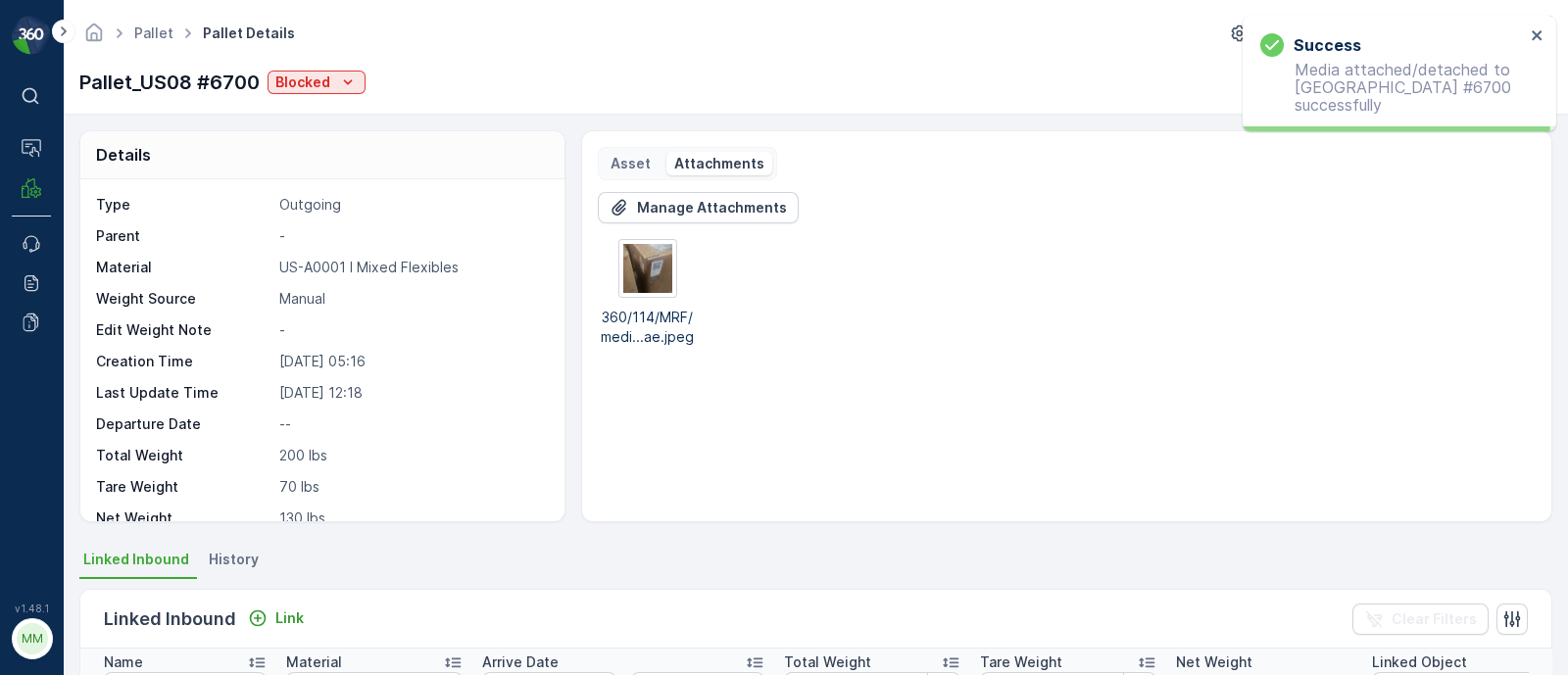
click at [781, 423] on div "Manage Attachments 360/114/MRF/medi...ae.jpeg" at bounding box center [1066, 349] width 938 height 313
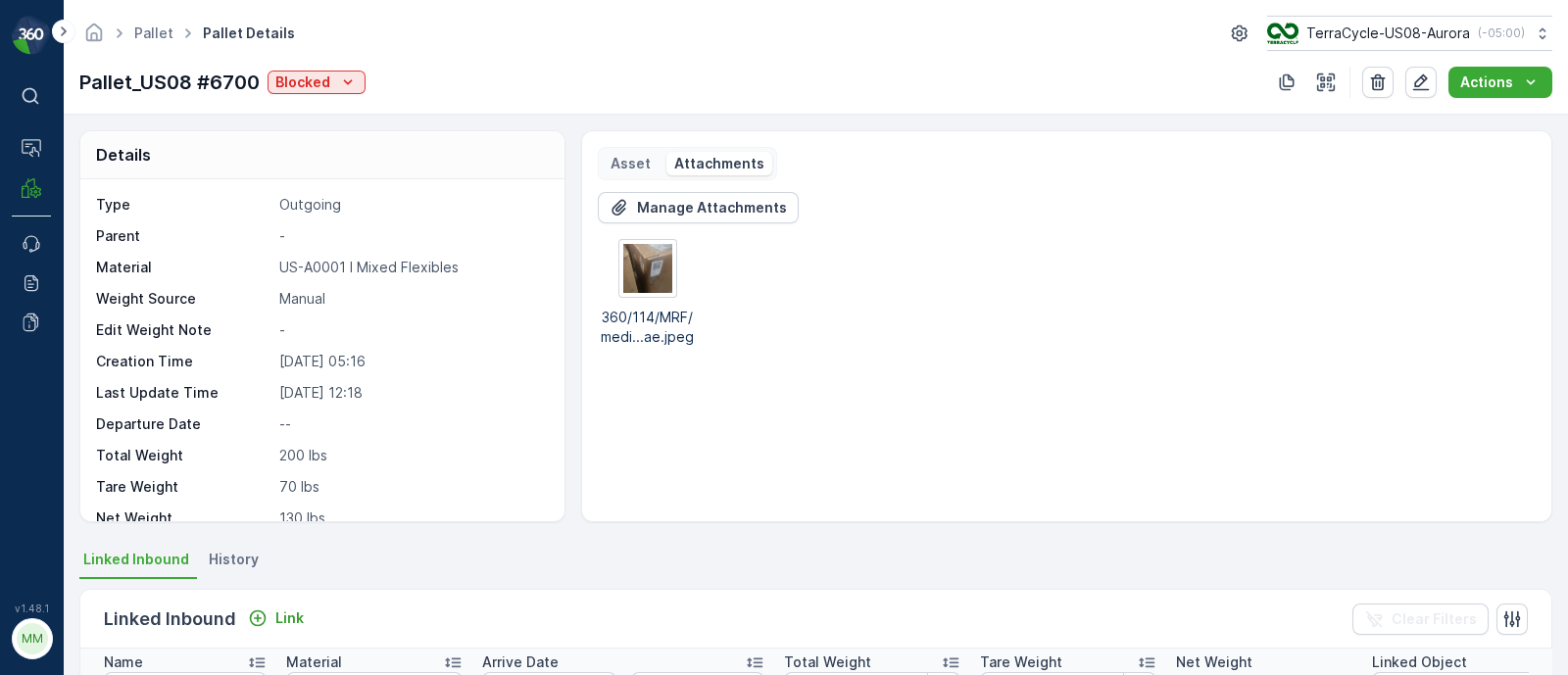
click at [818, 355] on div "Manage Attachments 360/114/MRF/medi...ae.jpeg" at bounding box center [1066, 349] width 938 height 313
click at [153, 30] on link "Pallet" at bounding box center [154, 33] width 39 height 17
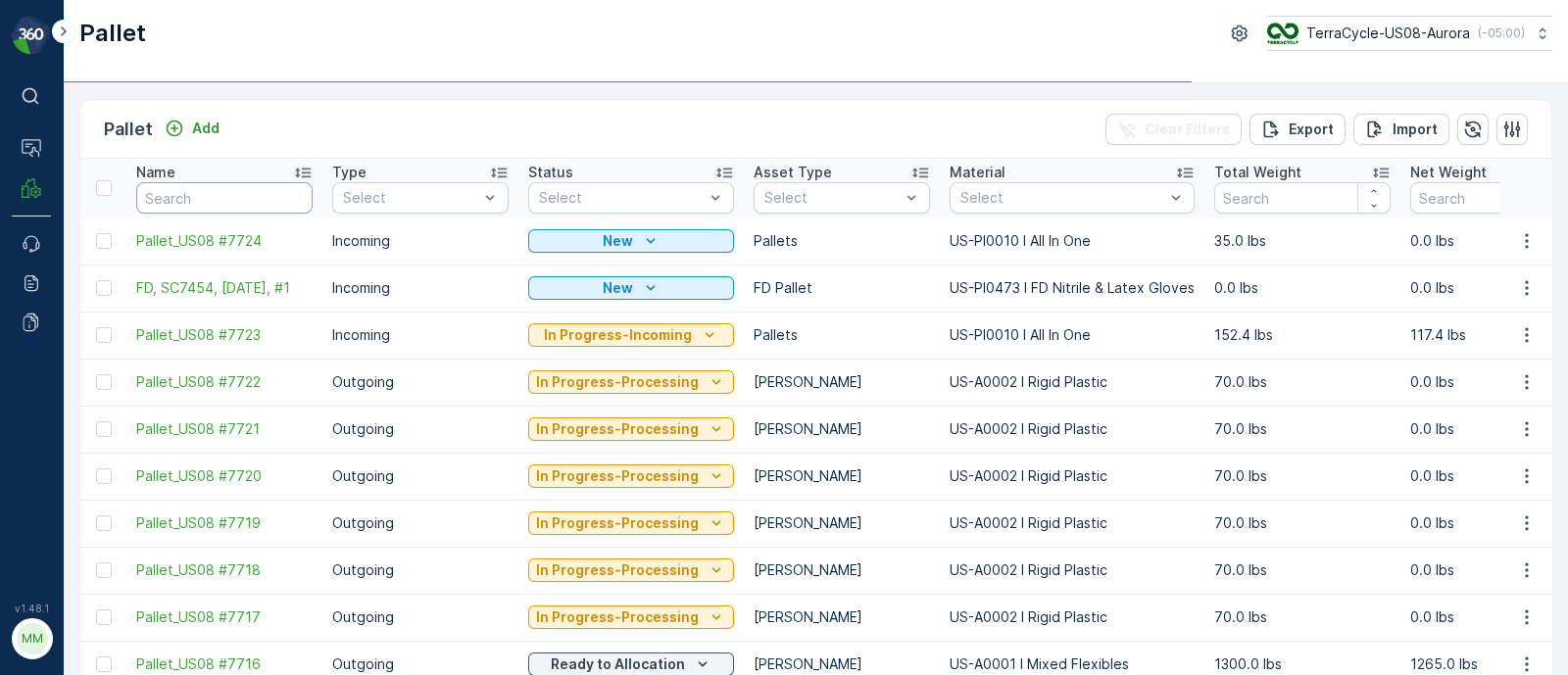
click at [201, 197] on input "text" at bounding box center [224, 197] width 177 height 31
type input "7716"
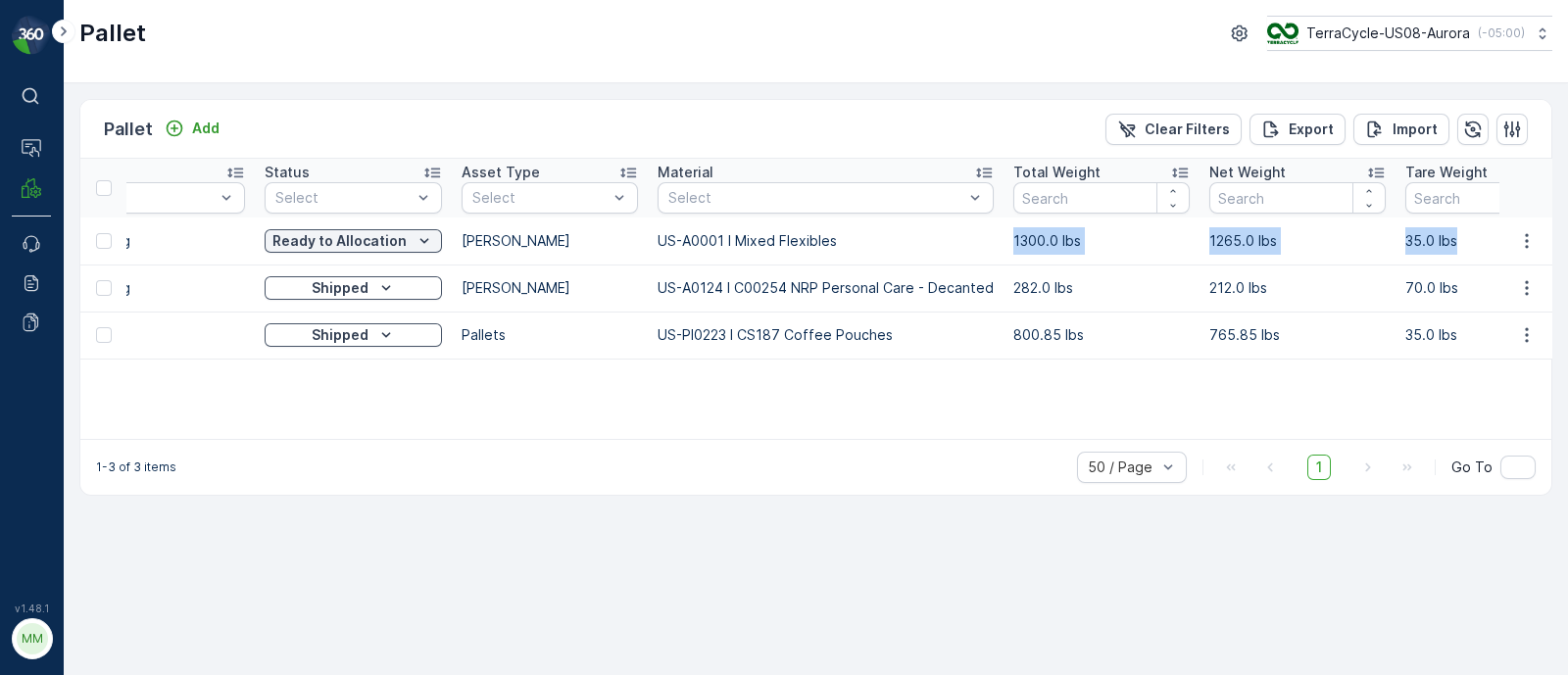
drag, startPoint x: 1265, startPoint y: 240, endPoint x: 1554, endPoint y: 241, distance: 289.0
click at [1554, 241] on div "Pallet Add Clear Filters Export Import Name 7716 Type Select Status Select Asse…" at bounding box center [816, 379] width 1504 height 591
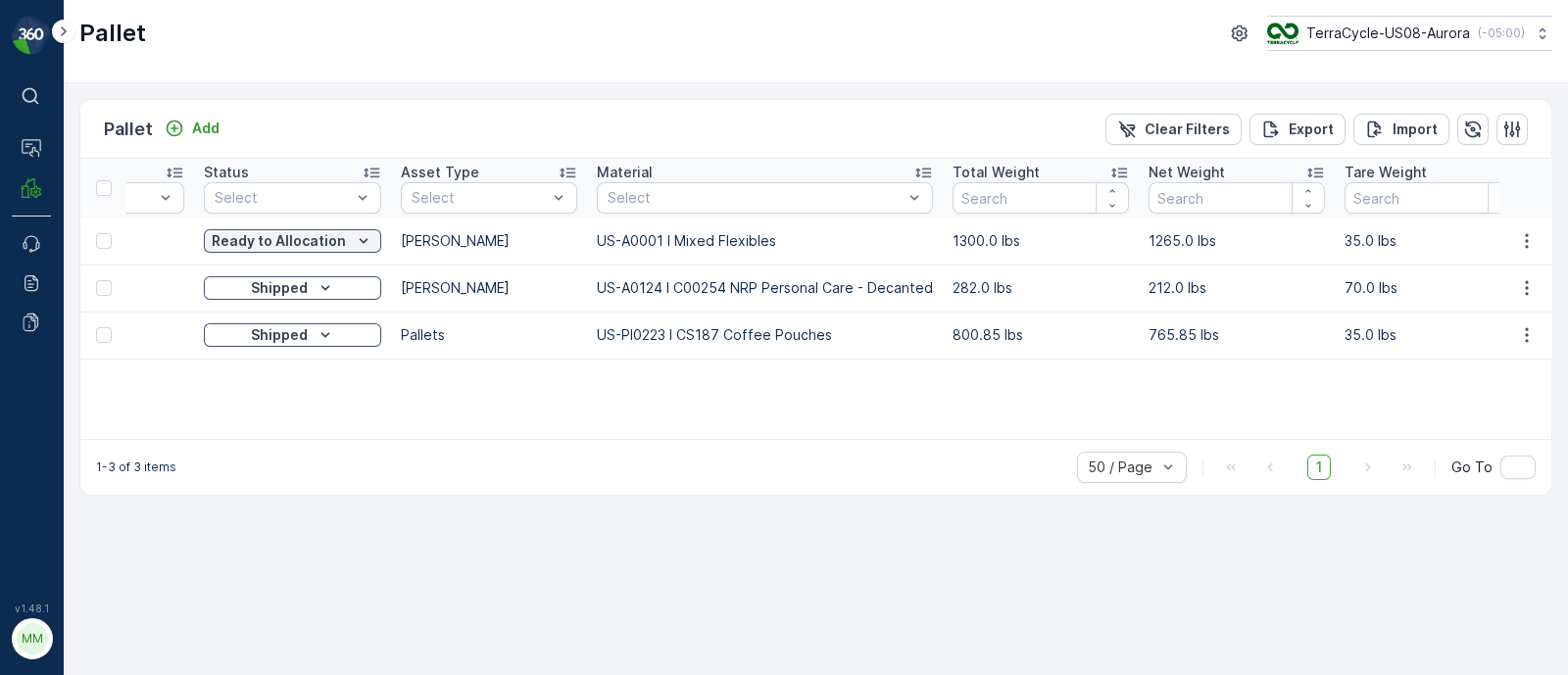
click at [1123, 266] on td "282.0 lbs" at bounding box center [1040, 287] width 196 height 47
drag, startPoint x: 935, startPoint y: 239, endPoint x: 1027, endPoint y: 227, distance: 92.8
copy tr "1300.0 lbs"
click at [1139, 243] on td "1265.0 lbs" at bounding box center [1237, 240] width 196 height 47
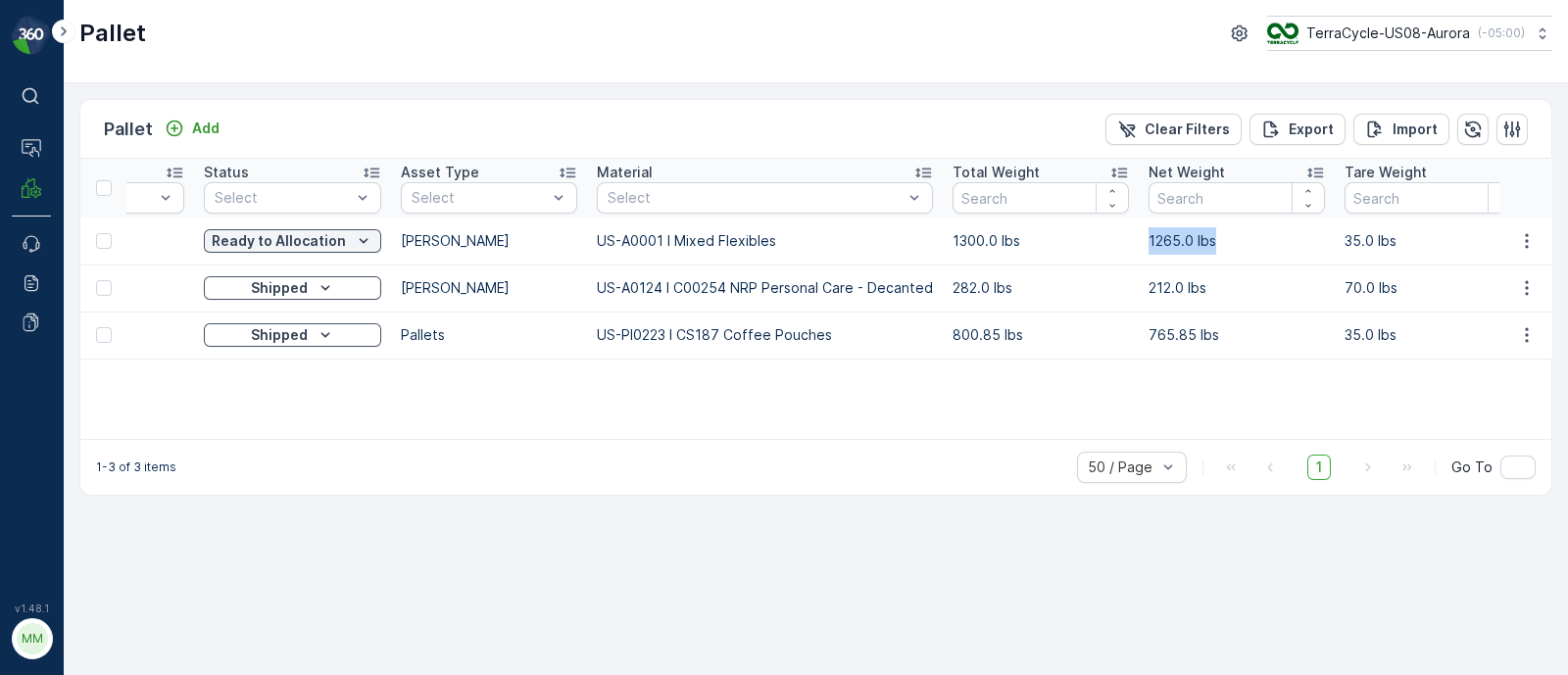
drag, startPoint x: 1139, startPoint y: 237, endPoint x: 1221, endPoint y: 239, distance: 82.0
click at [1221, 239] on td "1265.0 lbs" at bounding box center [1237, 240] width 196 height 47
copy td "1265.0 lbs"
click at [1047, 269] on td "282.0 lbs" at bounding box center [1040, 287] width 196 height 47
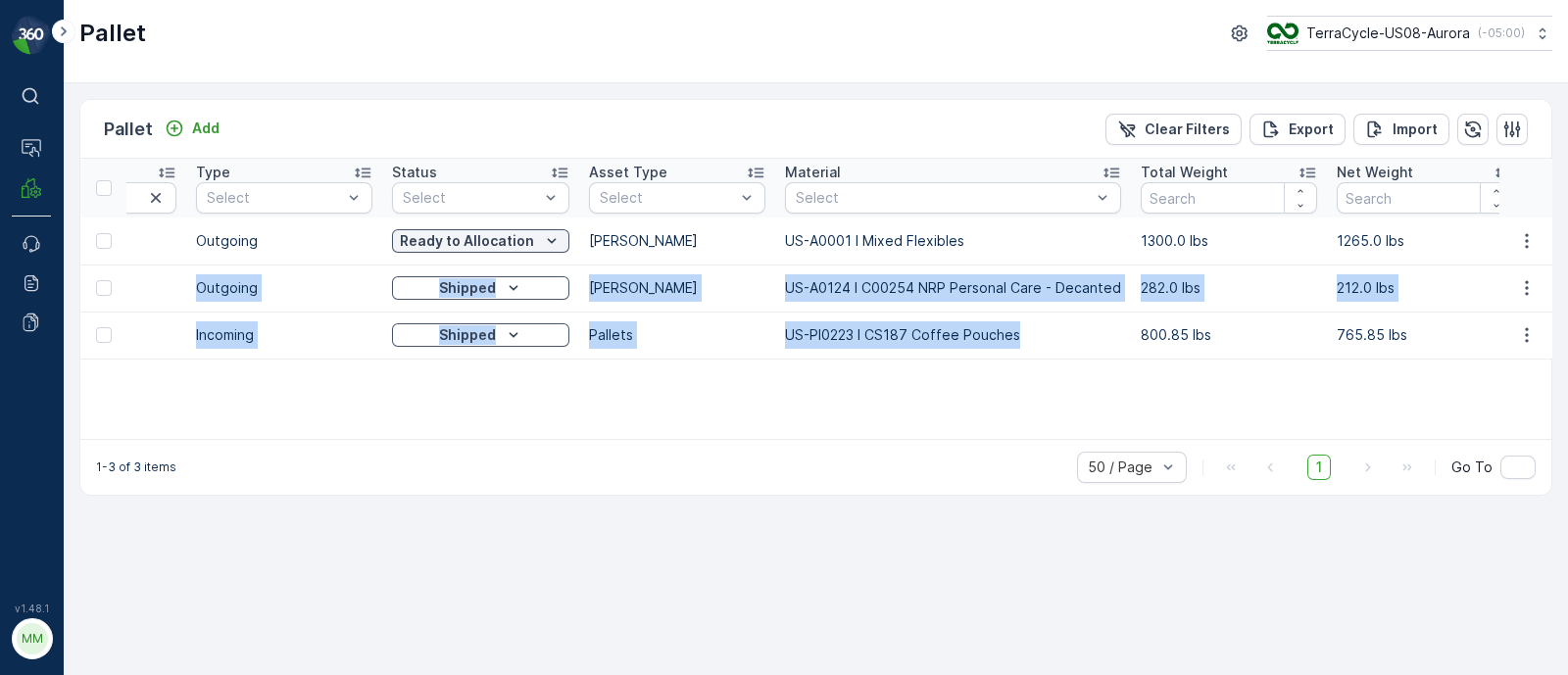
scroll to position [0, 0]
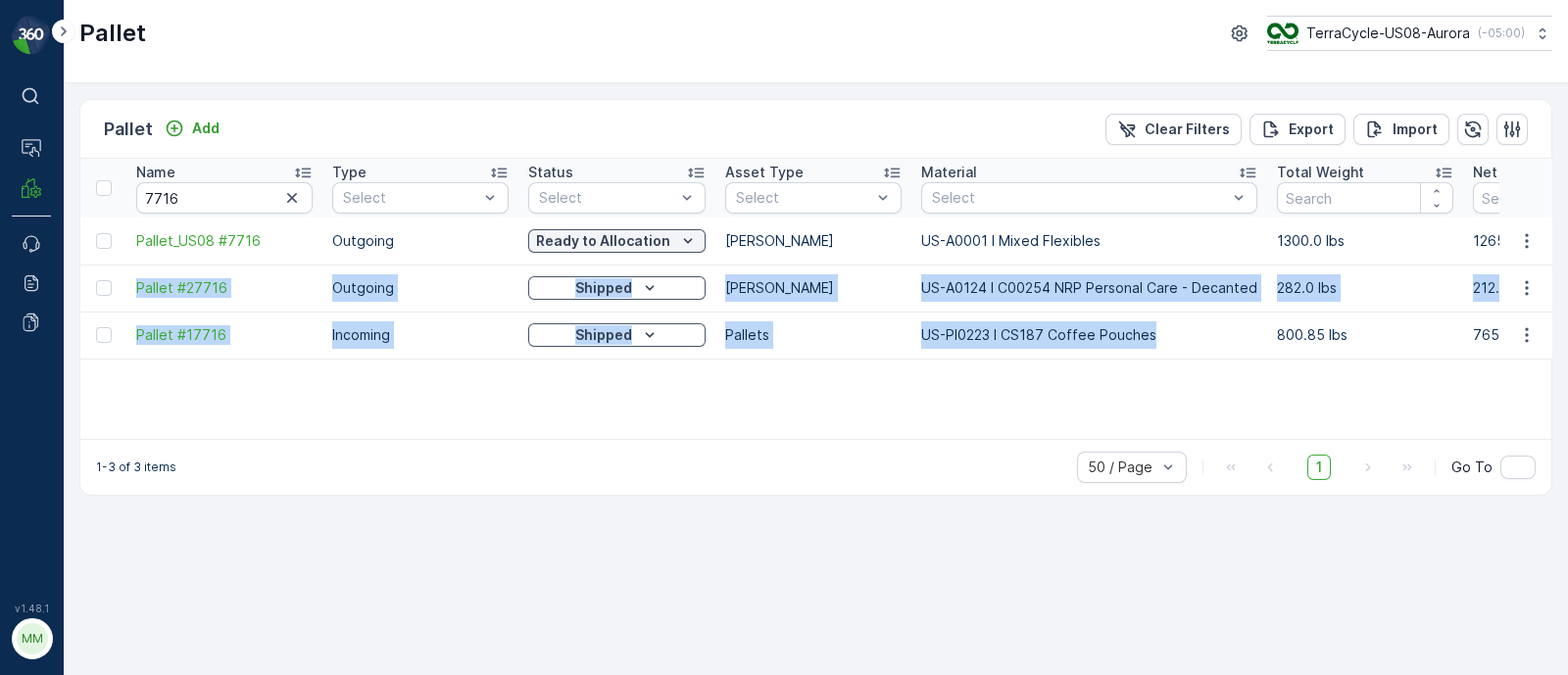
drag, startPoint x: 822, startPoint y: 328, endPoint x: 72, endPoint y: 310, distance: 750.2
click at [74, 310] on div "Pallet Add Clear Filters Export Import Name 7716 Type Select Status Select Asse…" at bounding box center [816, 379] width 1504 height 591
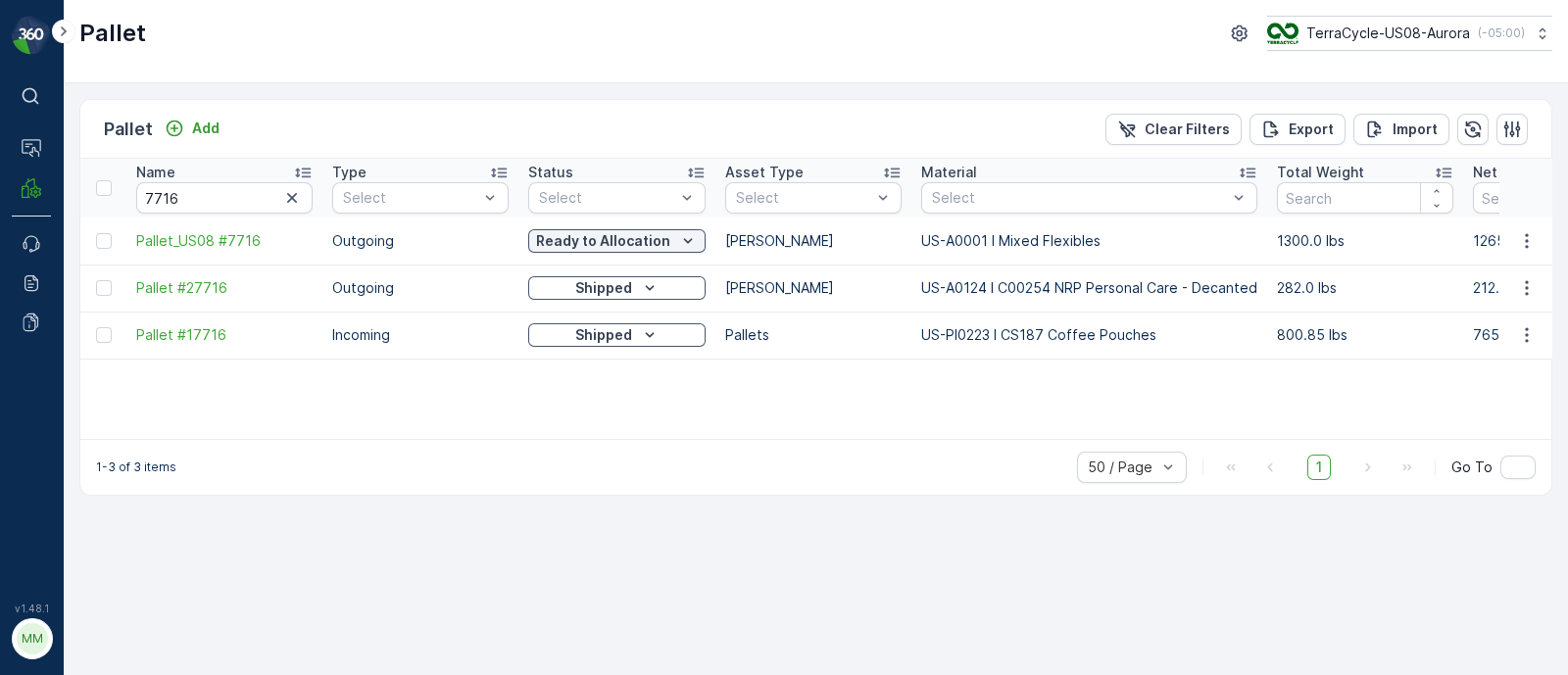
click at [366, 585] on div "Pallet Add Clear Filters Export Import Name 7716 Type Select Status Select Asse…" at bounding box center [816, 379] width 1504 height 591
